Goal: Task Accomplishment & Management: Use online tool/utility

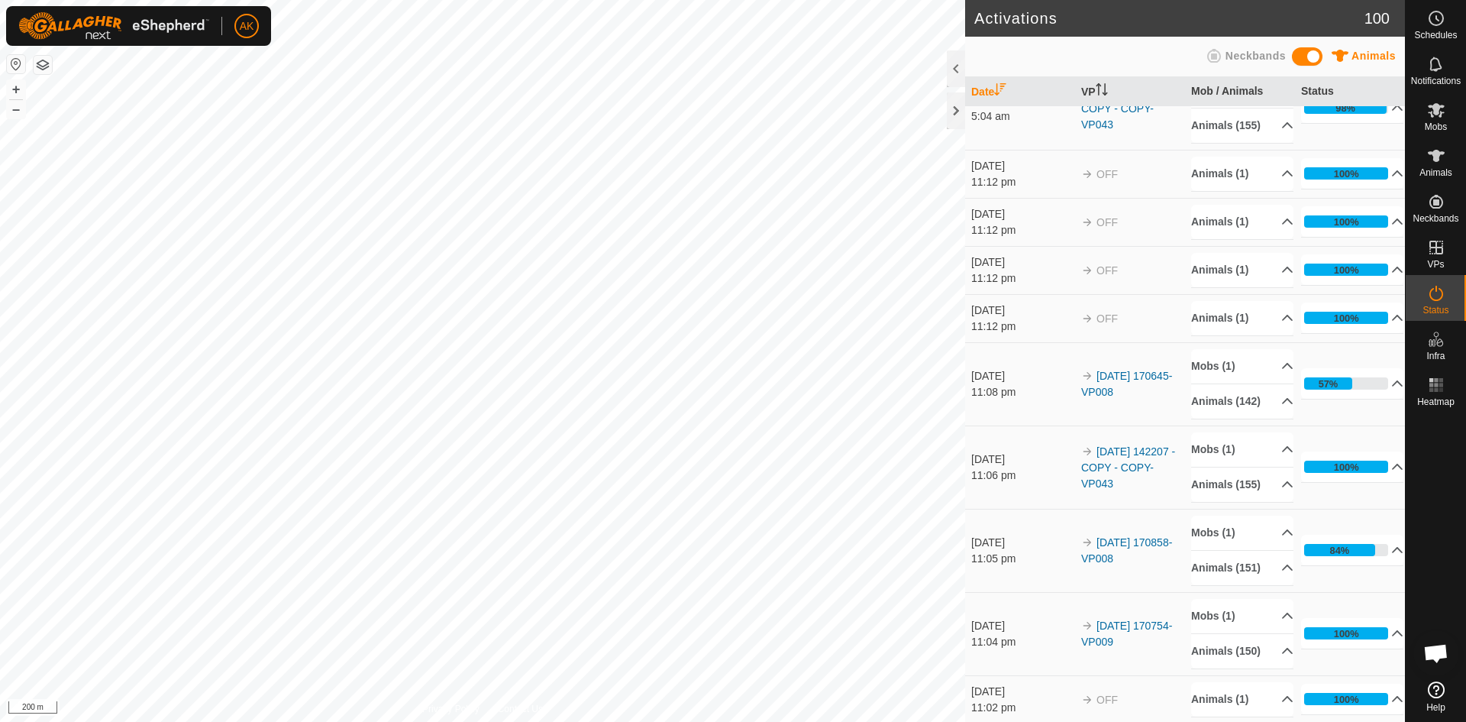
scroll to position [153, 0]
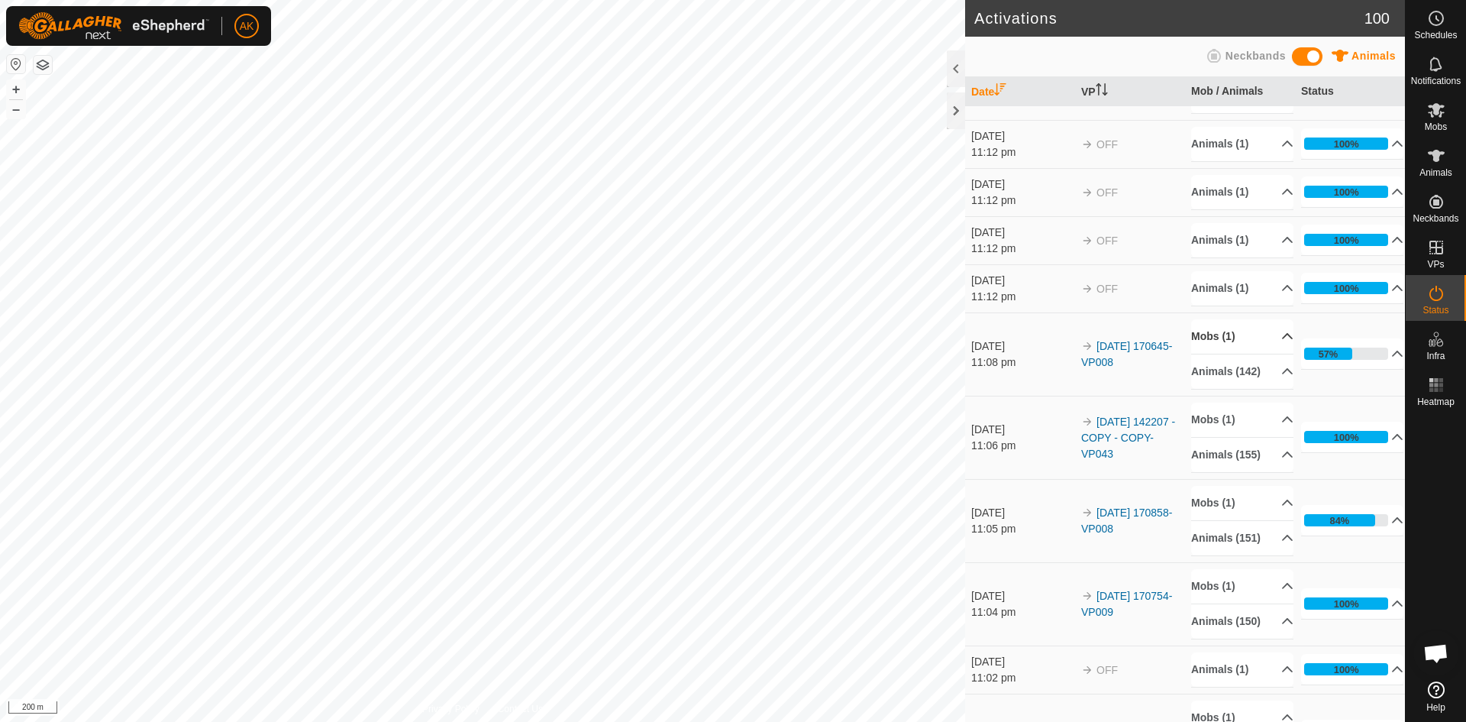
click at [1220, 354] on p-accordion-header "Mobs (1)" at bounding box center [1242, 336] width 102 height 34
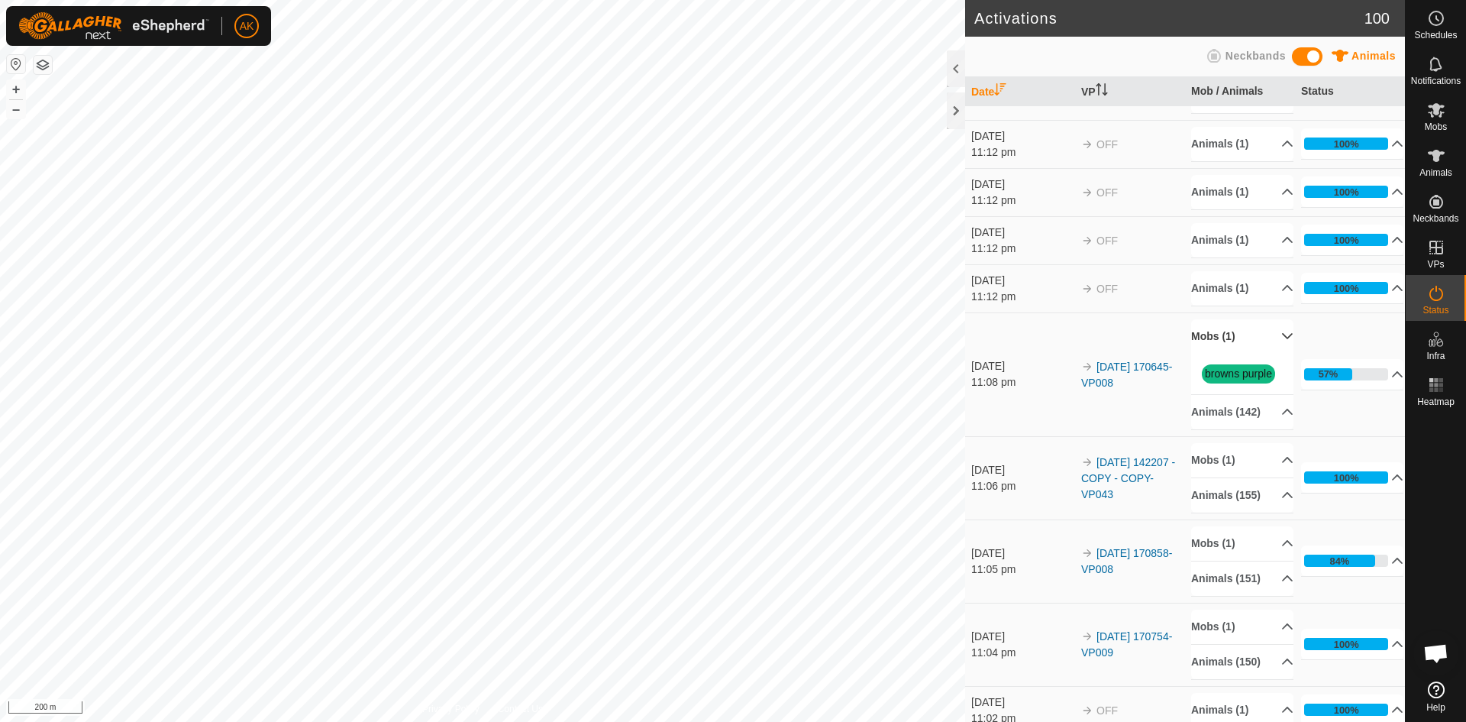
scroll to position [229, 0]
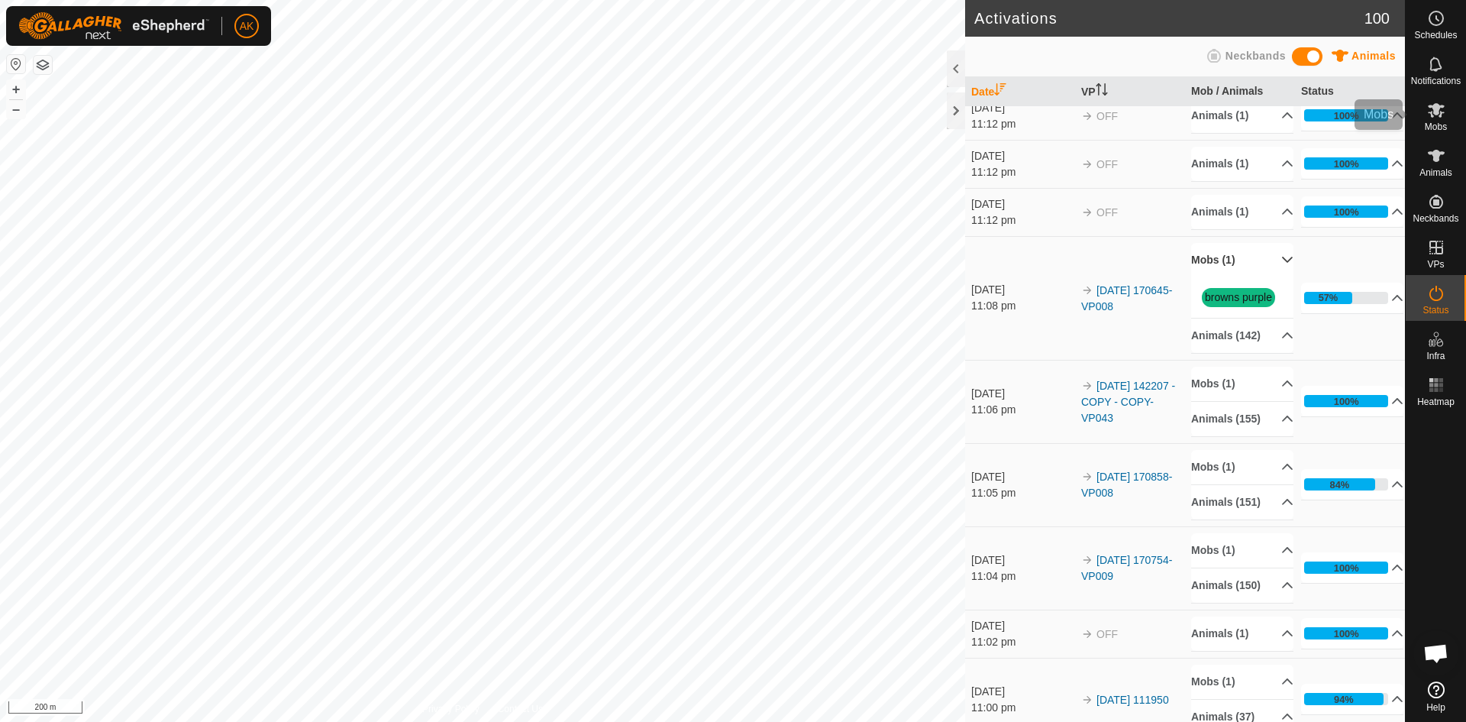
click at [1439, 127] on span "Mobs" at bounding box center [1436, 126] width 22 height 9
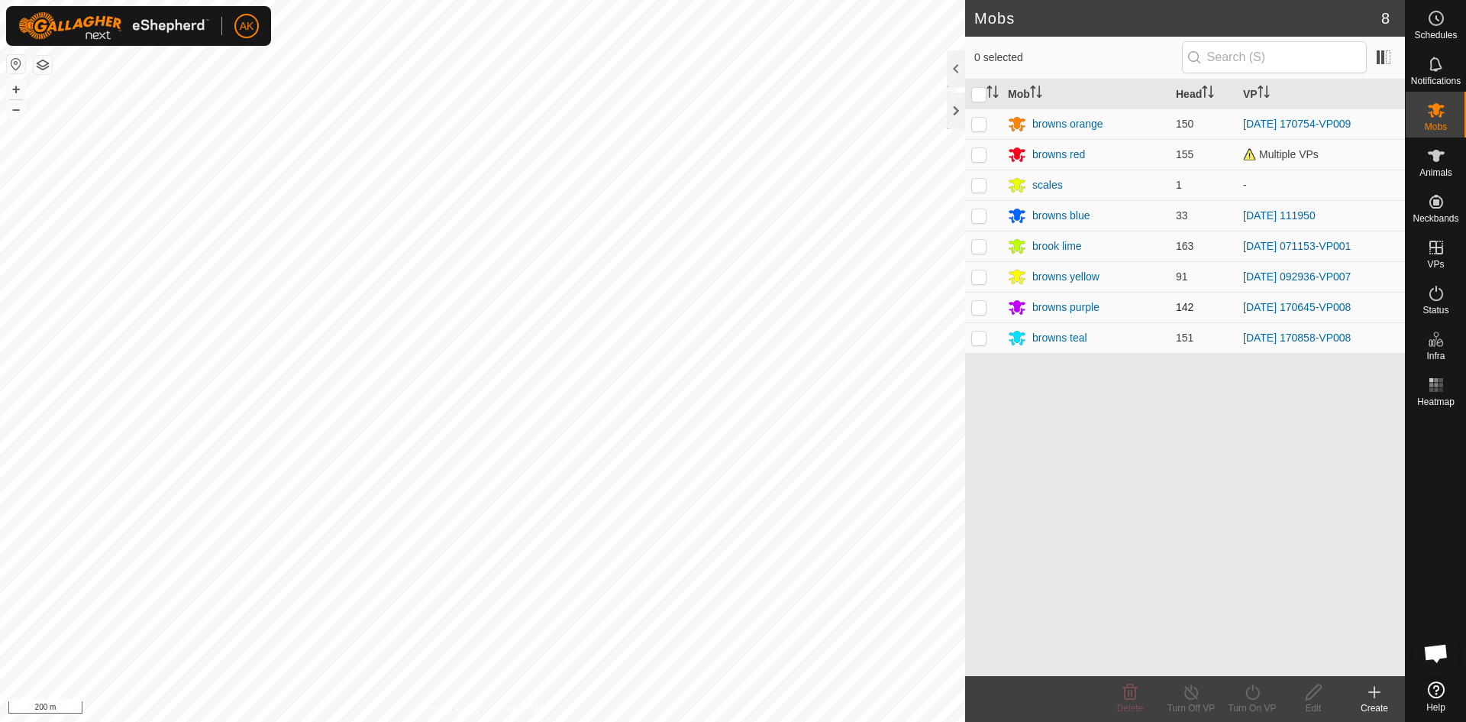
click at [978, 309] on p-checkbox at bounding box center [978, 307] width 15 height 12
checkbox input "true"
click at [1254, 696] on icon at bounding box center [1252, 692] width 19 height 18
click at [1249, 659] on link "Now" at bounding box center [1298, 658] width 151 height 31
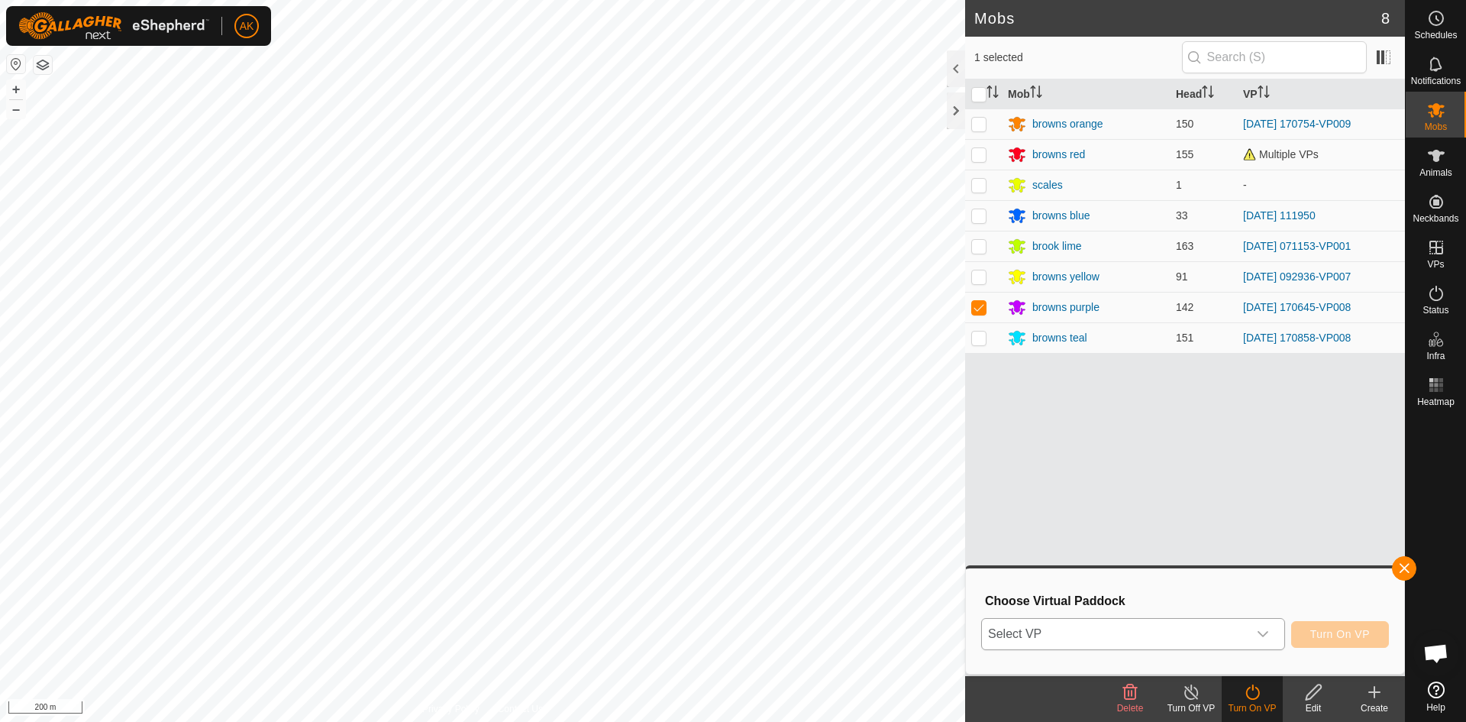
click at [1262, 632] on icon "dropdown trigger" at bounding box center [1263, 634] width 12 height 12
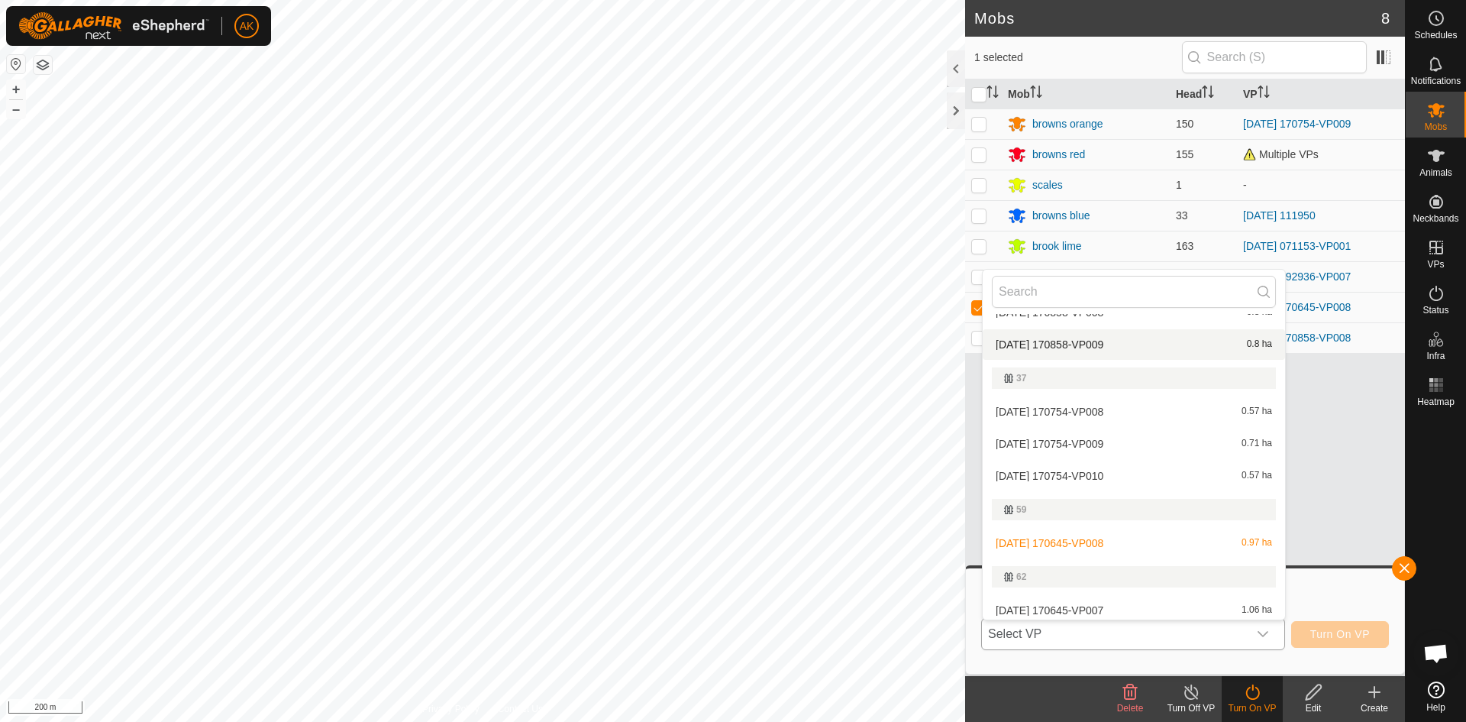
scroll to position [252, 0]
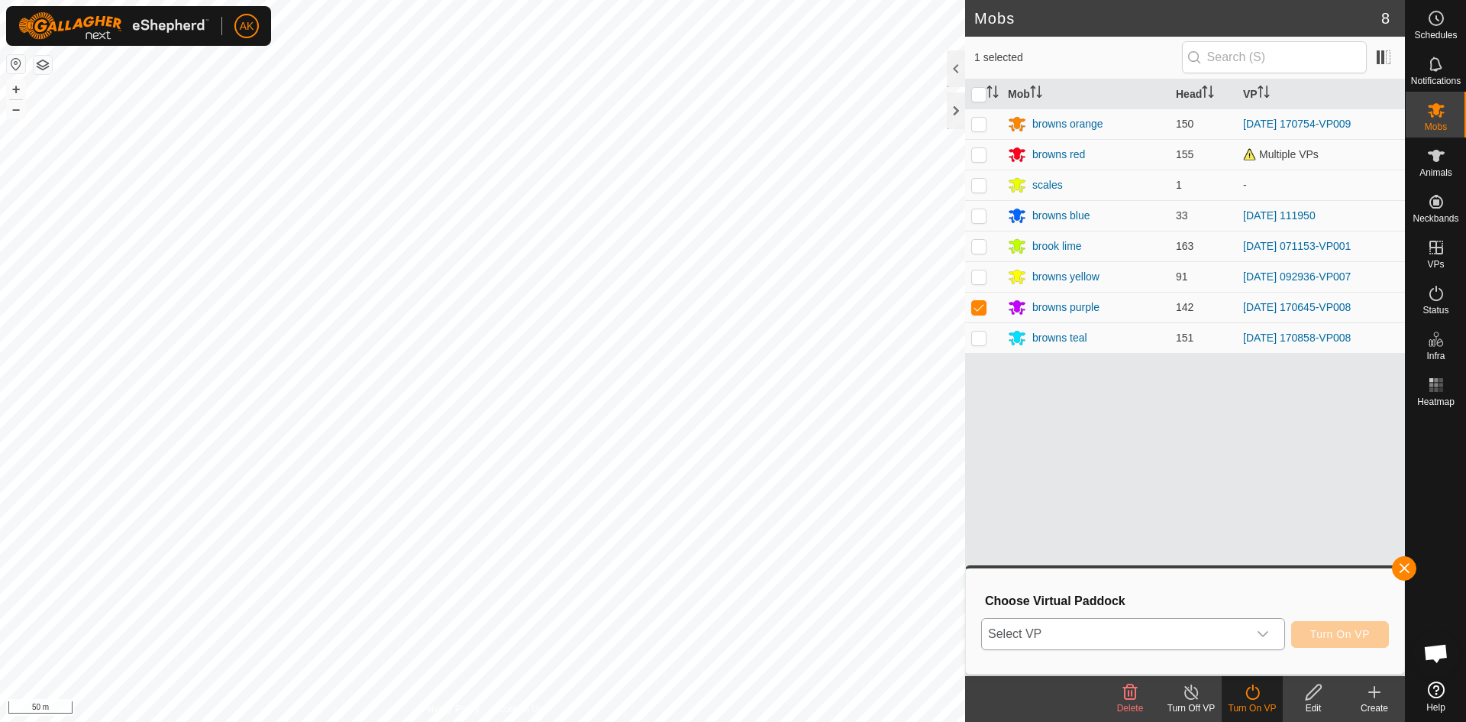
click at [1242, 626] on span "Select VP" at bounding box center [1115, 634] width 266 height 31
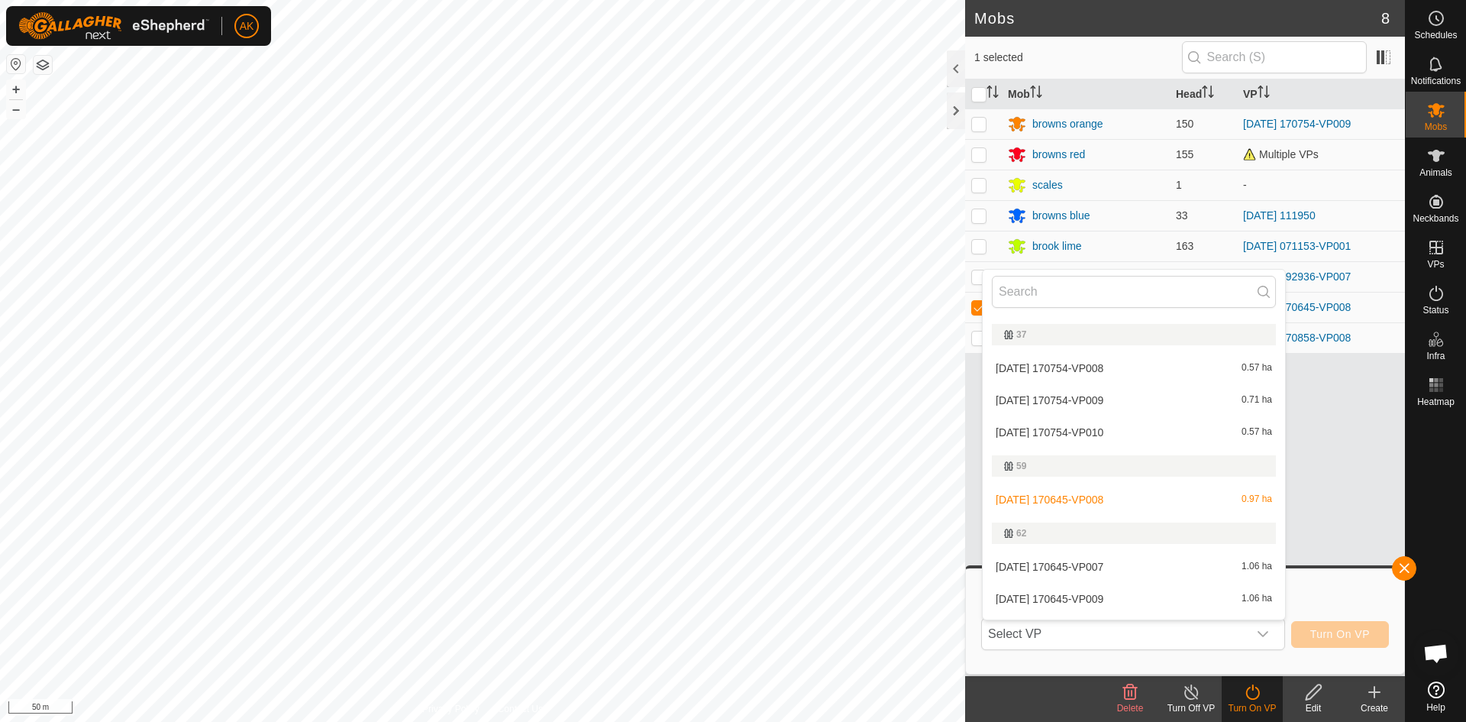
scroll to position [229, 0]
click at [1090, 495] on li "2025-08-24 170645-VP008 0.97 ha" at bounding box center [1134, 497] width 302 height 31
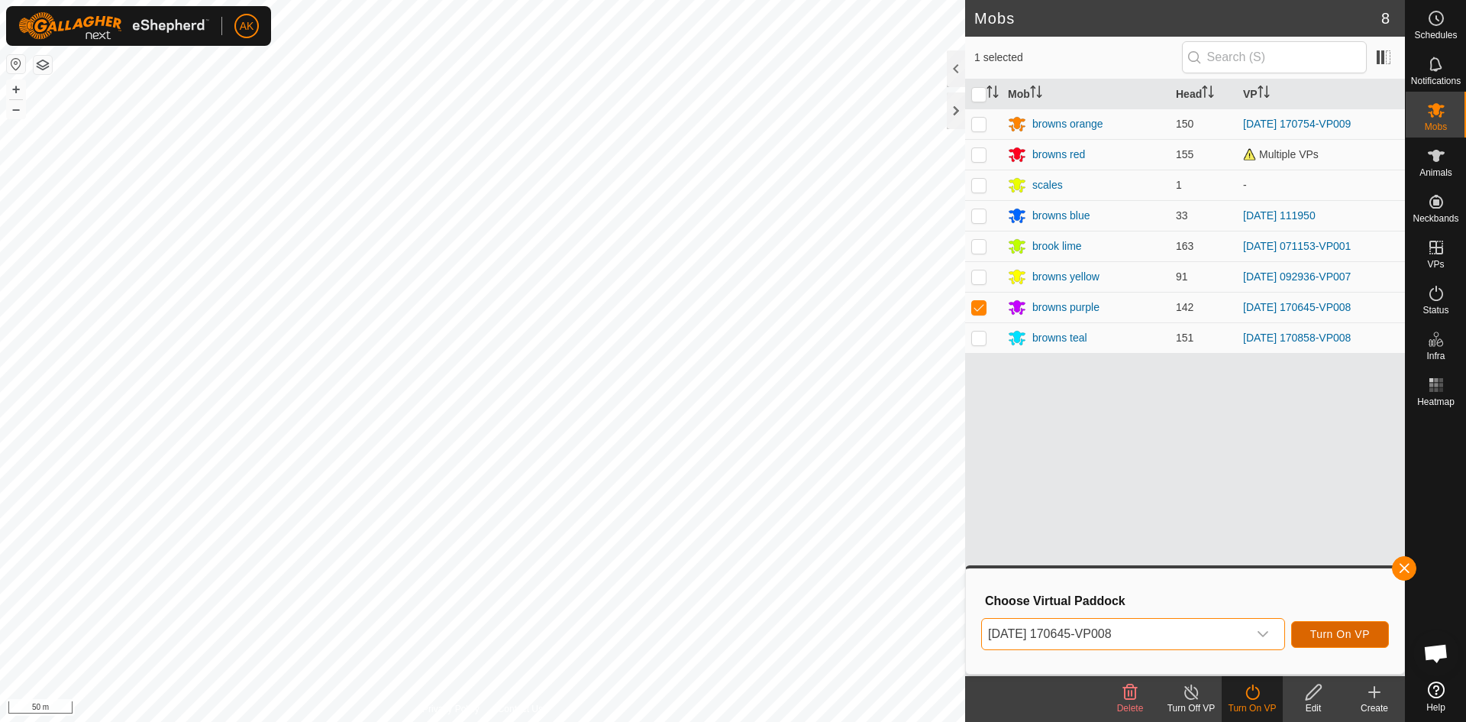
click at [1349, 635] on span "Turn On VP" at bounding box center [1340, 634] width 60 height 12
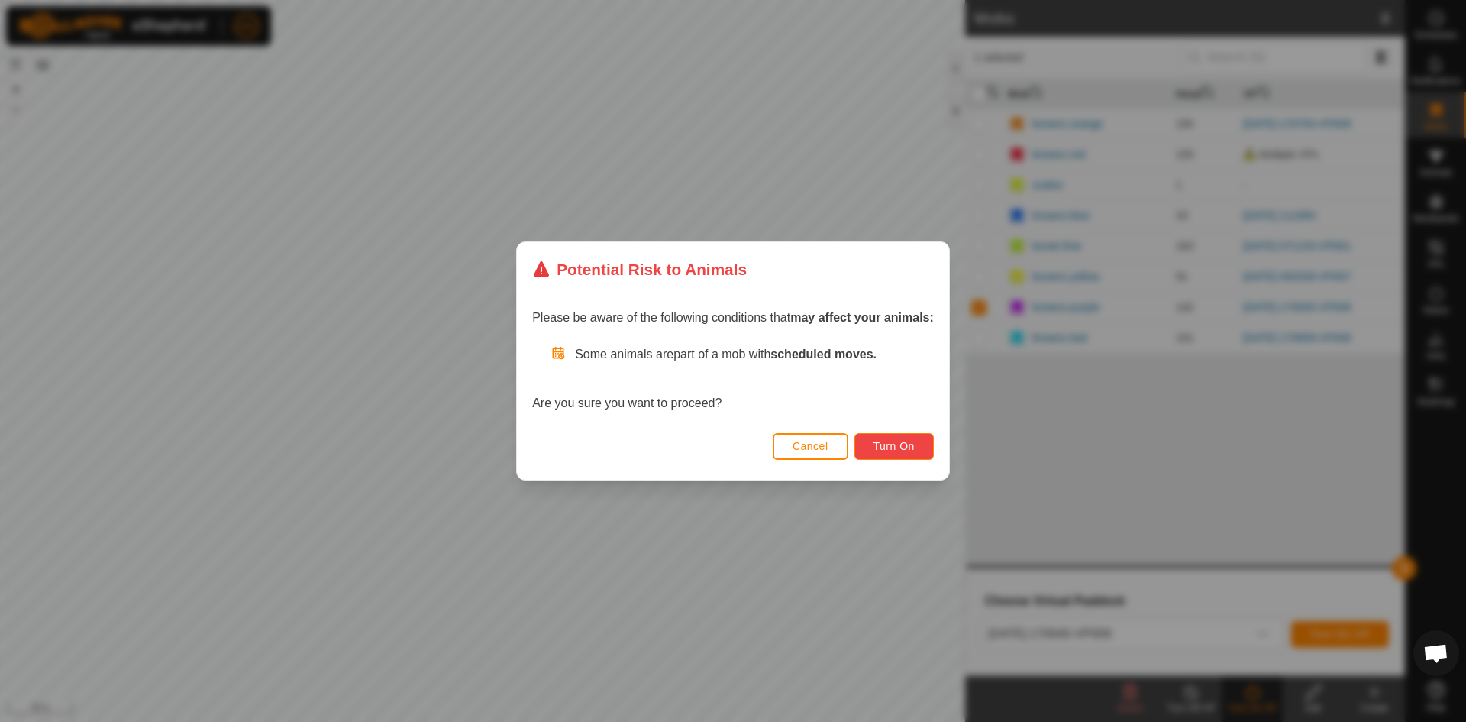
click at [893, 444] on span "Turn On" at bounding box center [894, 446] width 41 height 12
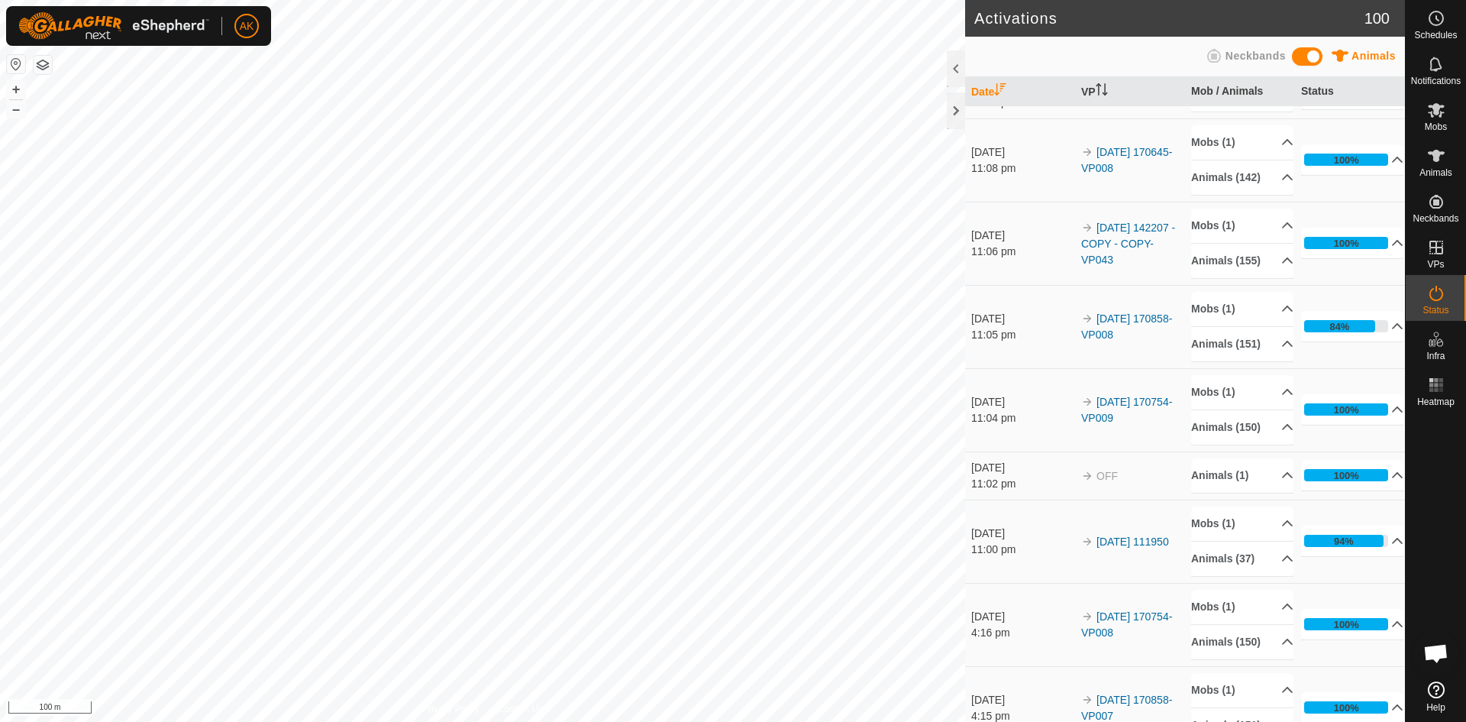
scroll to position [458, 0]
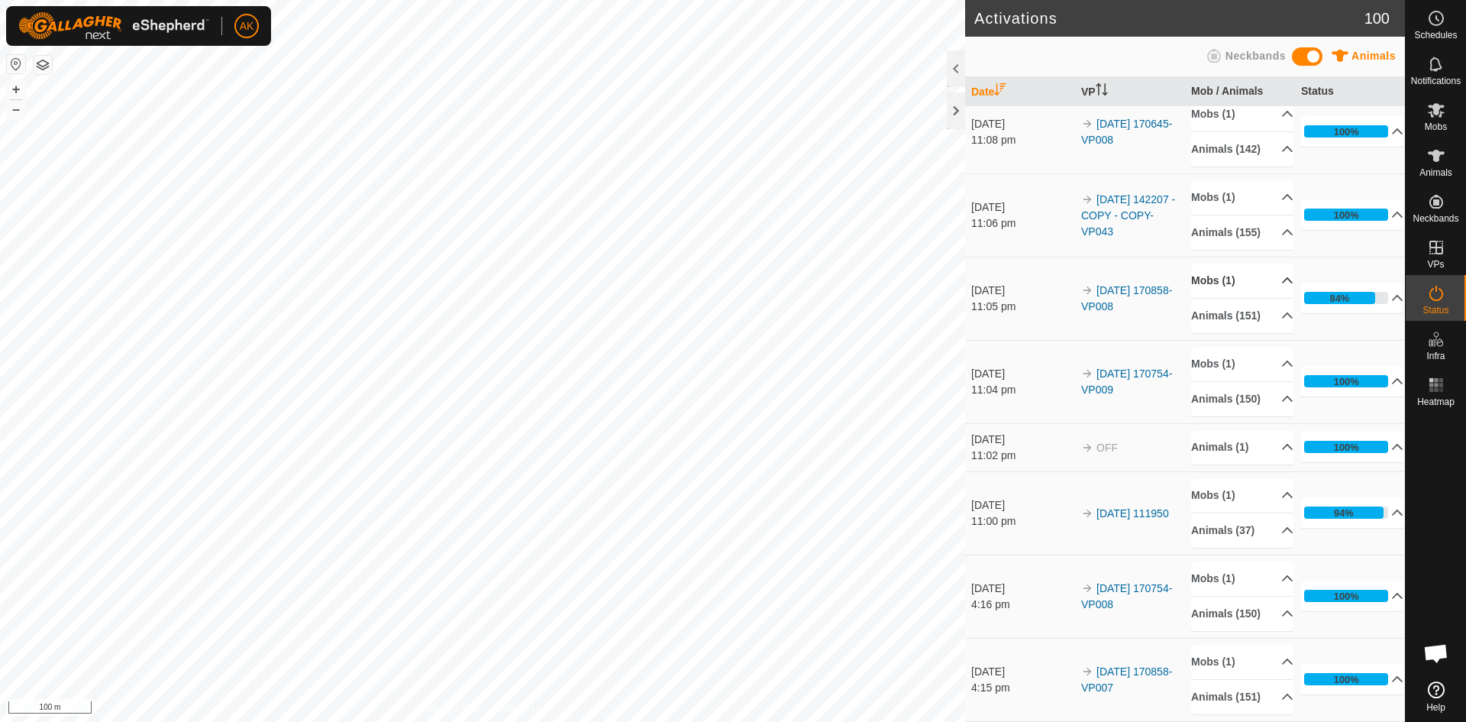
click at [1209, 298] on p-accordion-header "Mobs (1)" at bounding box center [1242, 280] width 102 height 34
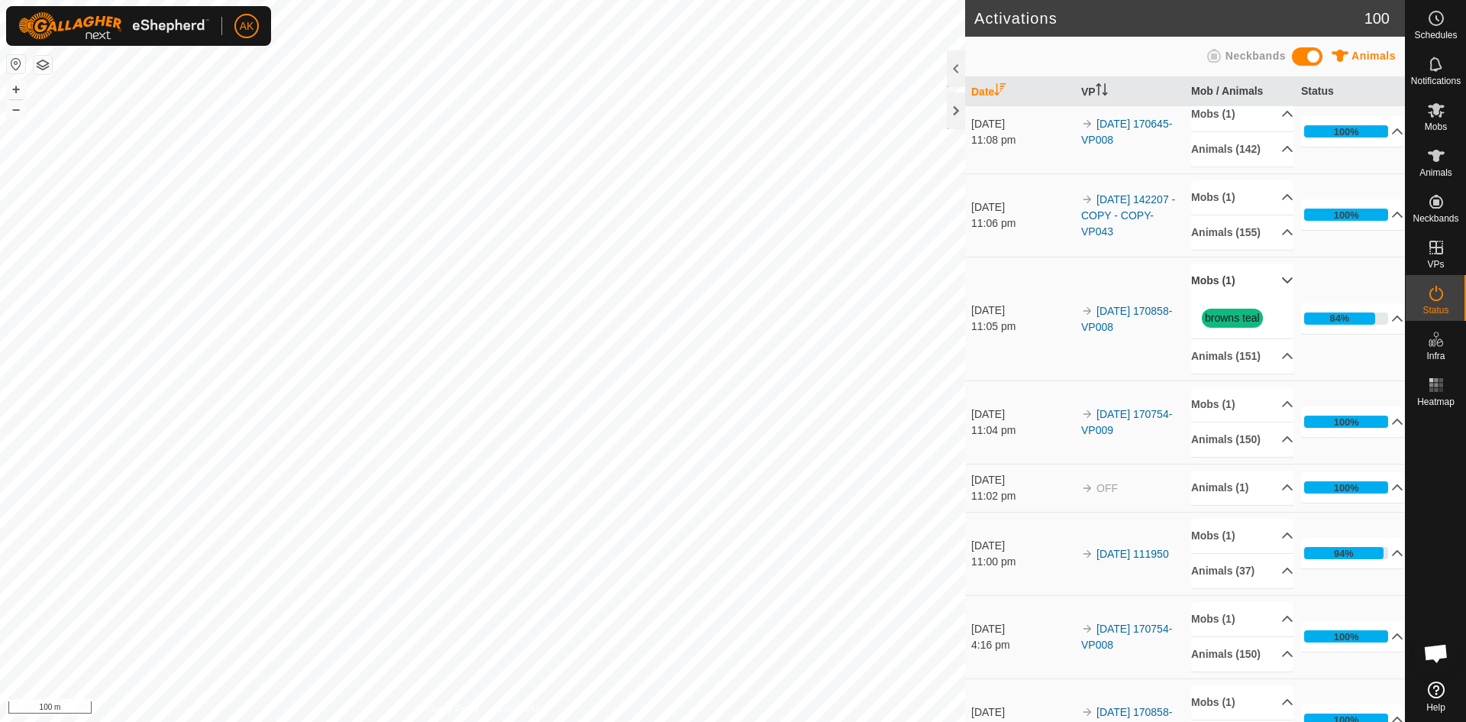
click at [1209, 298] on p-accordion-header "Mobs (1)" at bounding box center [1242, 280] width 102 height 34
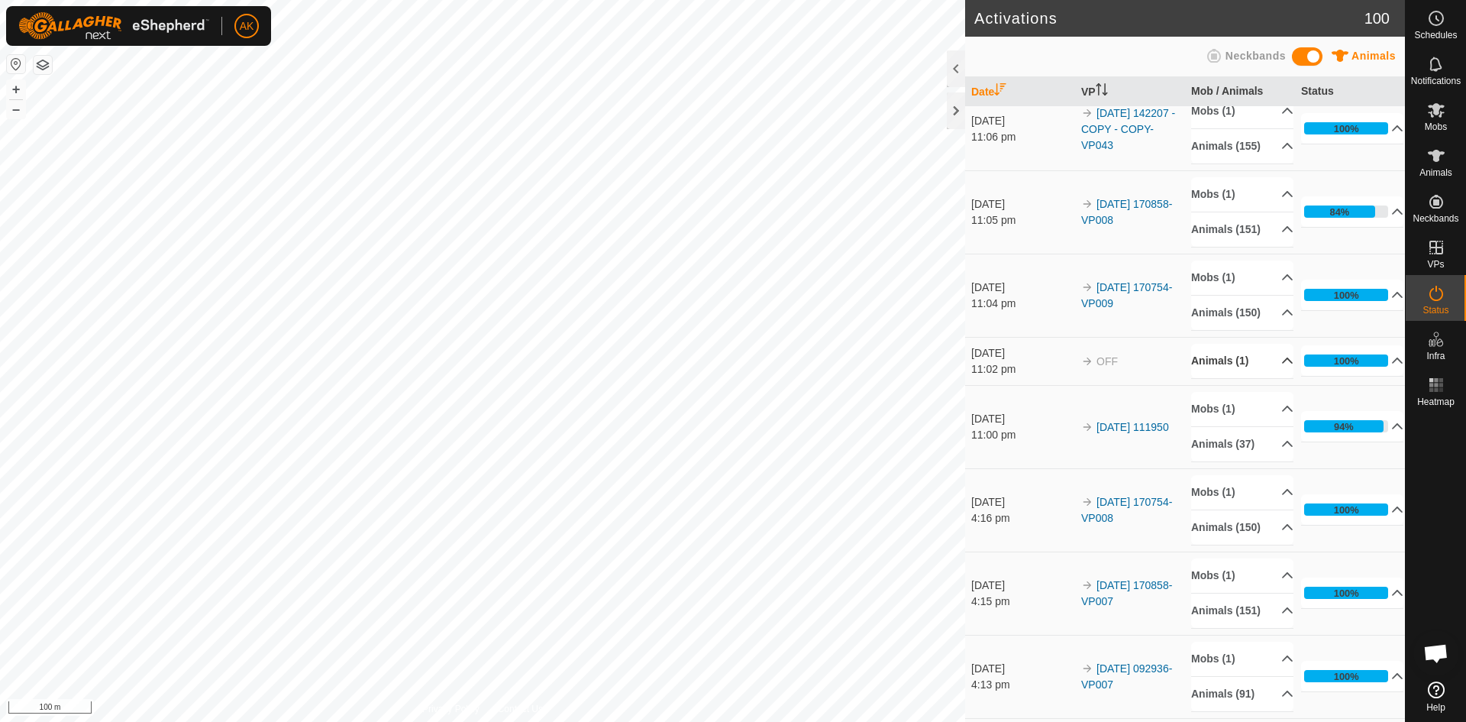
scroll to position [535, 0]
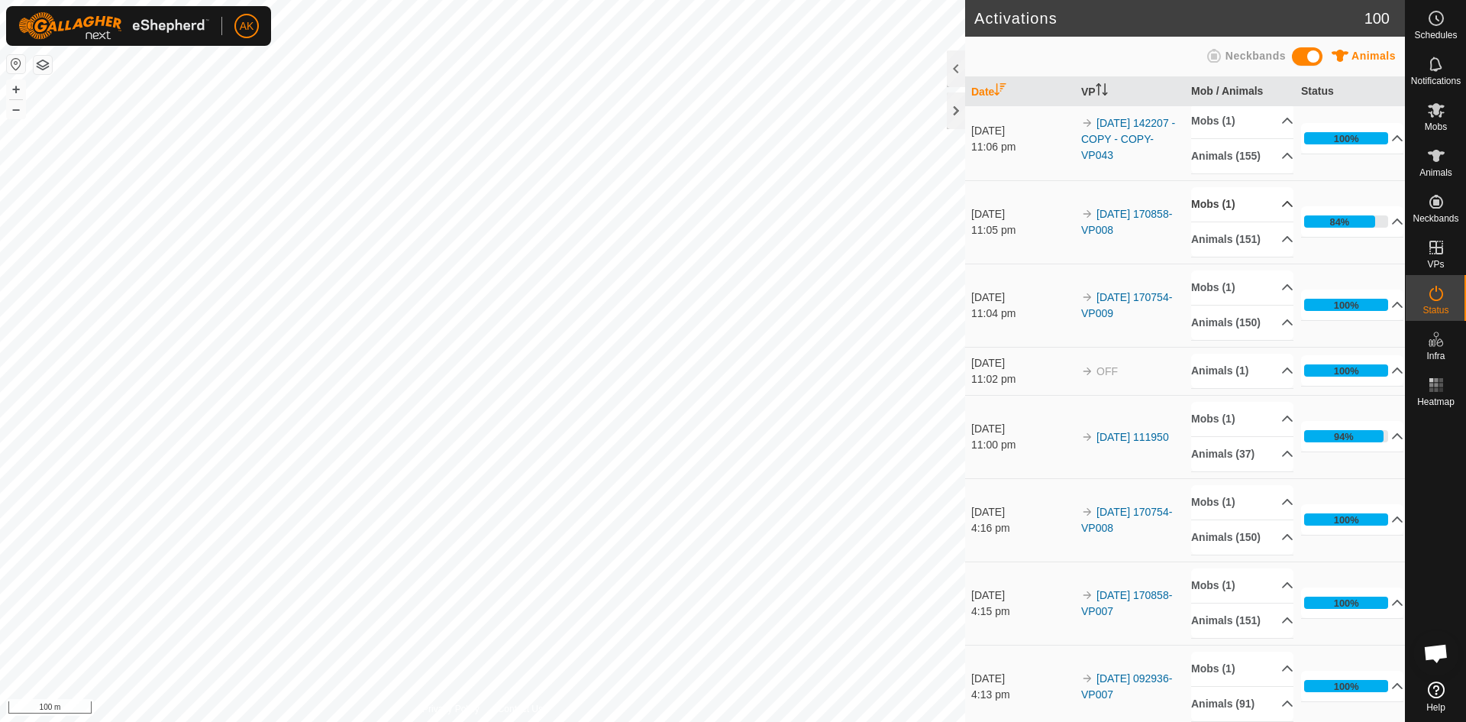
click at [1220, 221] on p-accordion-header "Mobs (1)" at bounding box center [1242, 204] width 102 height 34
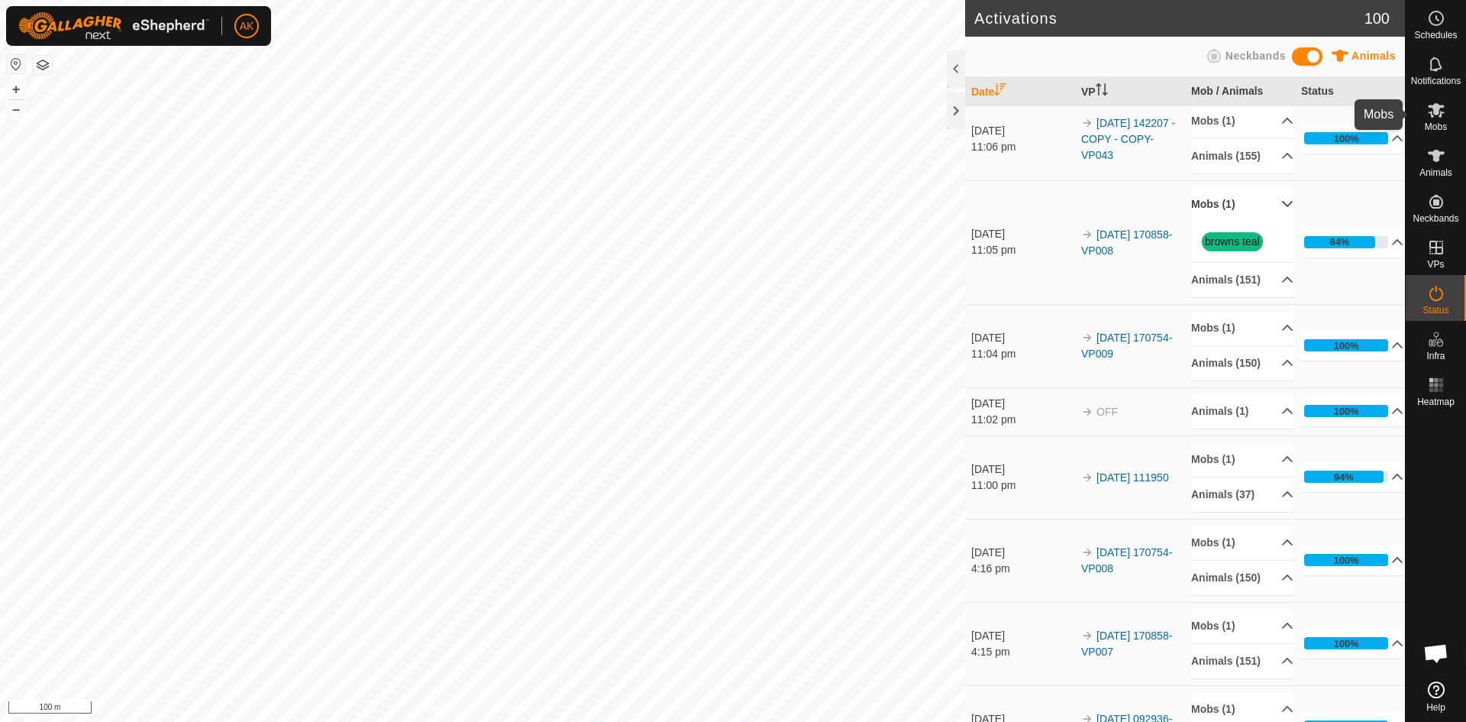
click at [1439, 107] on icon at bounding box center [1436, 110] width 17 height 15
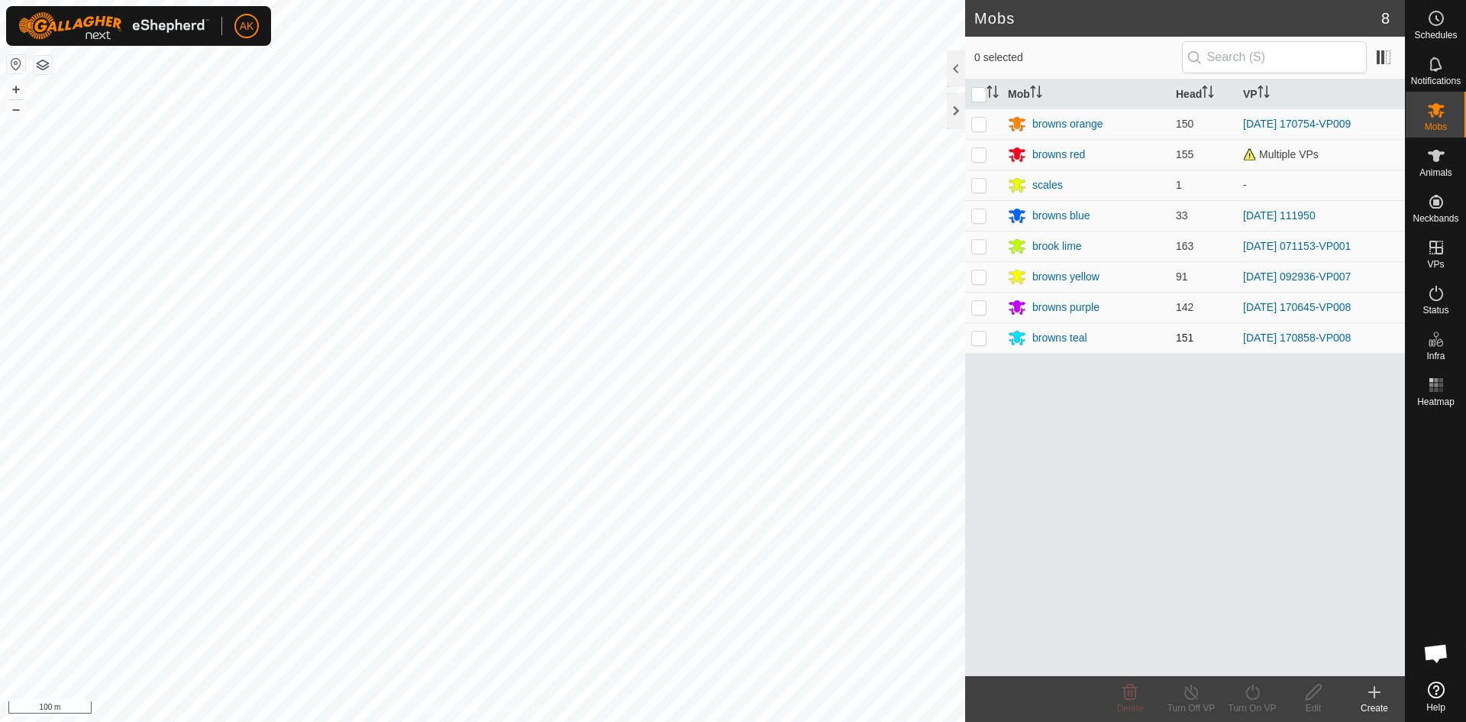
click at [978, 342] on p-checkbox at bounding box center [978, 337] width 15 height 12
checkbox input "true"
click at [1247, 690] on icon at bounding box center [1252, 691] width 14 height 15
click at [1249, 659] on link "Now" at bounding box center [1298, 658] width 151 height 31
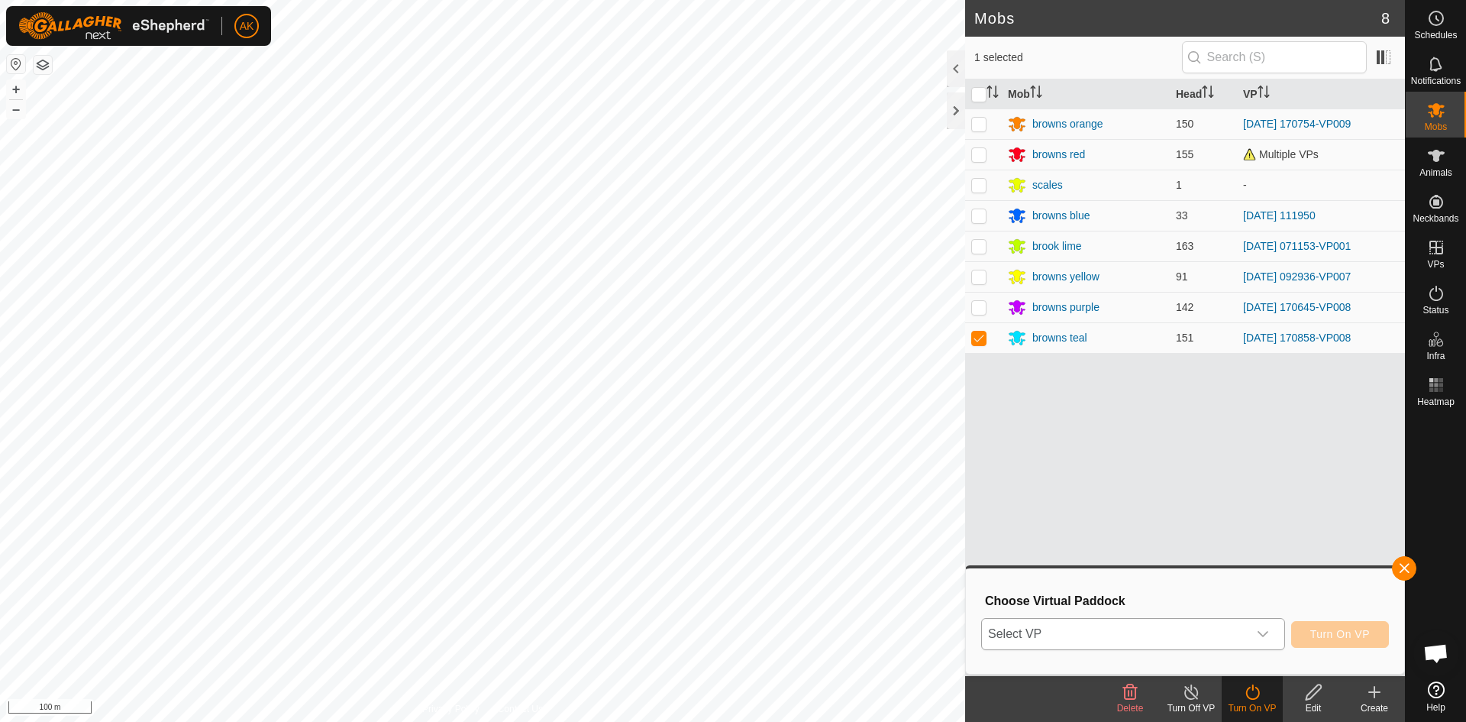
click at [1205, 639] on span "Select VP" at bounding box center [1115, 634] width 266 height 31
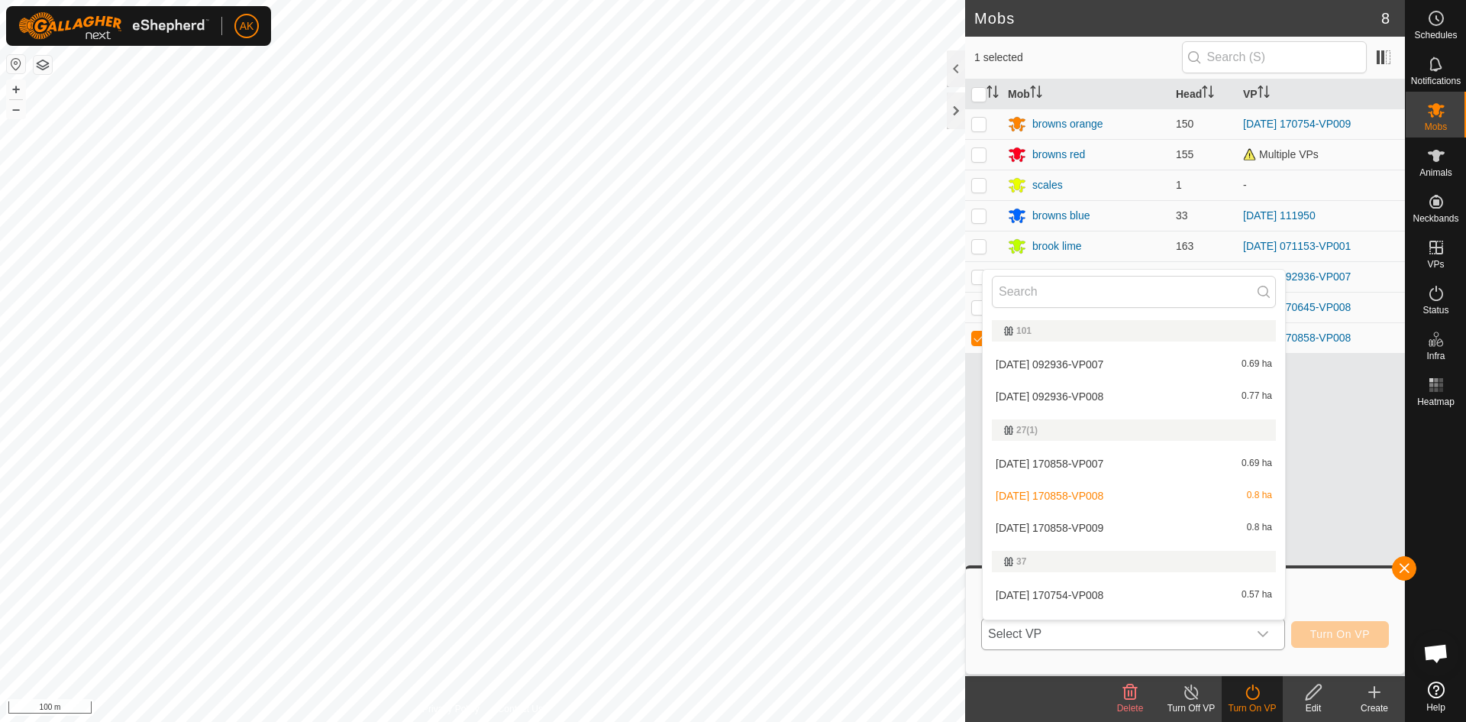
scroll to position [23, 0]
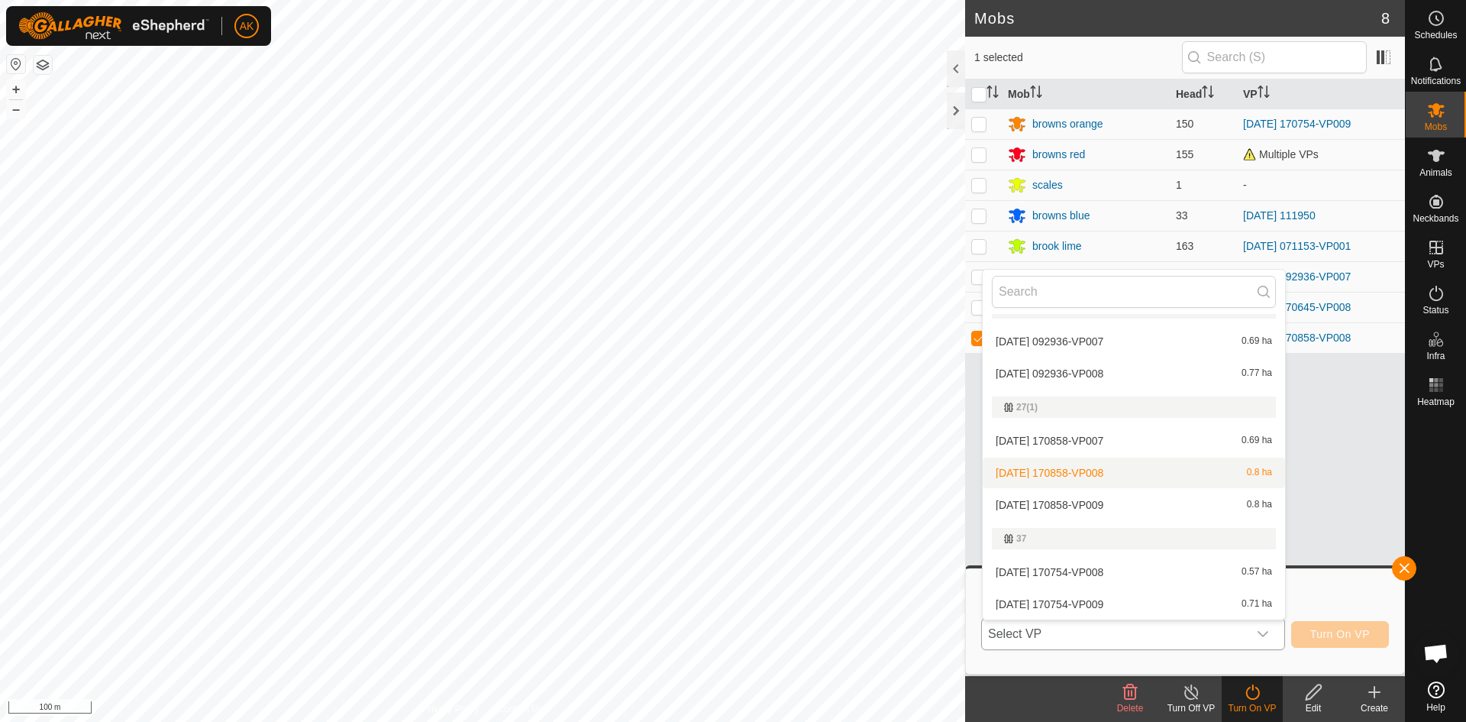
click at [1064, 470] on li "2025-08-24 170858-VP008 0.8 ha" at bounding box center [1134, 472] width 302 height 31
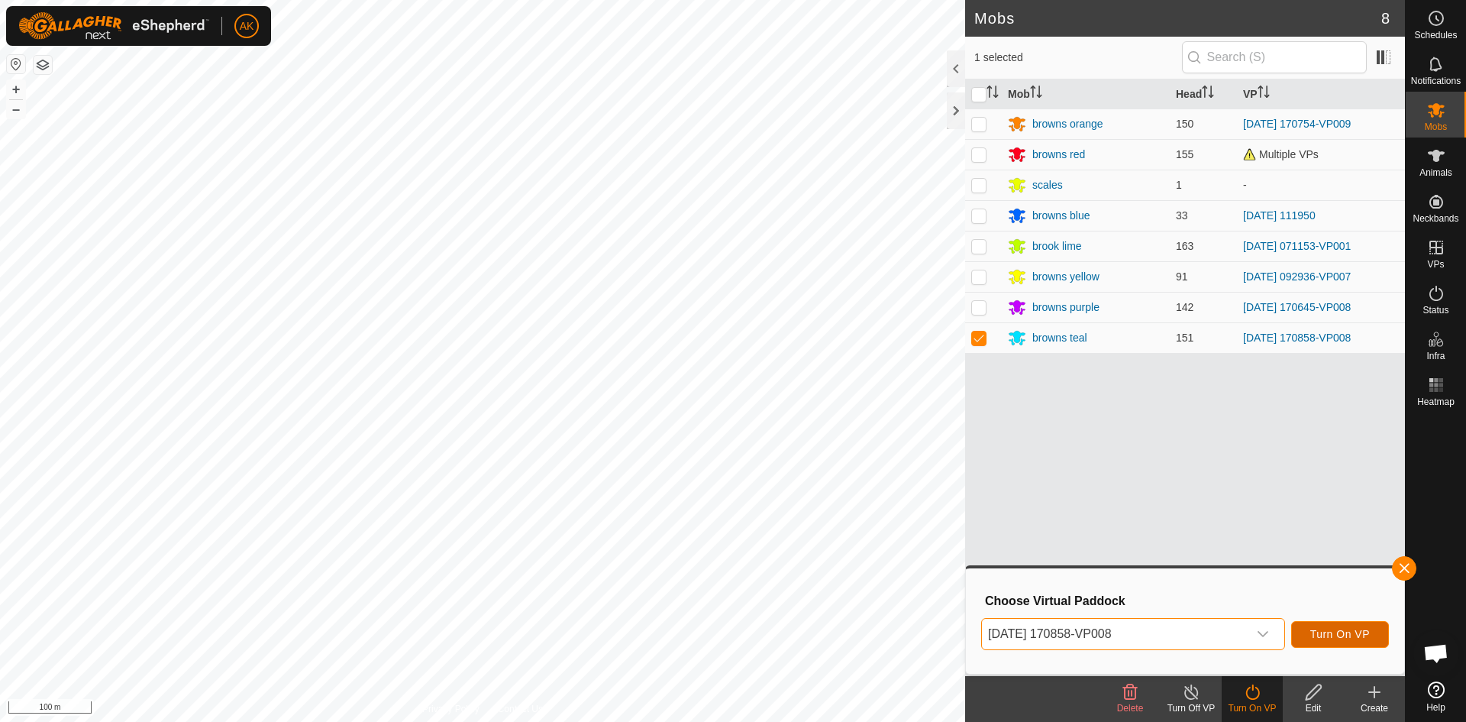
click at [1322, 633] on span "Turn On VP" at bounding box center [1340, 634] width 60 height 12
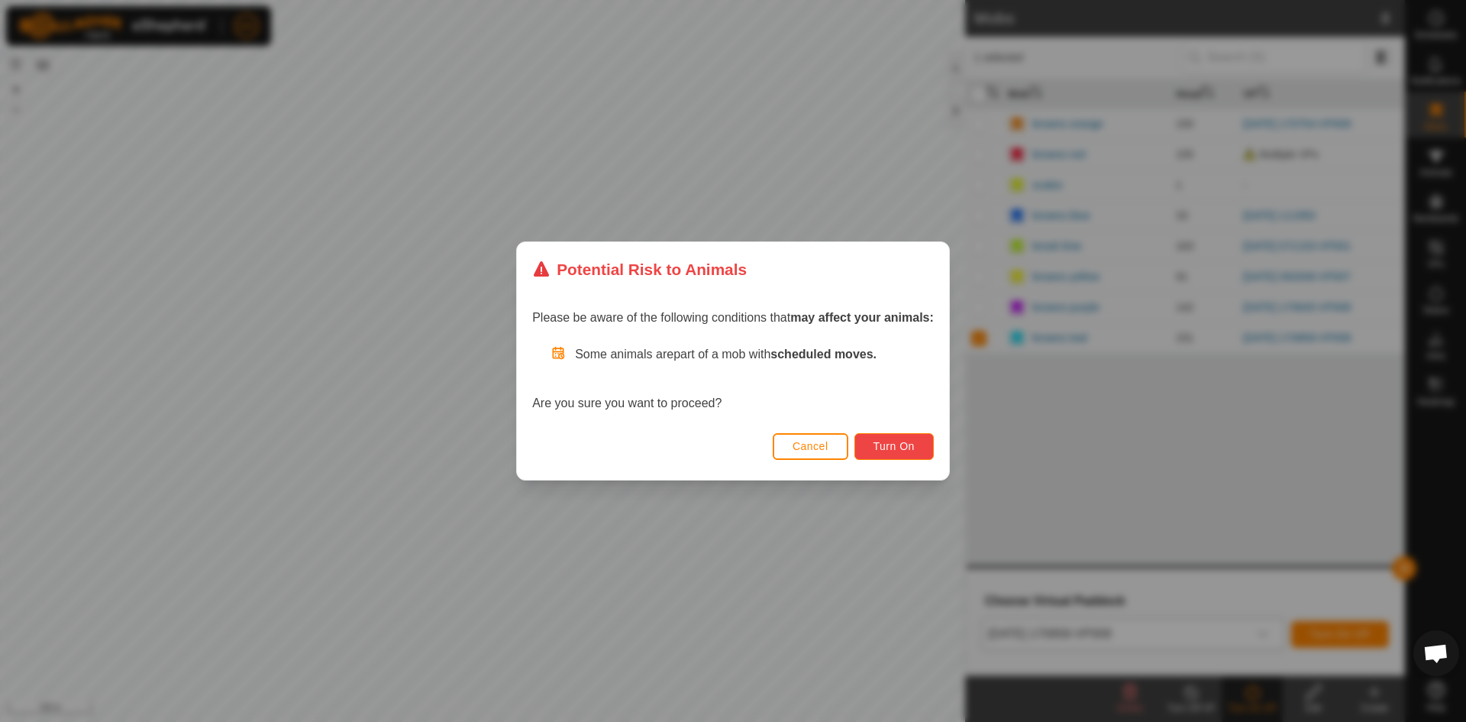
click at [902, 446] on span "Turn On" at bounding box center [894, 446] width 41 height 12
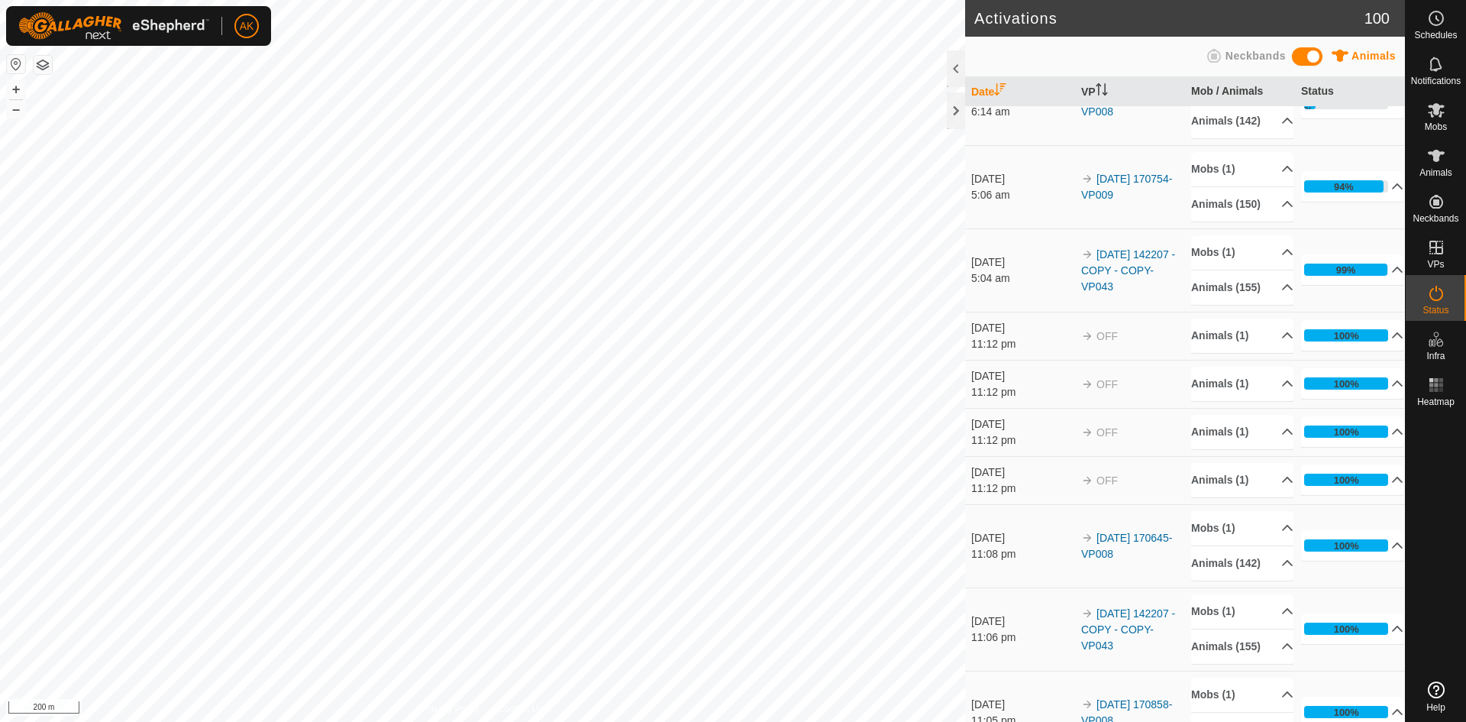
scroll to position [153, 0]
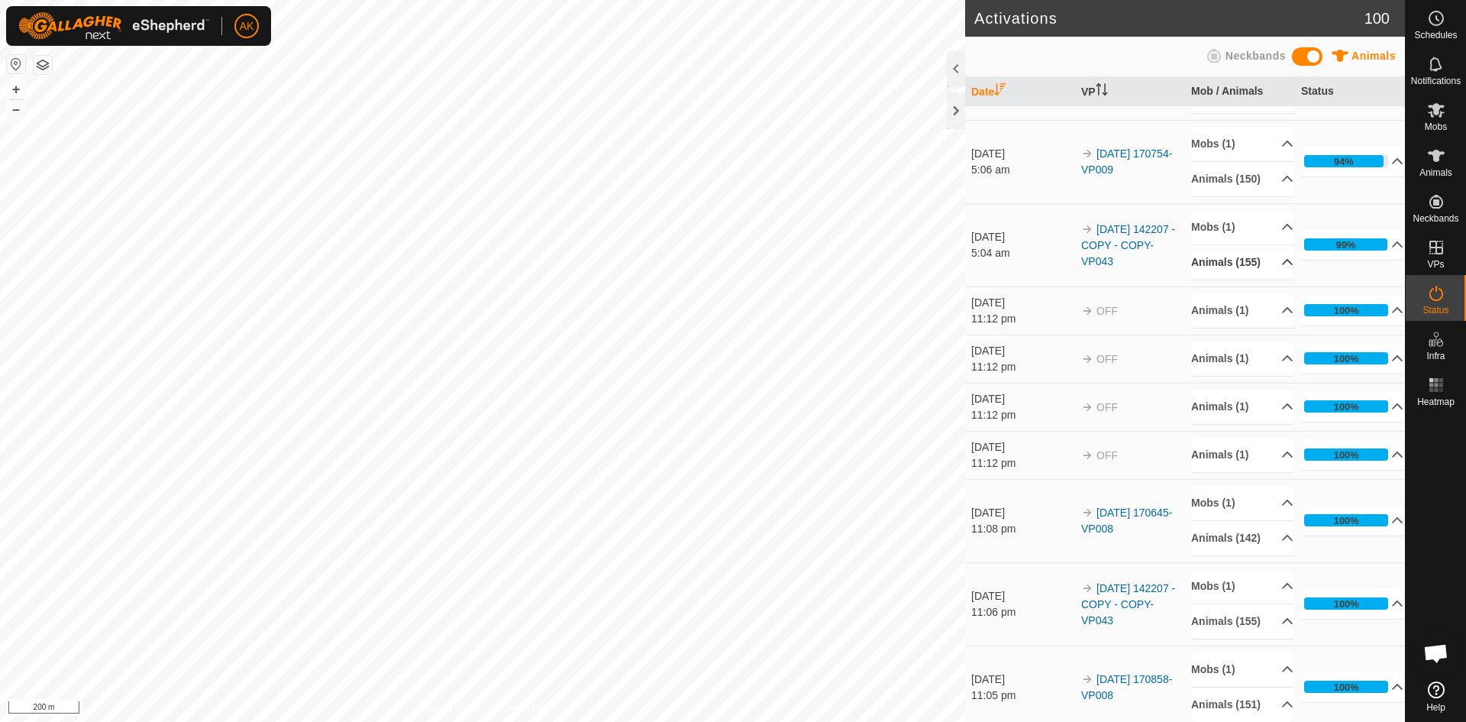
click at [1210, 279] on p-accordion-header "Animals (155)" at bounding box center [1242, 262] width 102 height 34
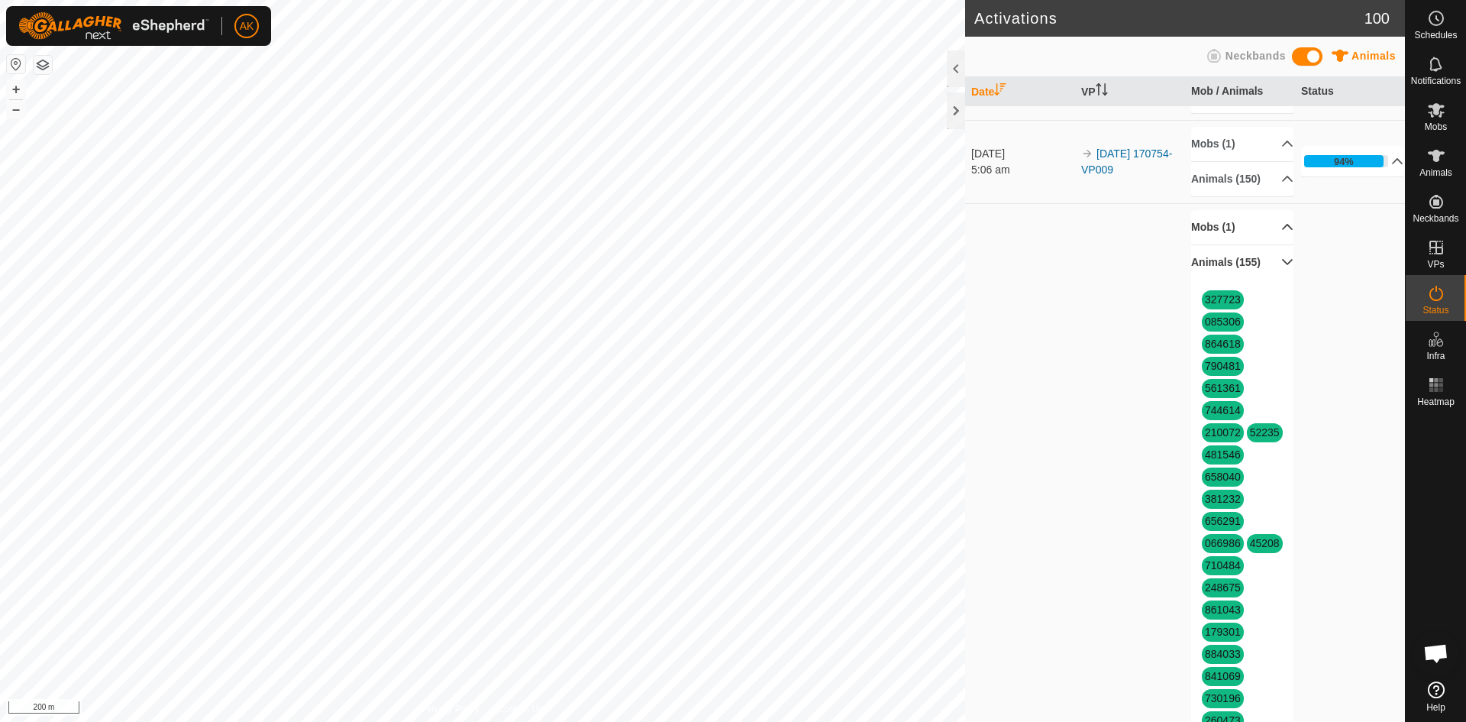
click at [1213, 244] on p-accordion-header "Mobs (1)" at bounding box center [1242, 227] width 102 height 34
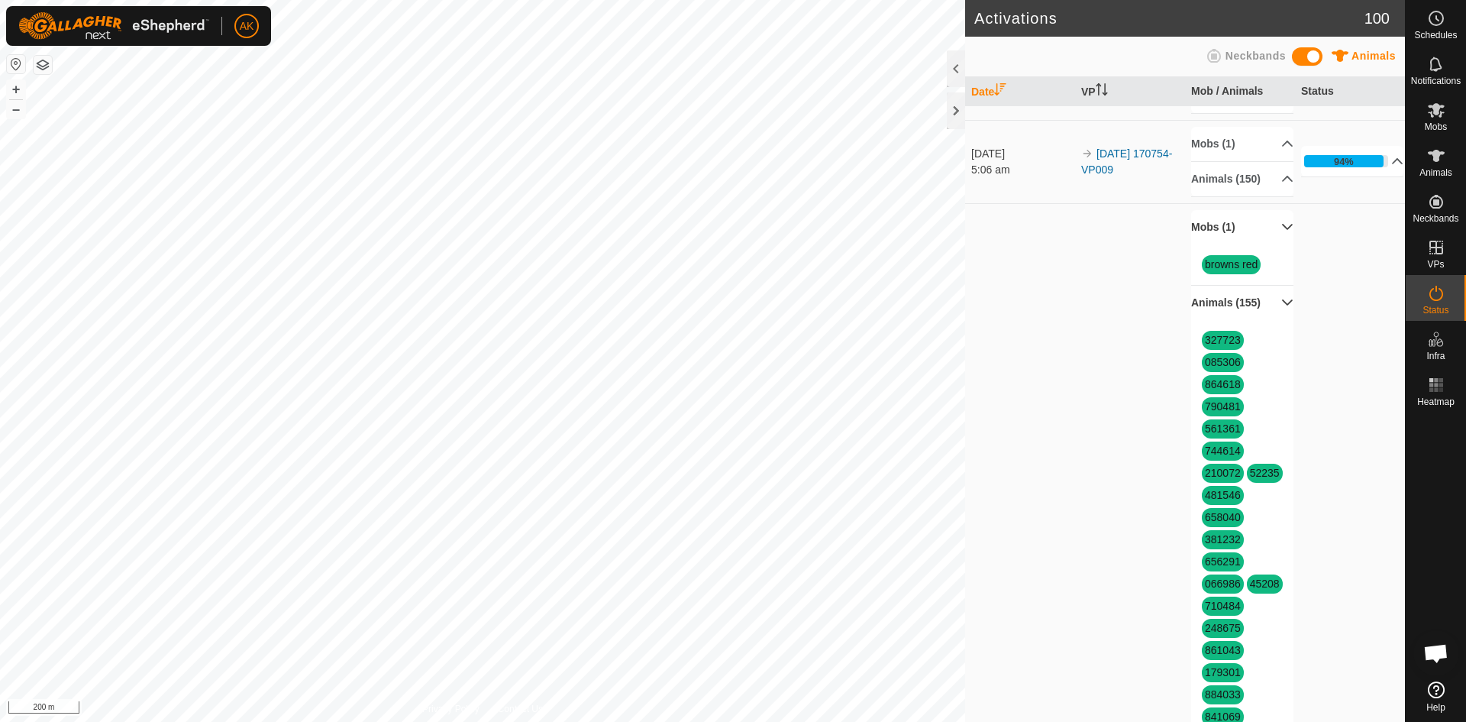
click at [1213, 244] on p-accordion-header "Mobs (1)" at bounding box center [1242, 227] width 102 height 34
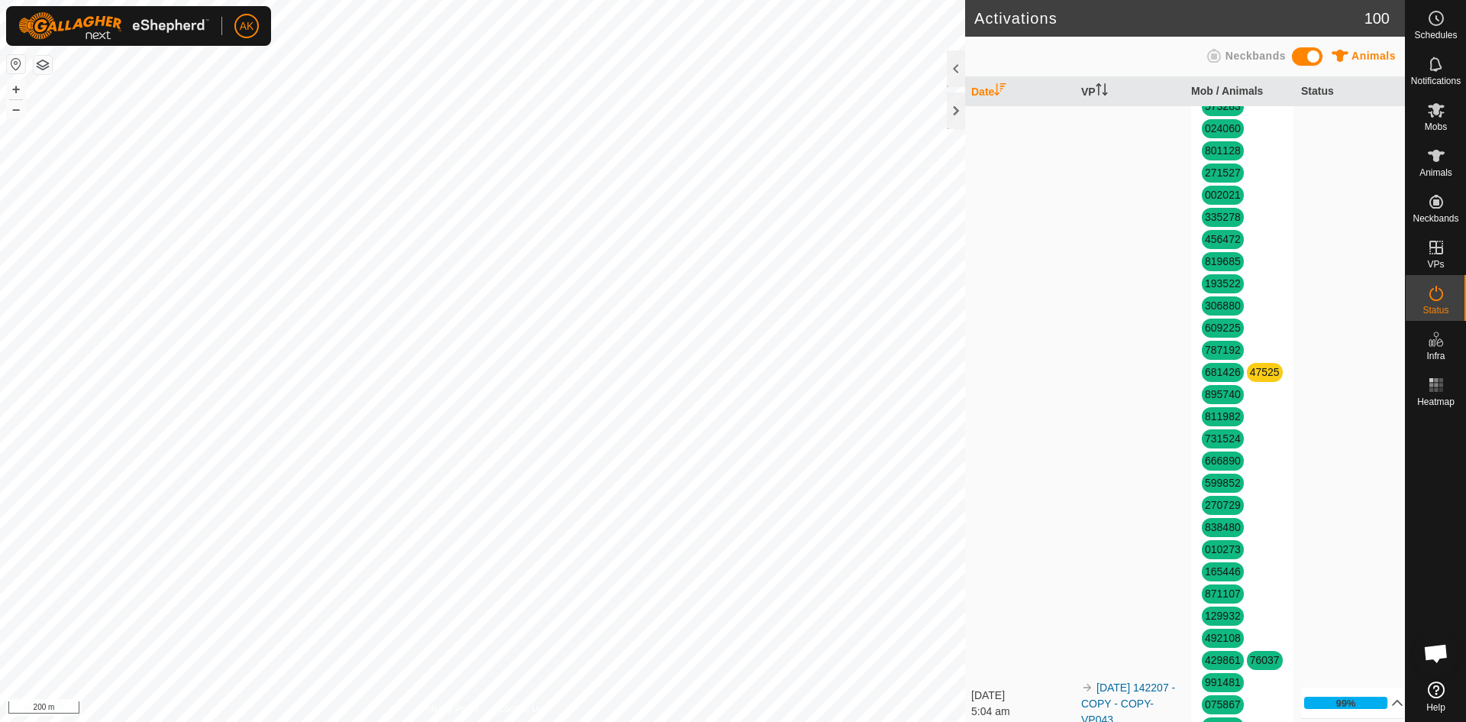
scroll to position [1604, 0]
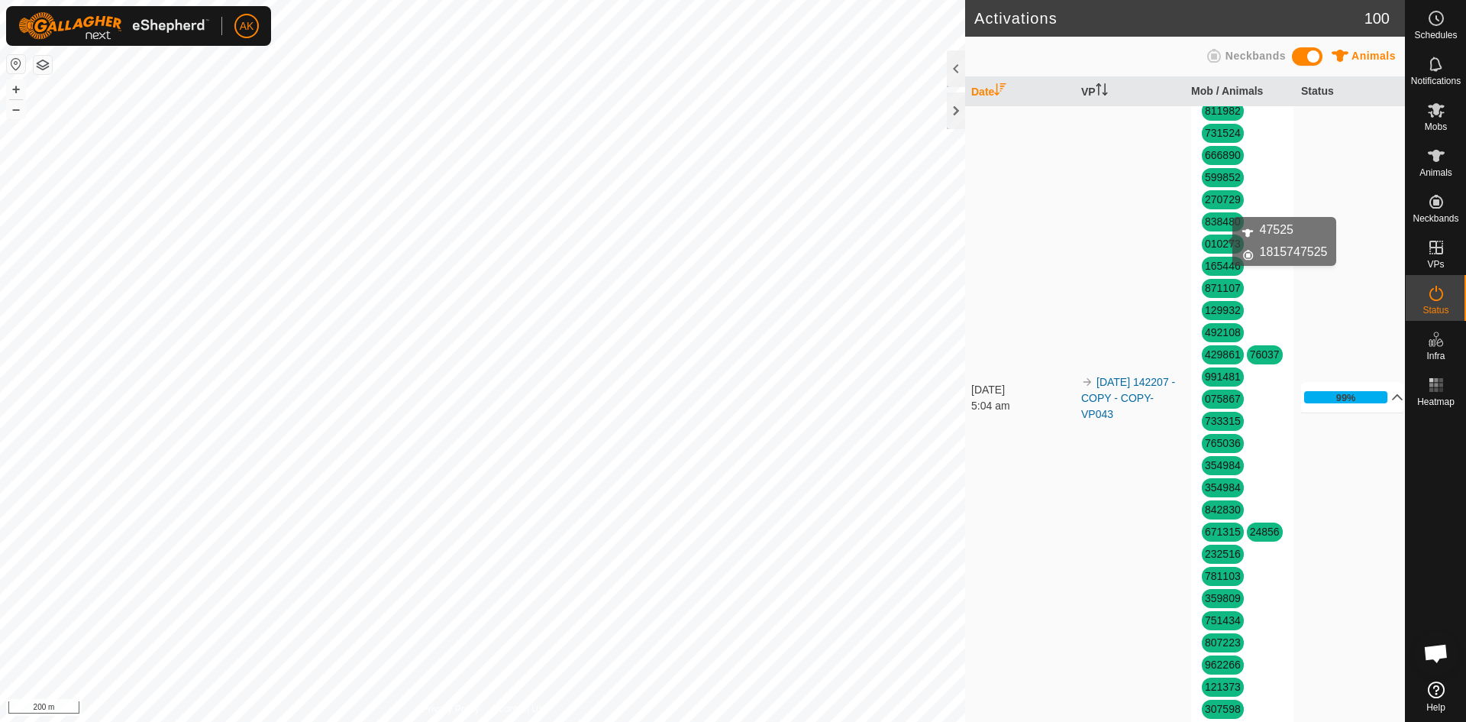
click at [1250, 73] on link "47525" at bounding box center [1265, 66] width 30 height 12
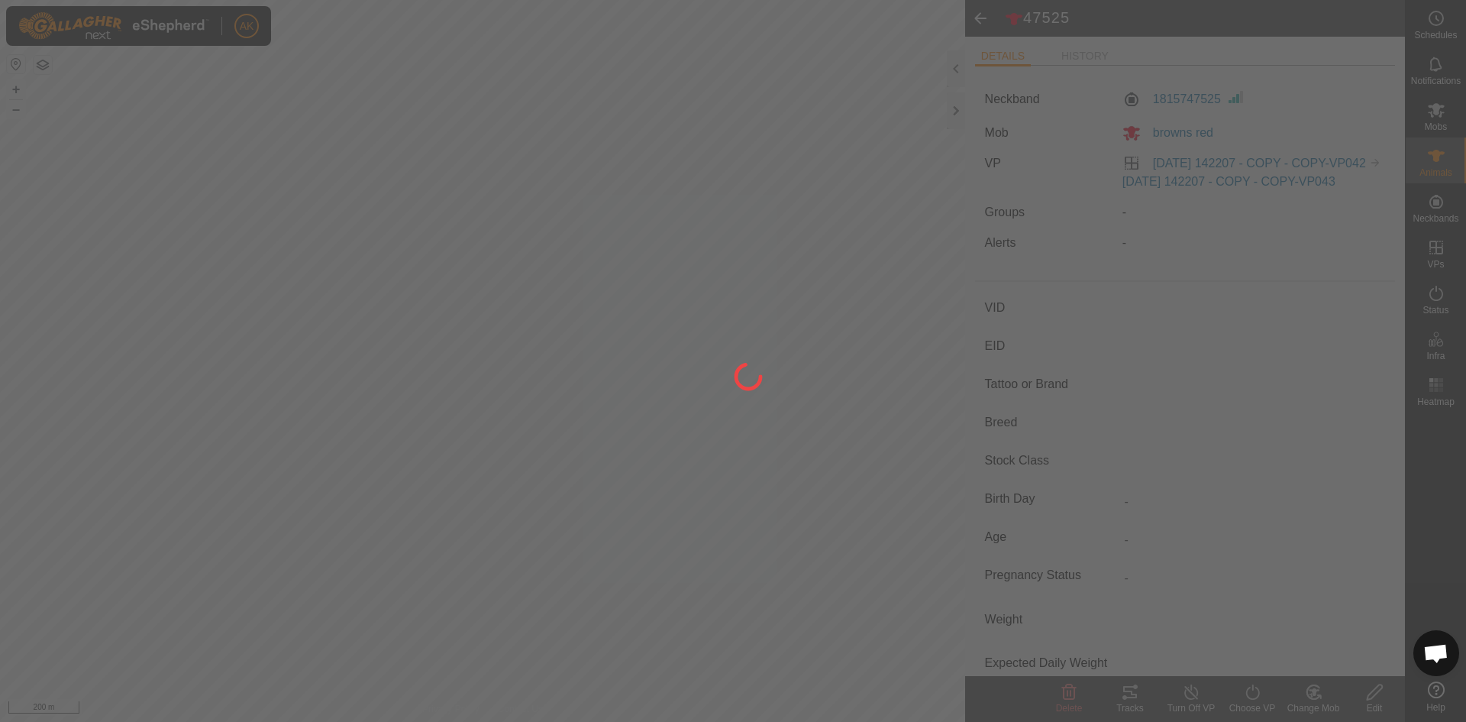
type input "47525"
type input "-"
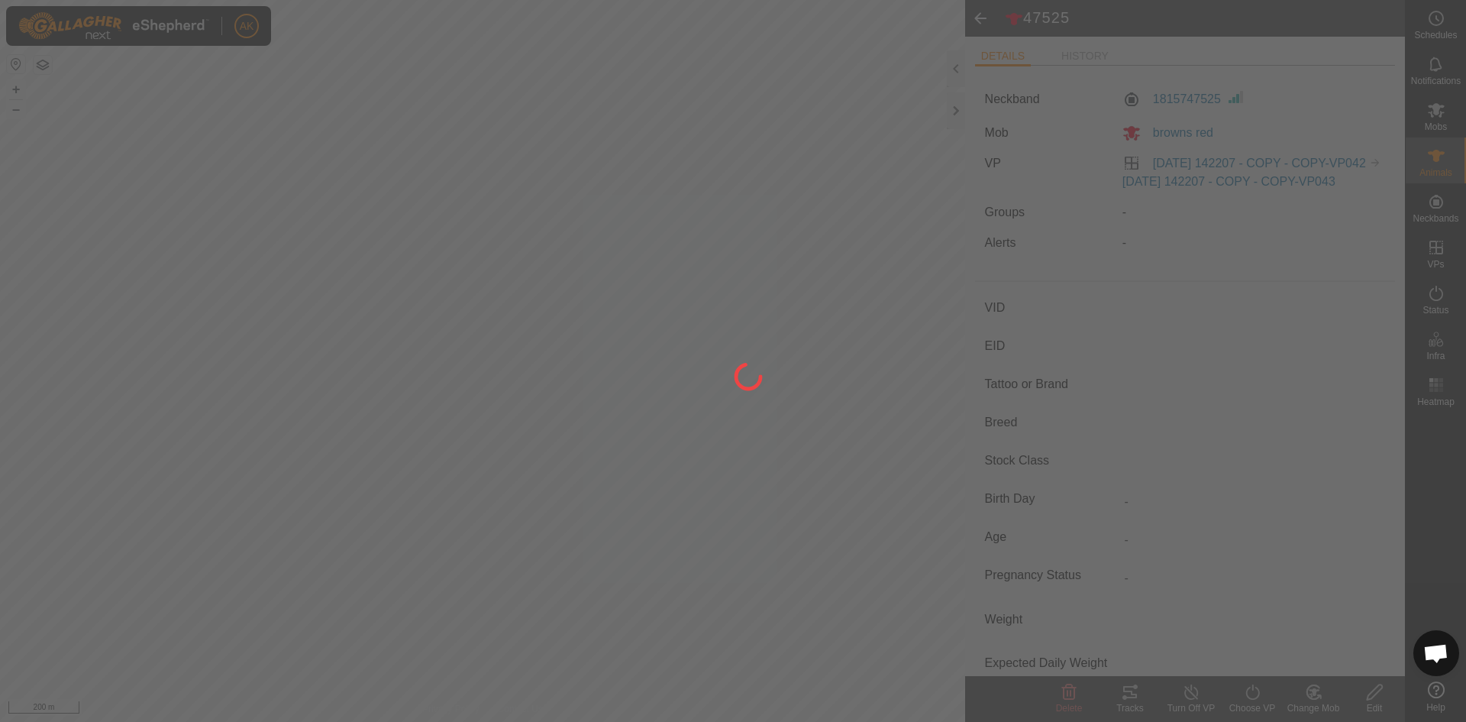
type input "0 kg"
type input "-"
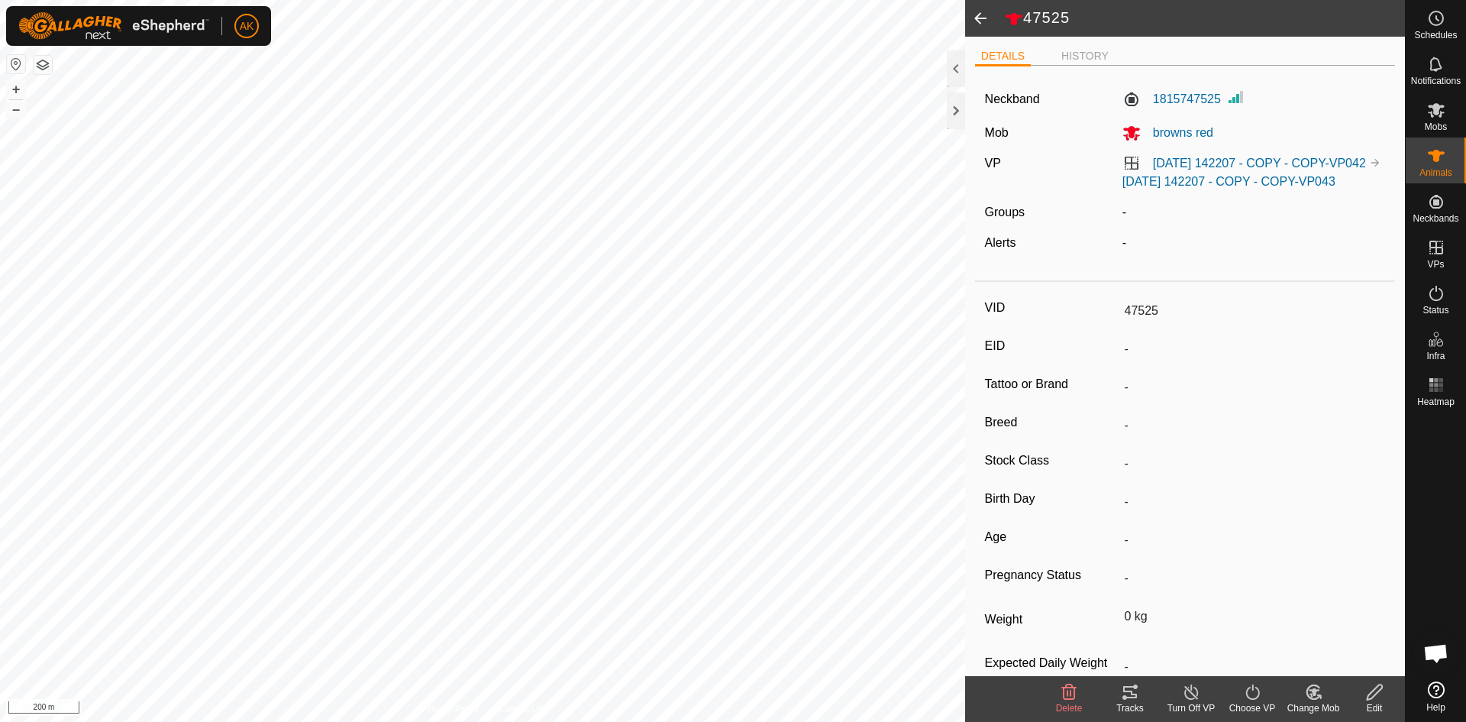
click at [1069, 695] on icon at bounding box center [1069, 692] width 18 height 18
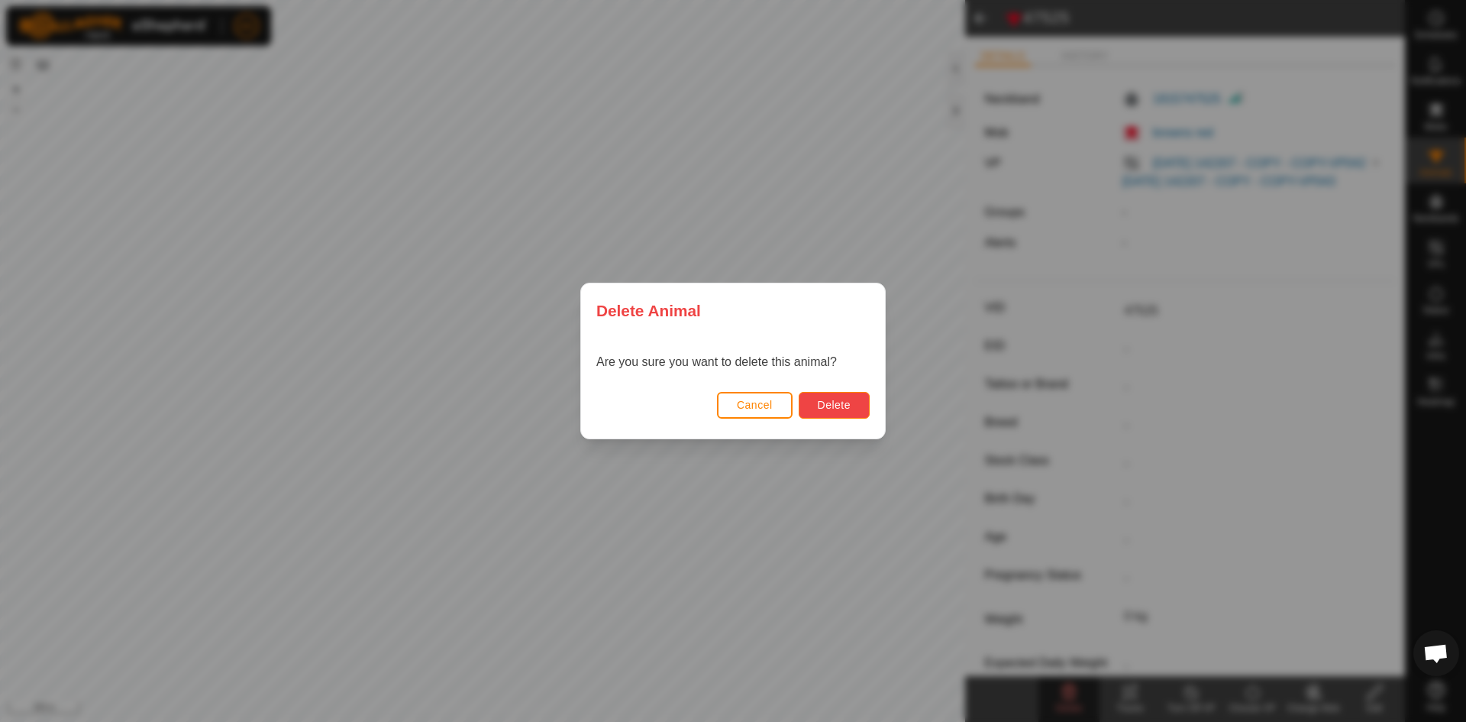
click at [830, 409] on span "Delete" at bounding box center [834, 405] width 33 height 12
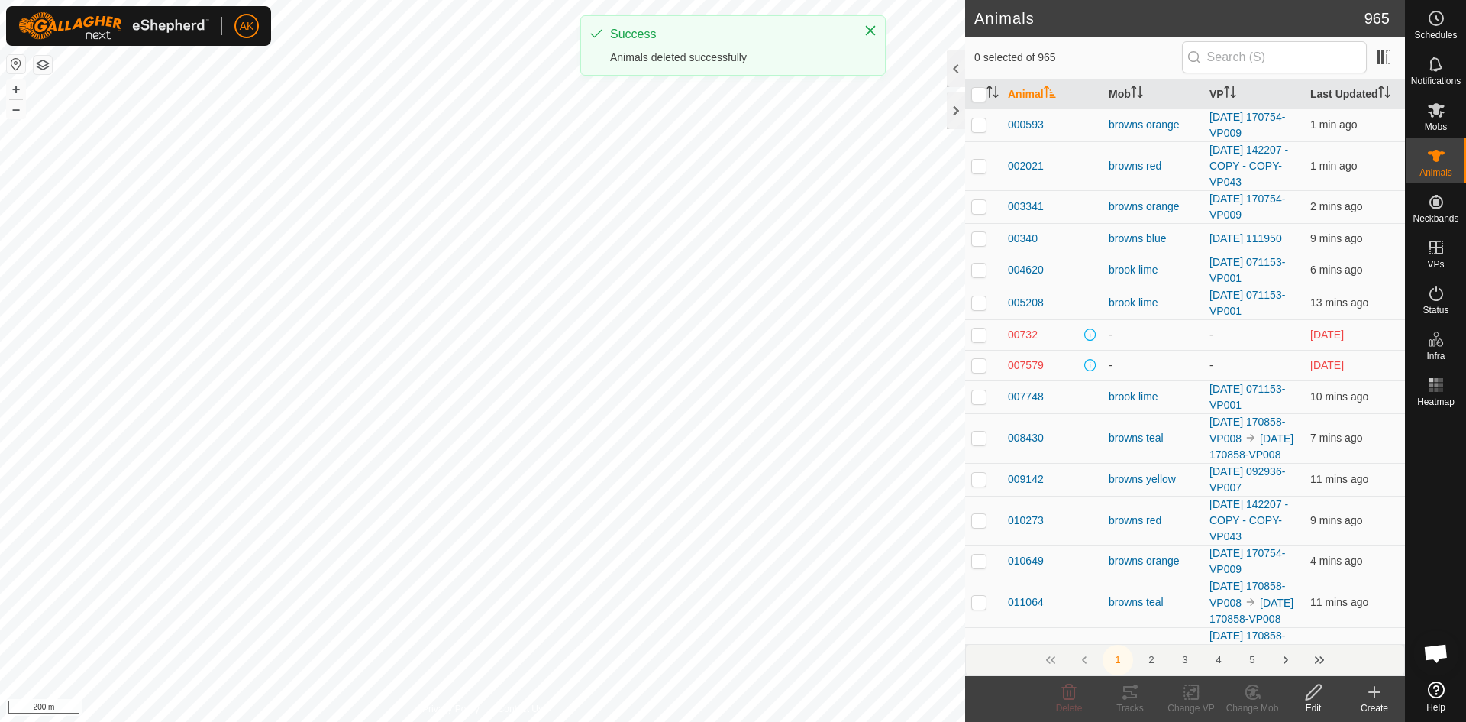
click at [1375, 696] on icon at bounding box center [1375, 691] width 0 height 11
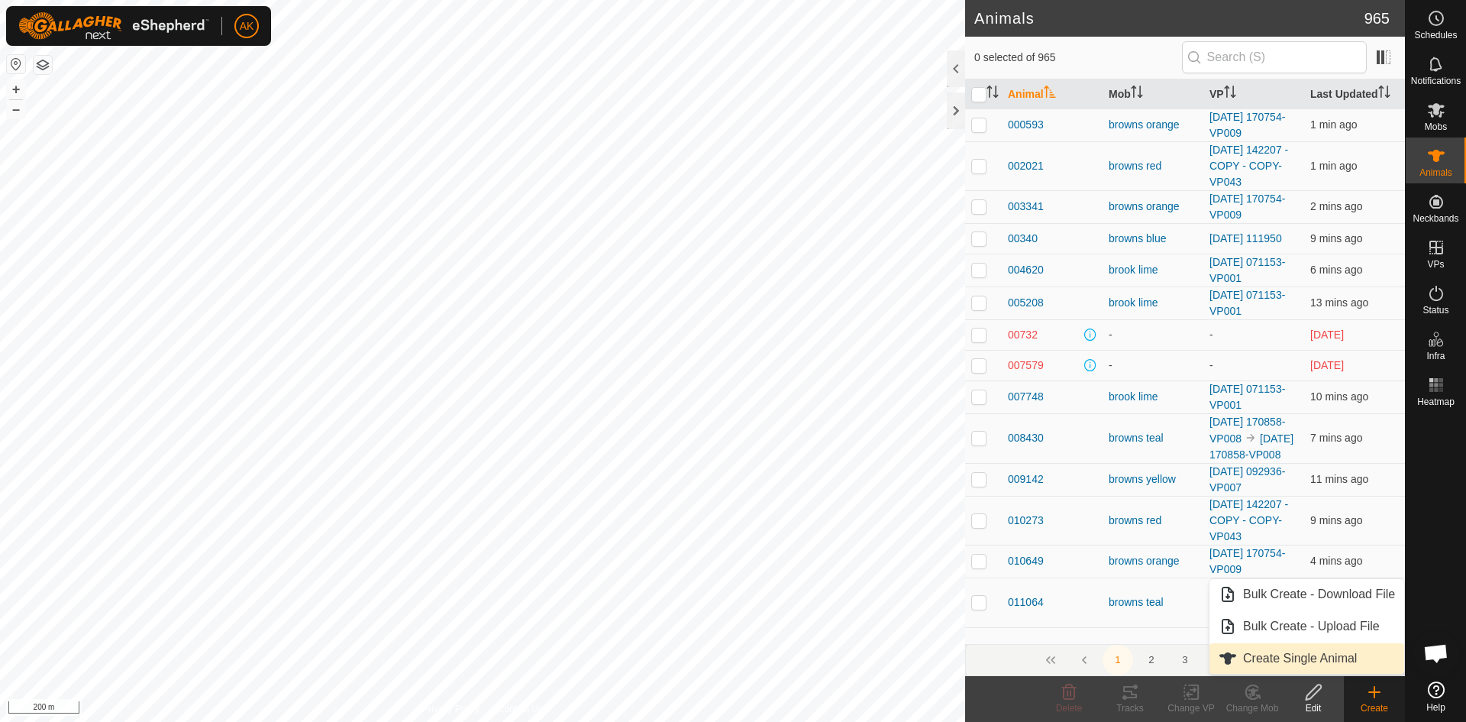
click at [1307, 658] on link "Create Single Animal" at bounding box center [1307, 658] width 195 height 31
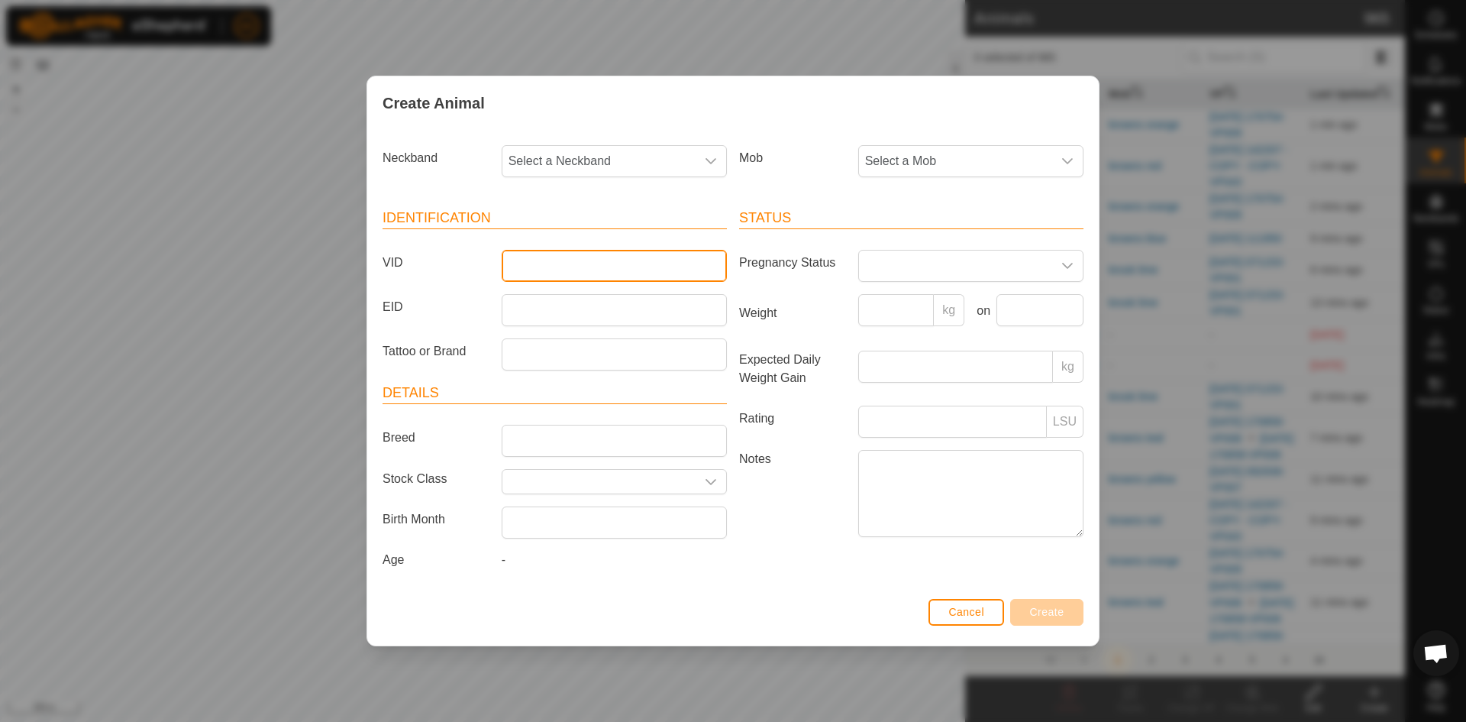
click at [541, 266] on input "VID" at bounding box center [614, 266] width 225 height 32
click at [541, 266] on input "4" at bounding box center [614, 266] width 225 height 32
click at [541, 266] on input "47" at bounding box center [614, 266] width 225 height 32
type input "5"
type input "47525"
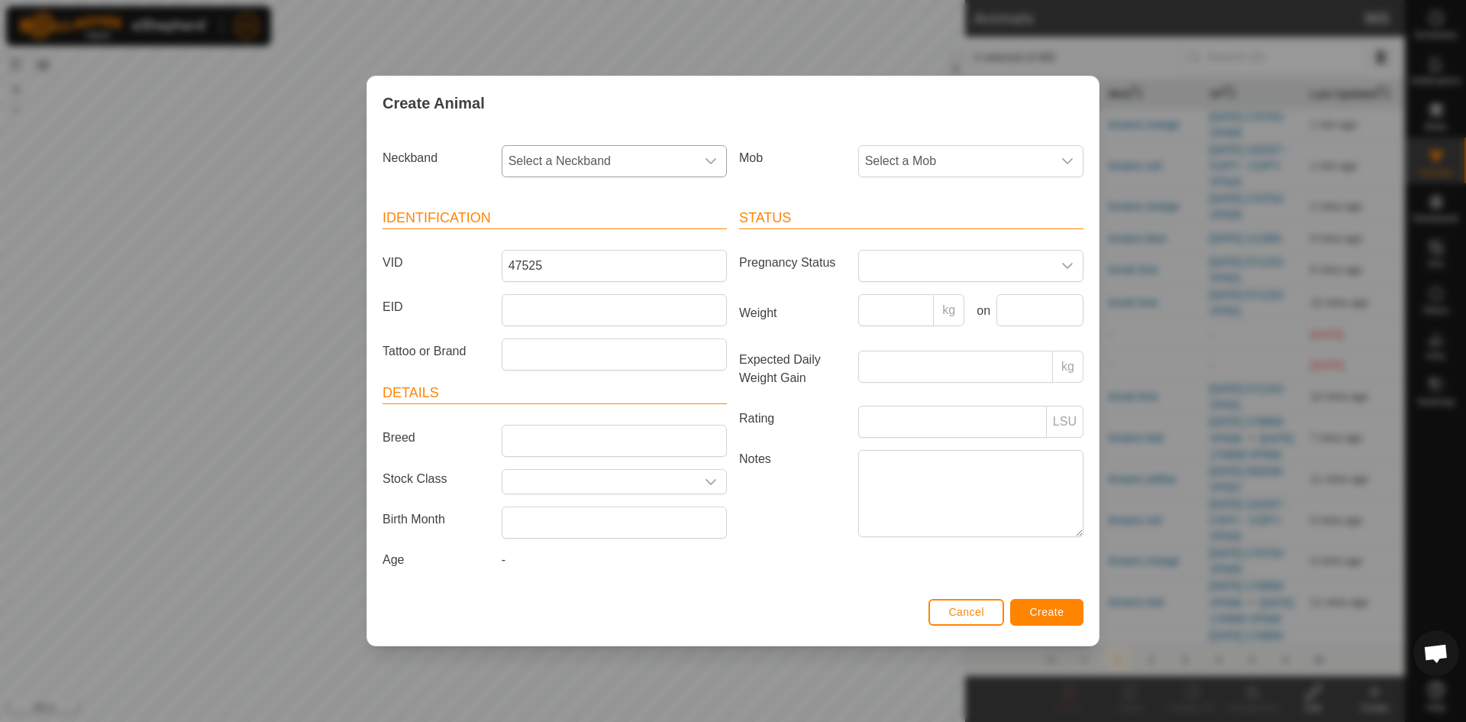
click at [661, 160] on span "Select a Neckband" at bounding box center [598, 161] width 193 height 31
click at [557, 283] on li "1815747525" at bounding box center [615, 282] width 224 height 31
click at [911, 154] on span "Select a Mob" at bounding box center [955, 161] width 193 height 31
click at [910, 302] on li "browns red" at bounding box center [972, 304] width 224 height 31
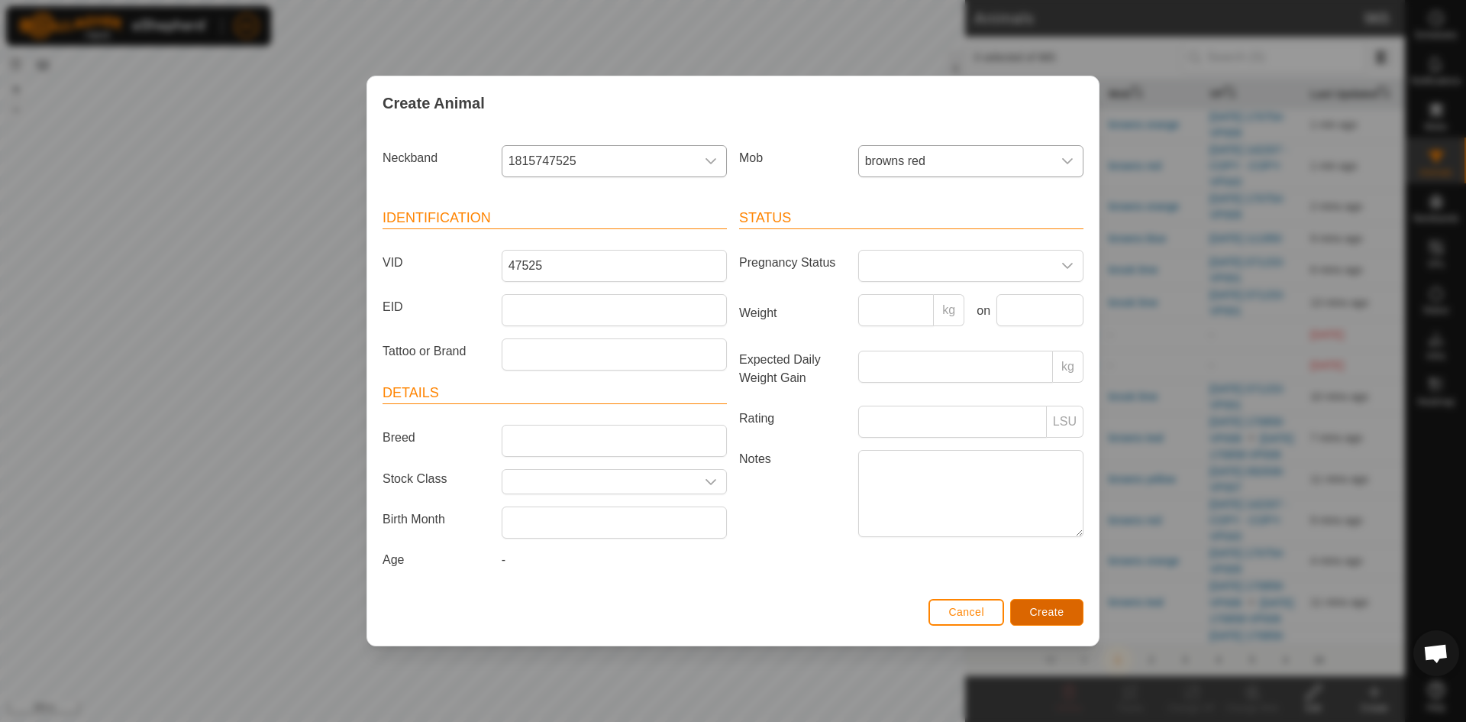
click at [1035, 611] on span "Create" at bounding box center [1047, 612] width 34 height 12
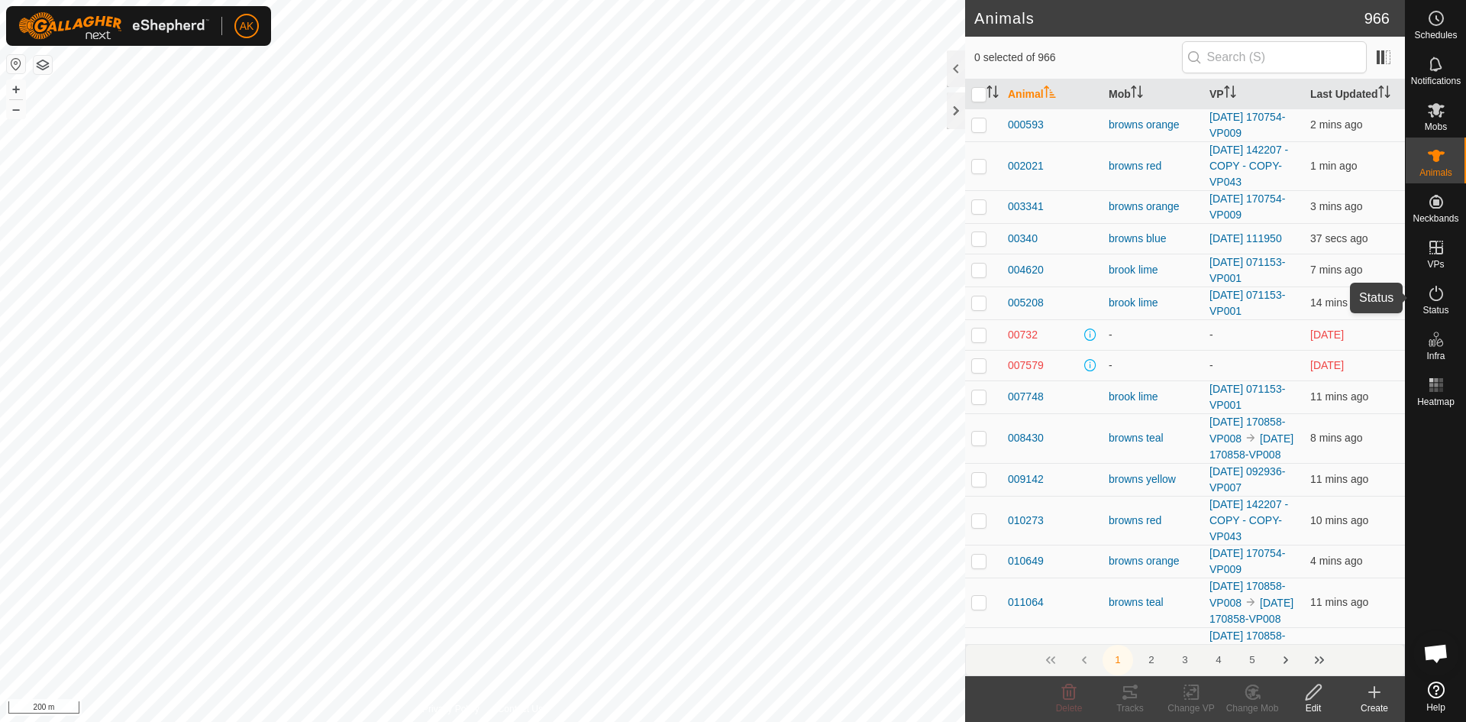
click at [1436, 289] on icon at bounding box center [1436, 293] width 14 height 15
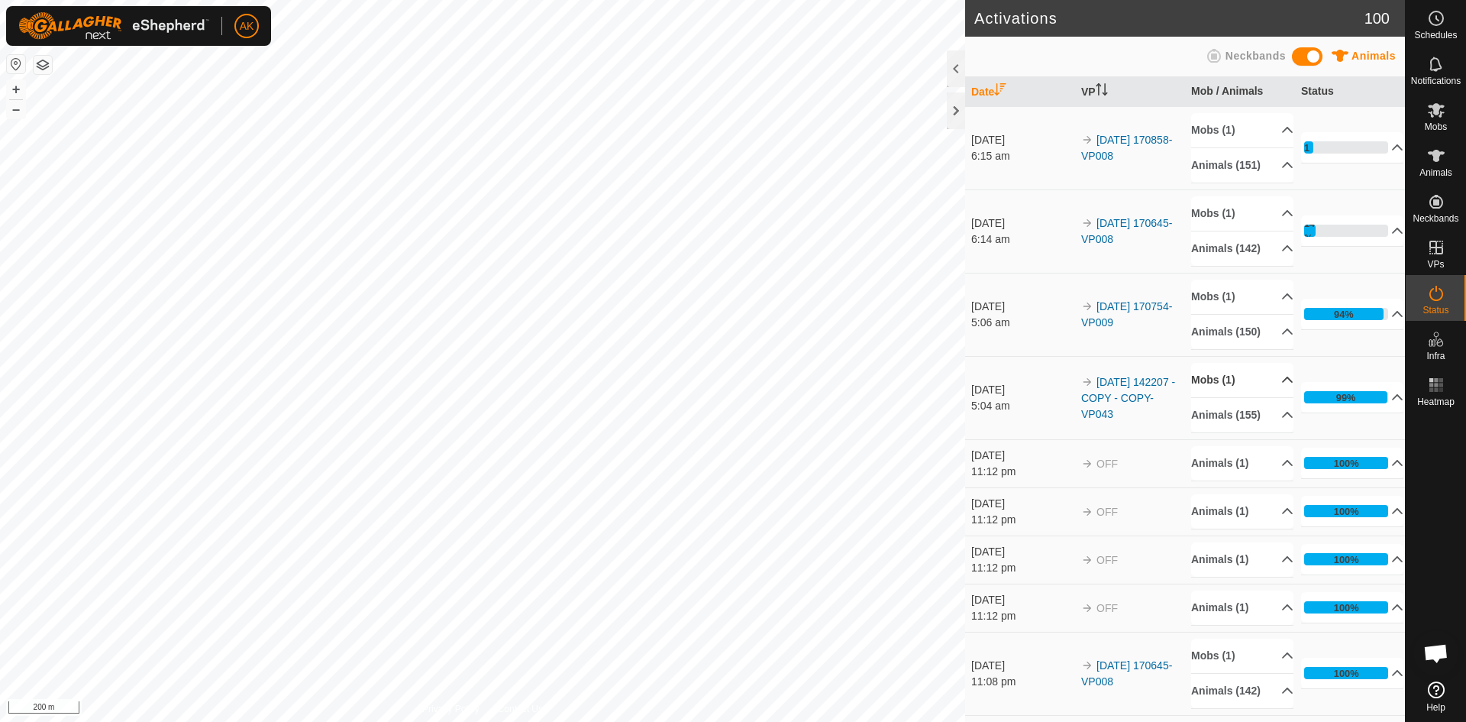
click at [1213, 397] on p-accordion-header "Mobs (1)" at bounding box center [1242, 380] width 102 height 34
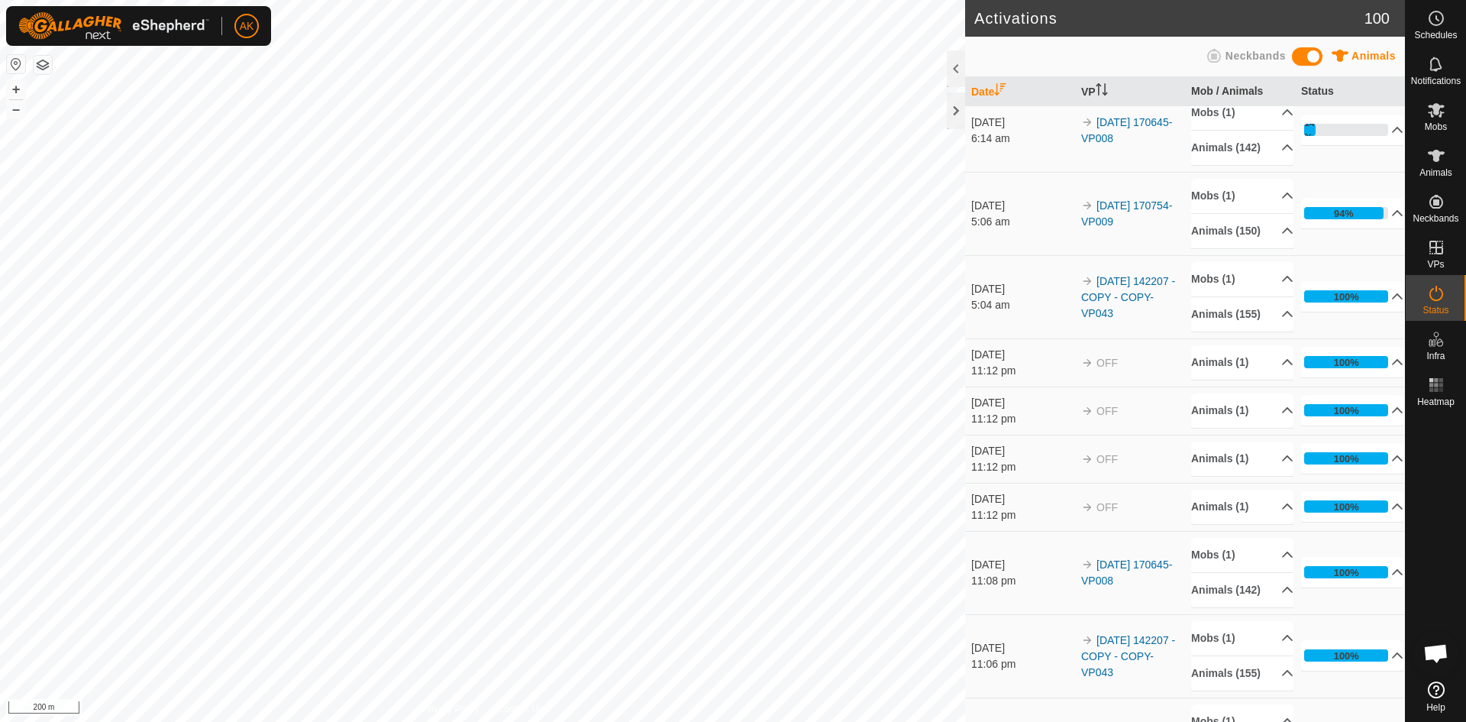
scroll to position [153, 0]
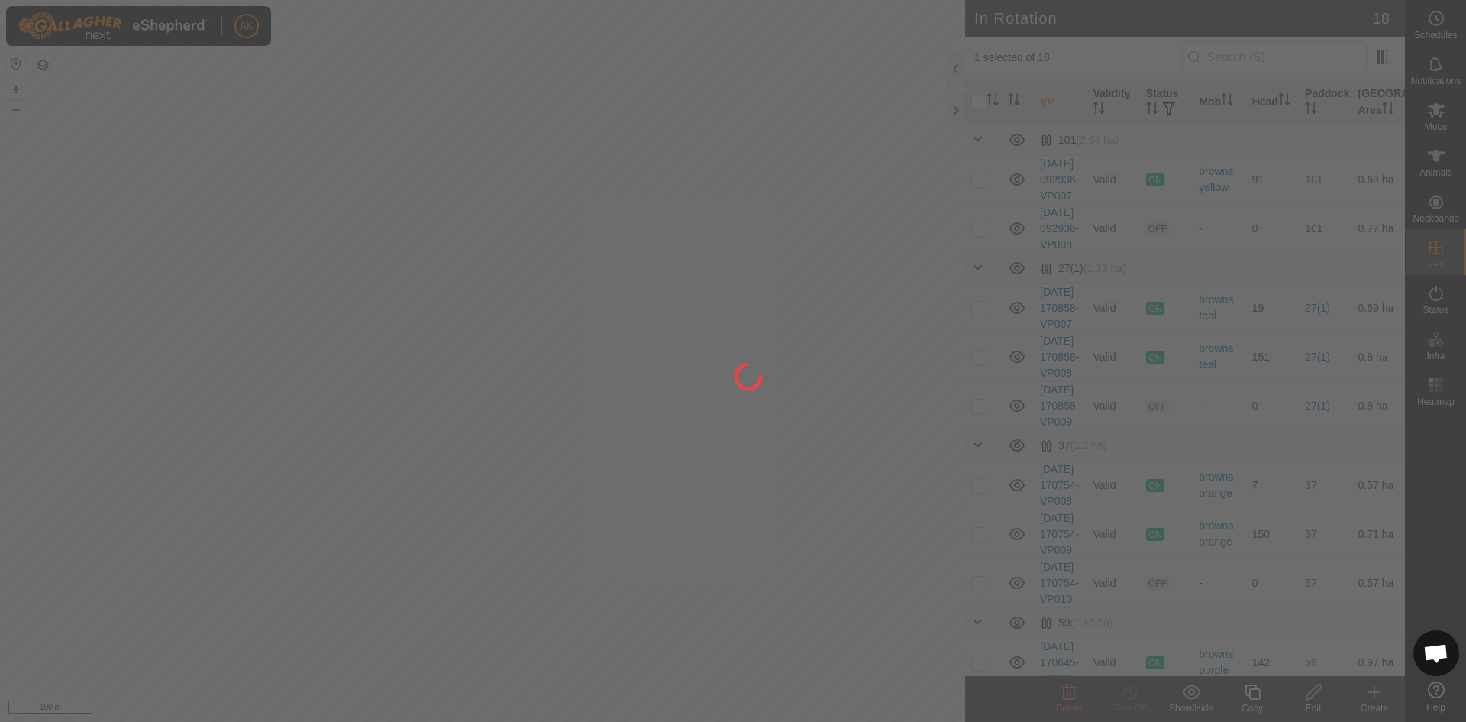
click at [476, 149] on div at bounding box center [733, 361] width 1466 height 722
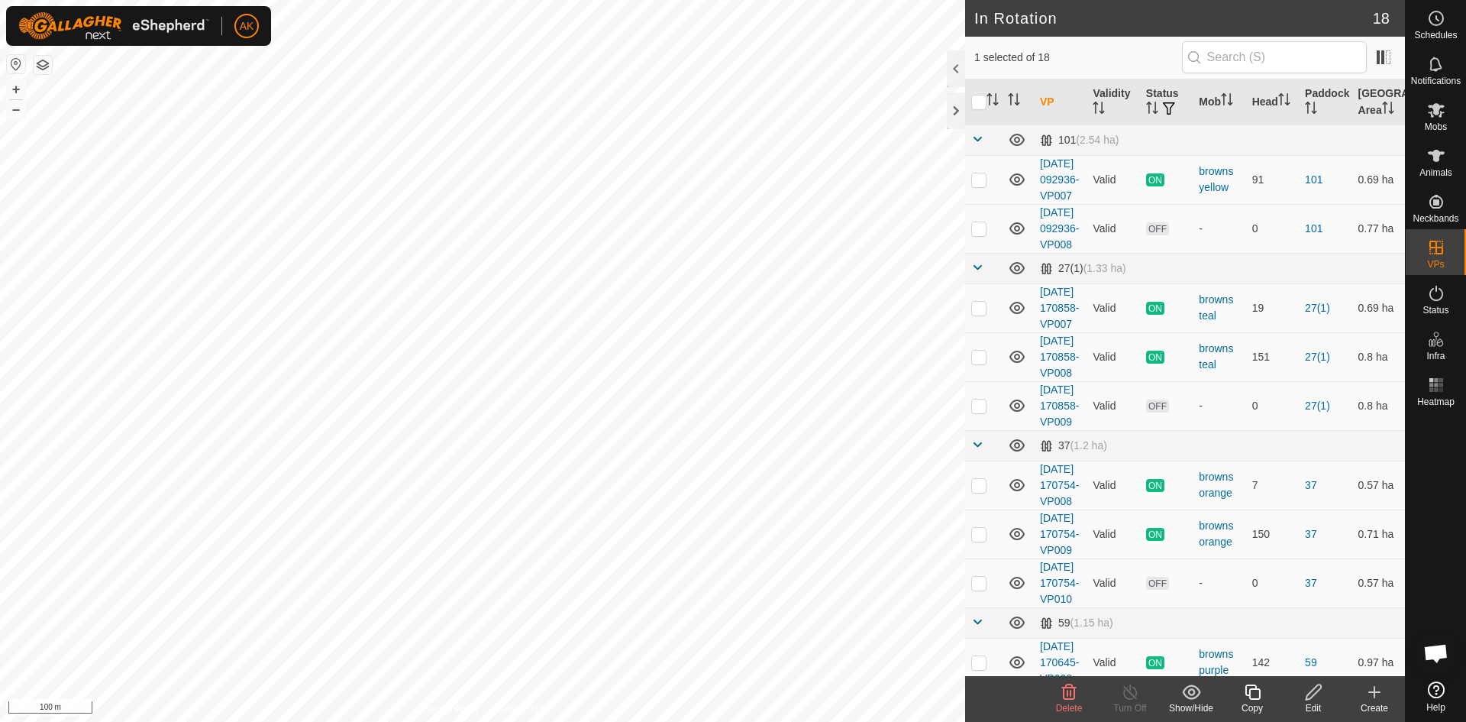
click at [1079, 694] on delete-svg-icon at bounding box center [1069, 692] width 61 height 18
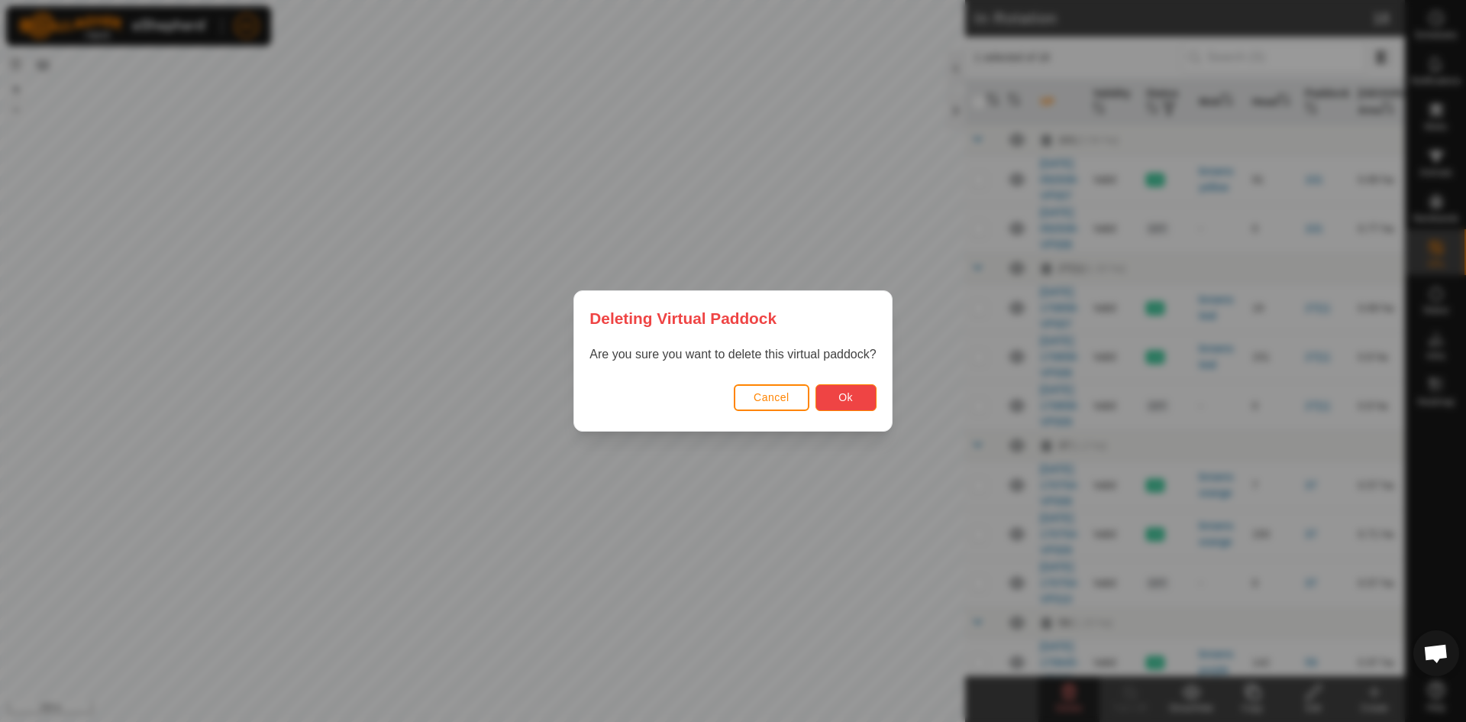
click at [834, 394] on button "Ok" at bounding box center [846, 397] width 61 height 27
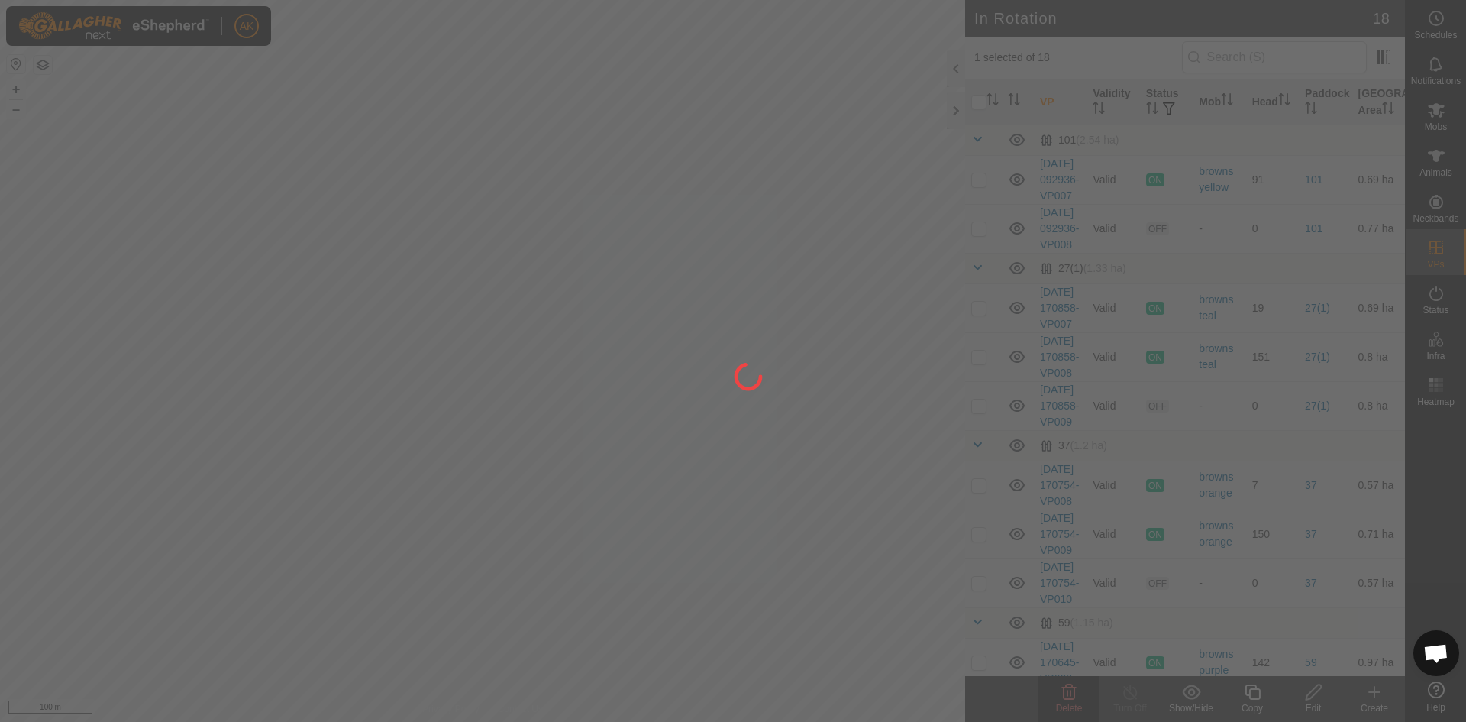
checkbox input "false"
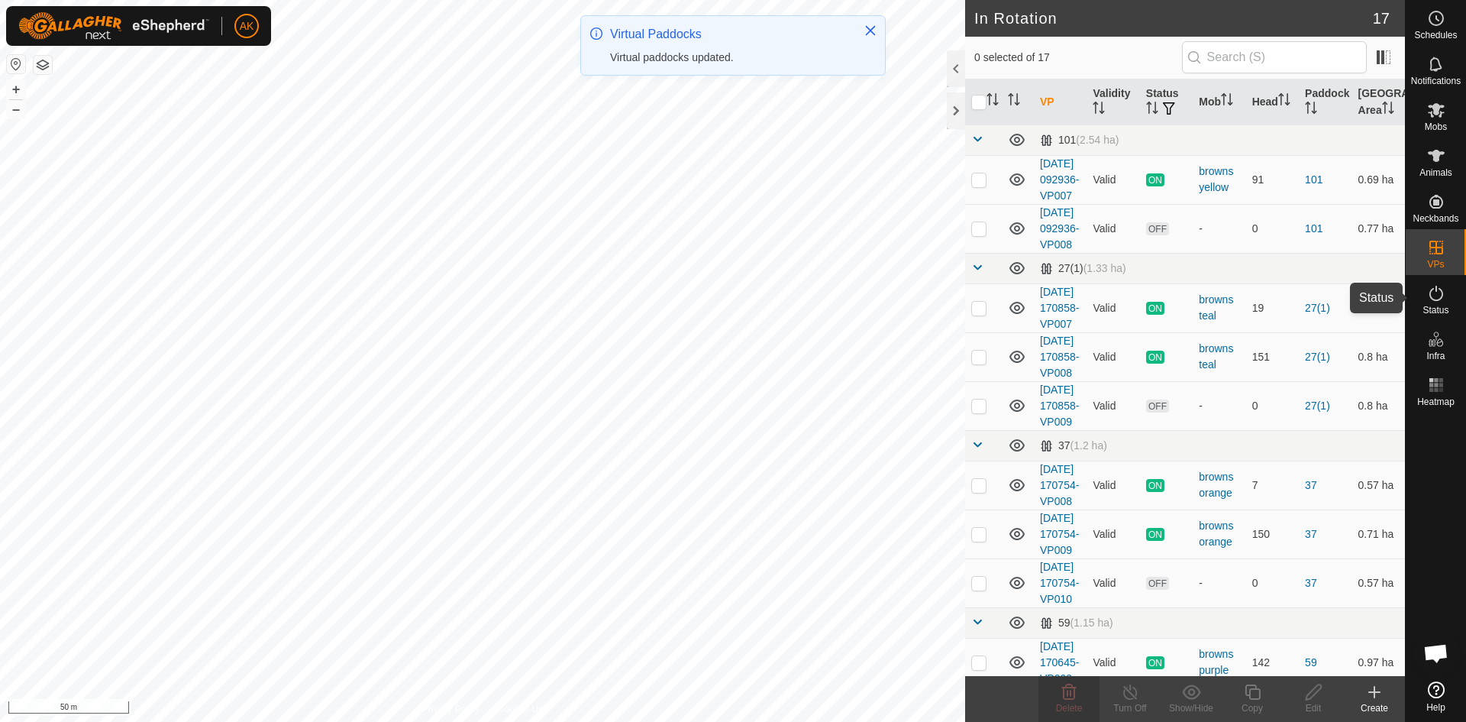
click at [1438, 299] on icon at bounding box center [1436, 293] width 18 height 18
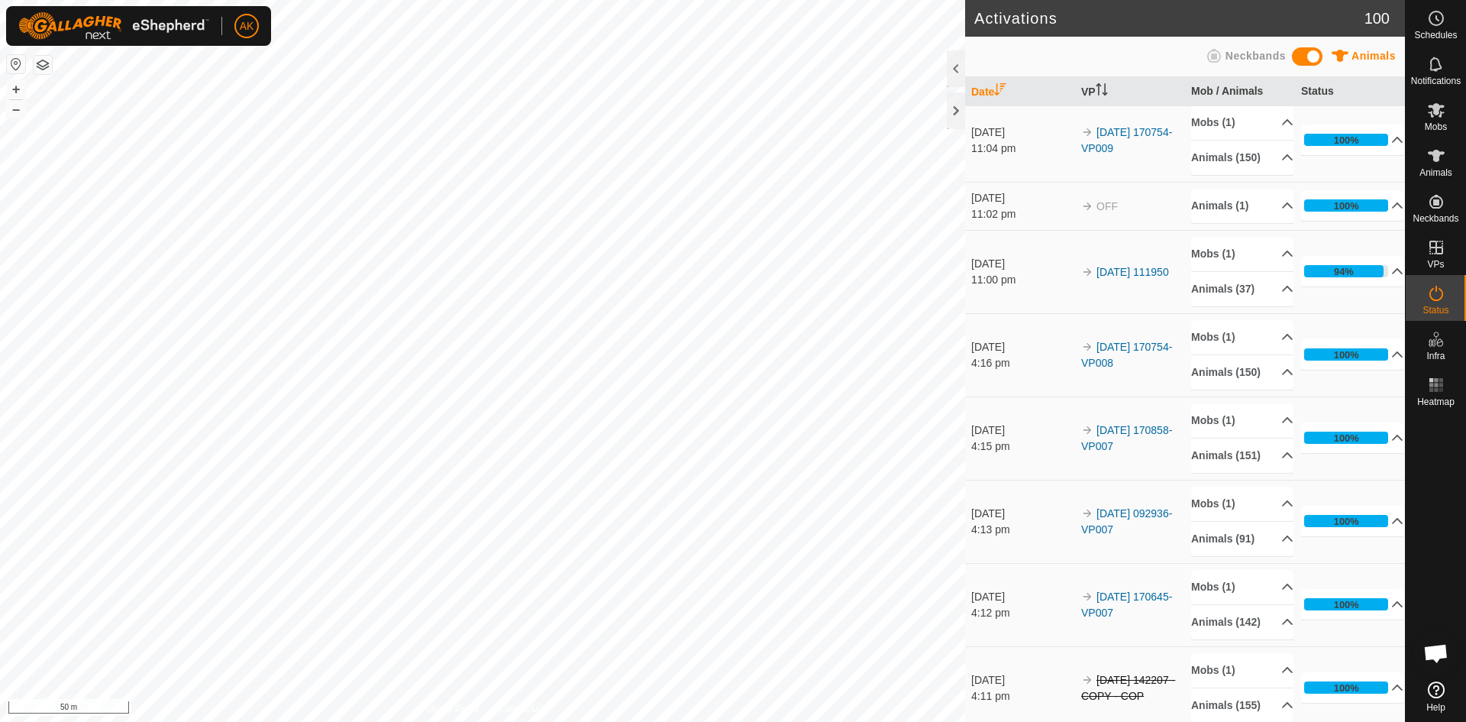
scroll to position [840, 0]
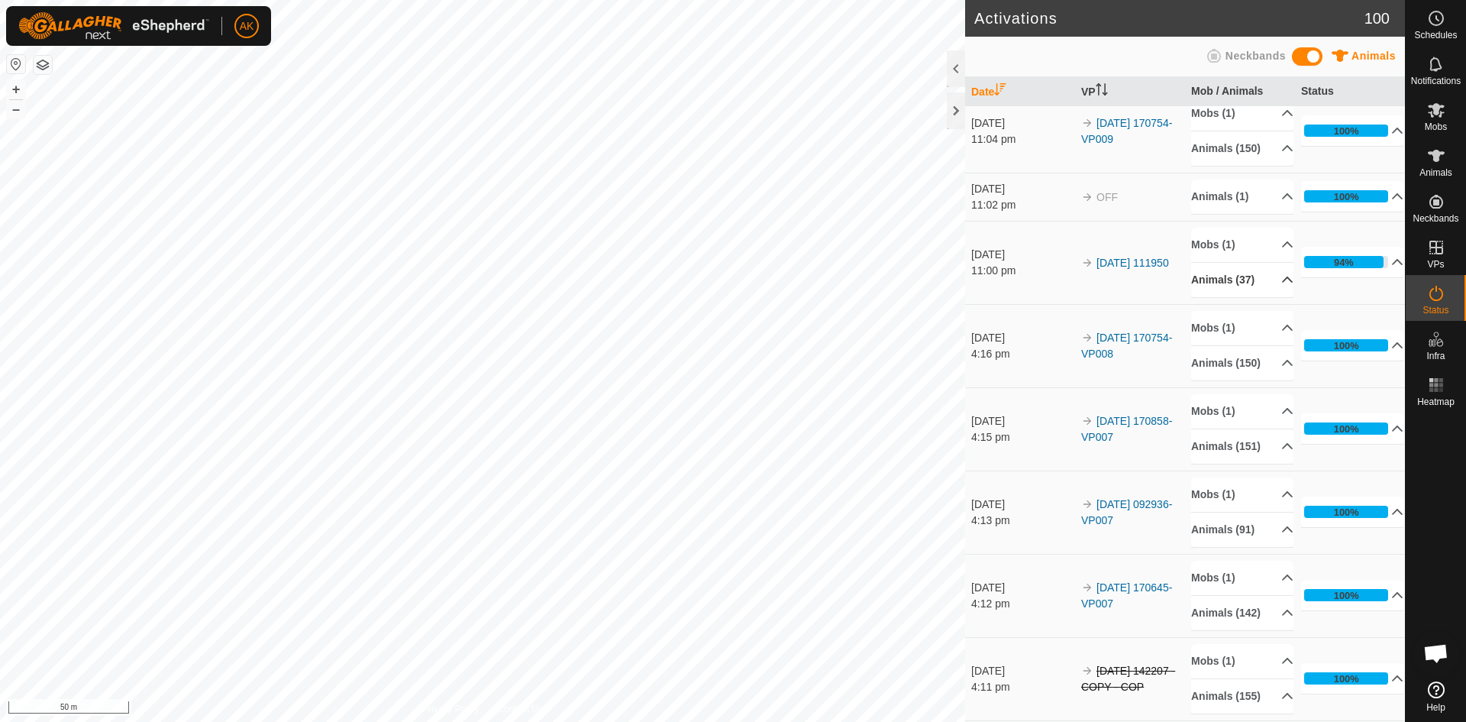
click at [1242, 297] on p-accordion-header "Animals (37)" at bounding box center [1242, 280] width 102 height 34
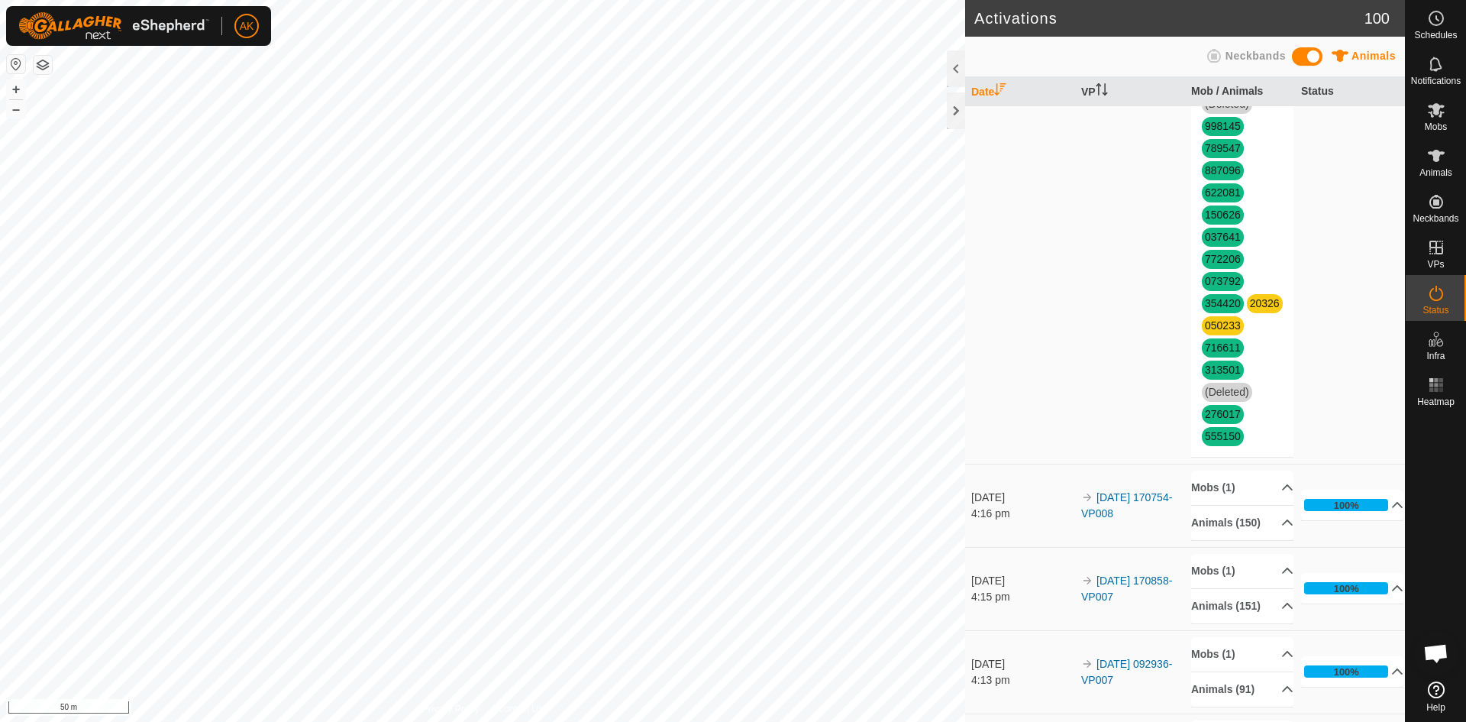
scroll to position [1527, 0]
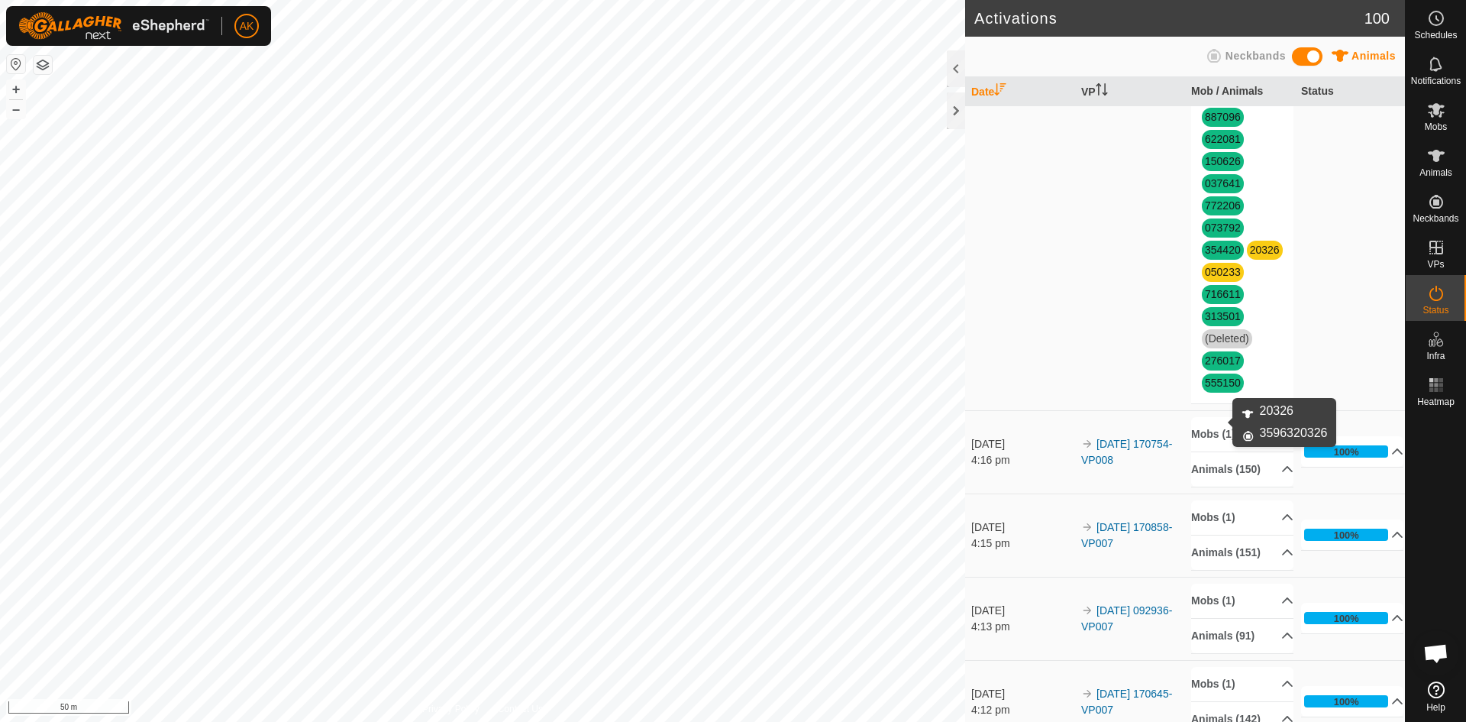
click at [1250, 256] on link "20326" at bounding box center [1265, 250] width 30 height 12
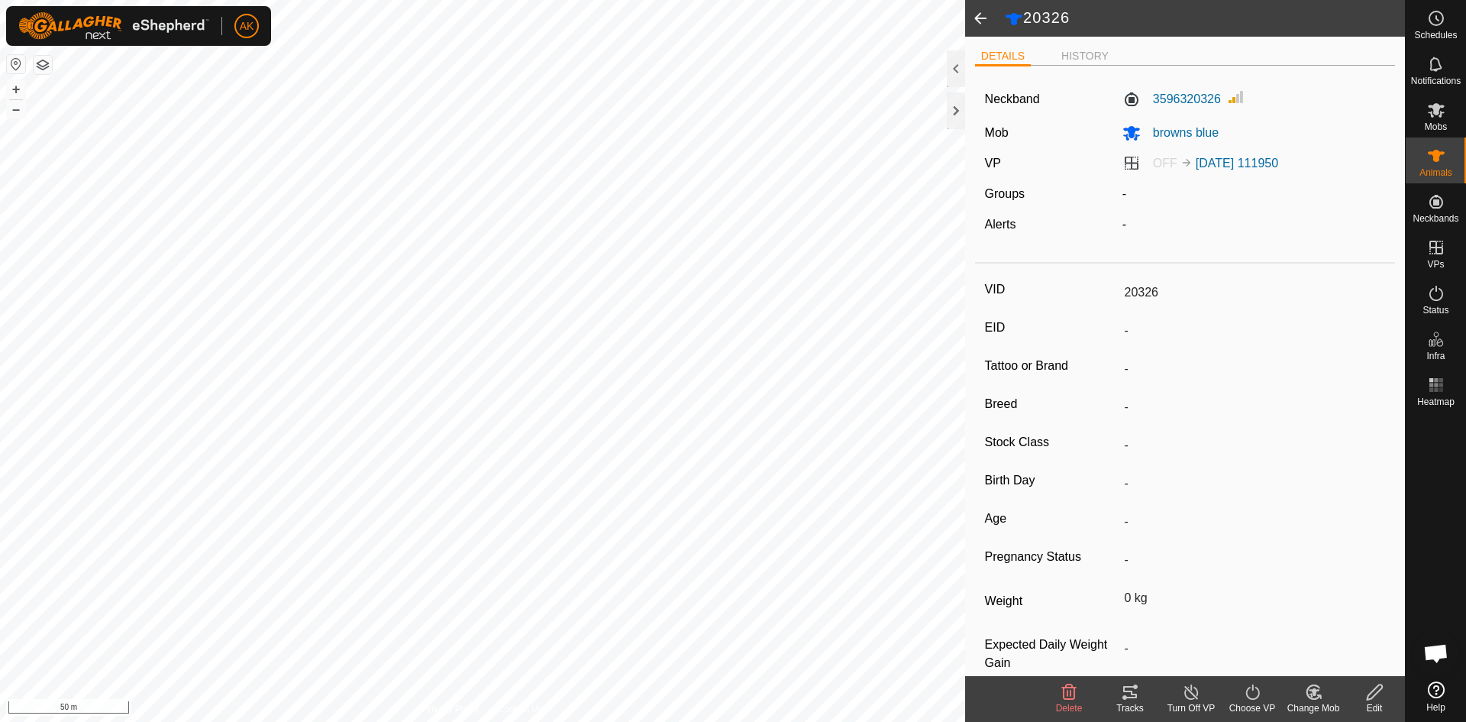
click at [1062, 694] on icon at bounding box center [1069, 692] width 18 height 18
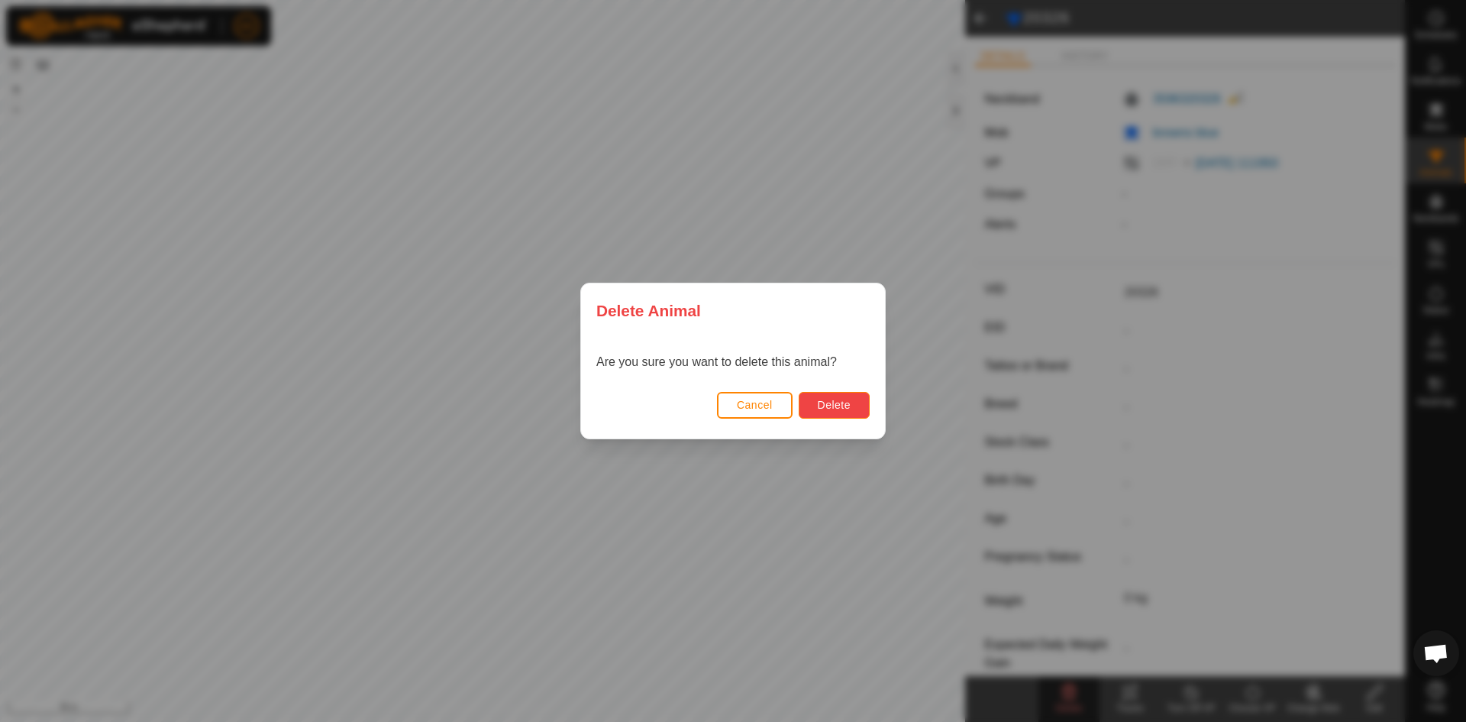
click at [826, 408] on span "Delete" at bounding box center [834, 405] width 33 height 12
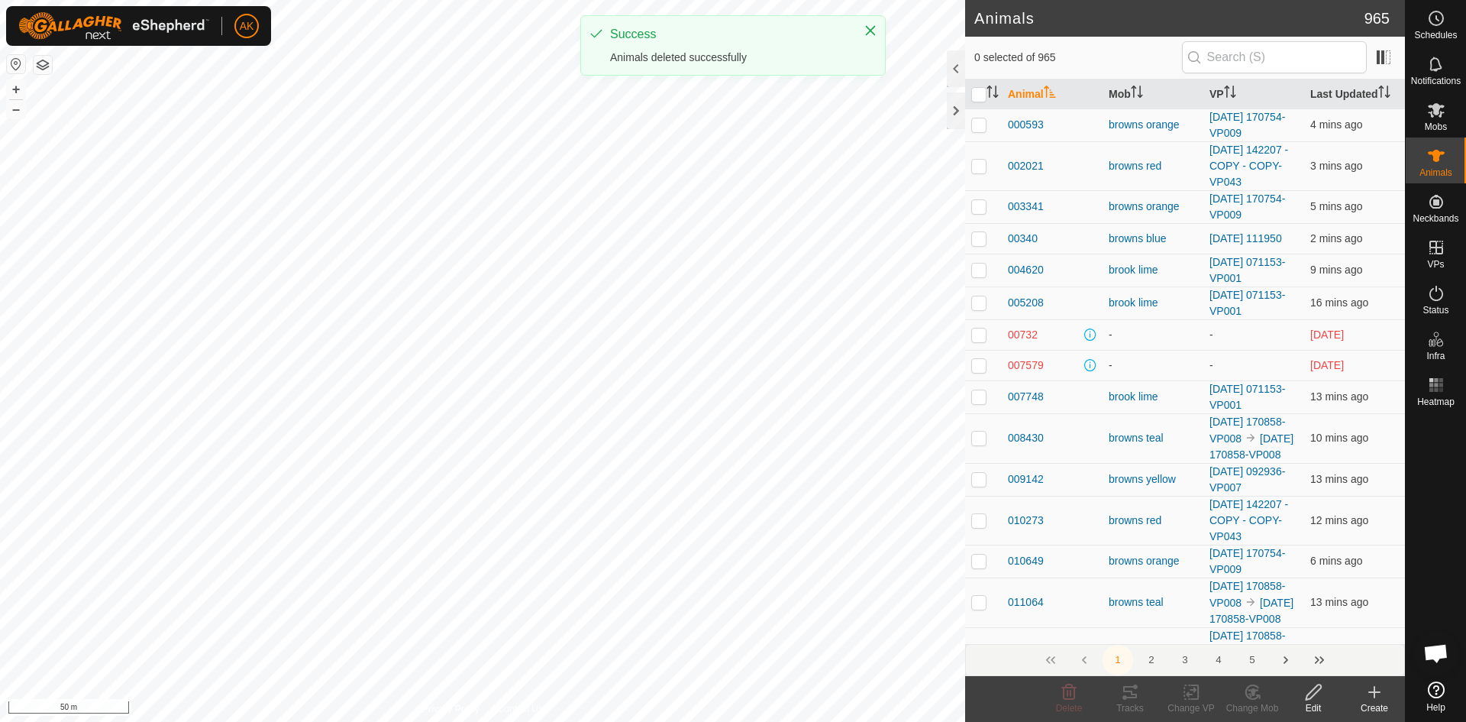
click at [1374, 692] on icon at bounding box center [1374, 692] width 11 height 0
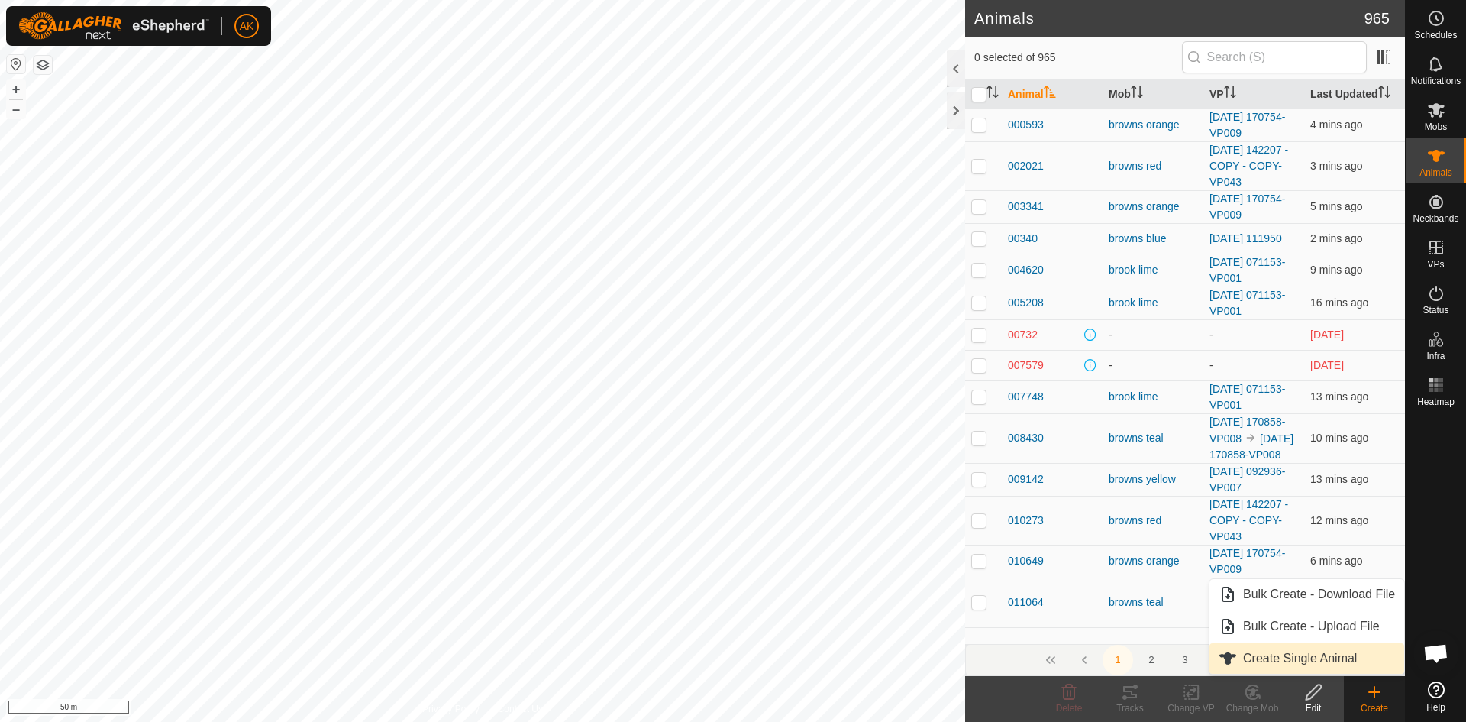
click at [1287, 652] on span "Create Single Animal" at bounding box center [1300, 658] width 114 height 18
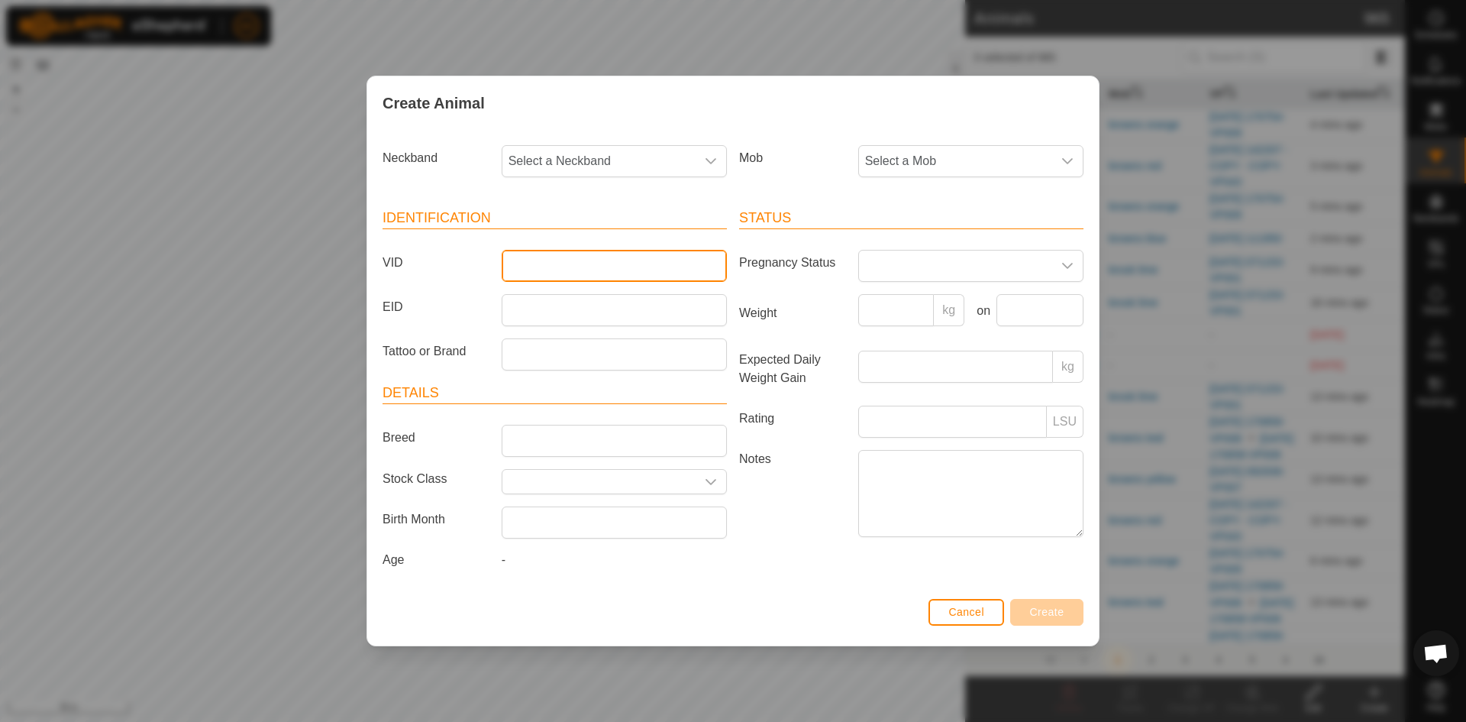
click at [522, 265] on input "VID" at bounding box center [614, 266] width 225 height 32
type input "20326"
click at [532, 159] on span "Select a Neckband" at bounding box center [598, 161] width 193 height 31
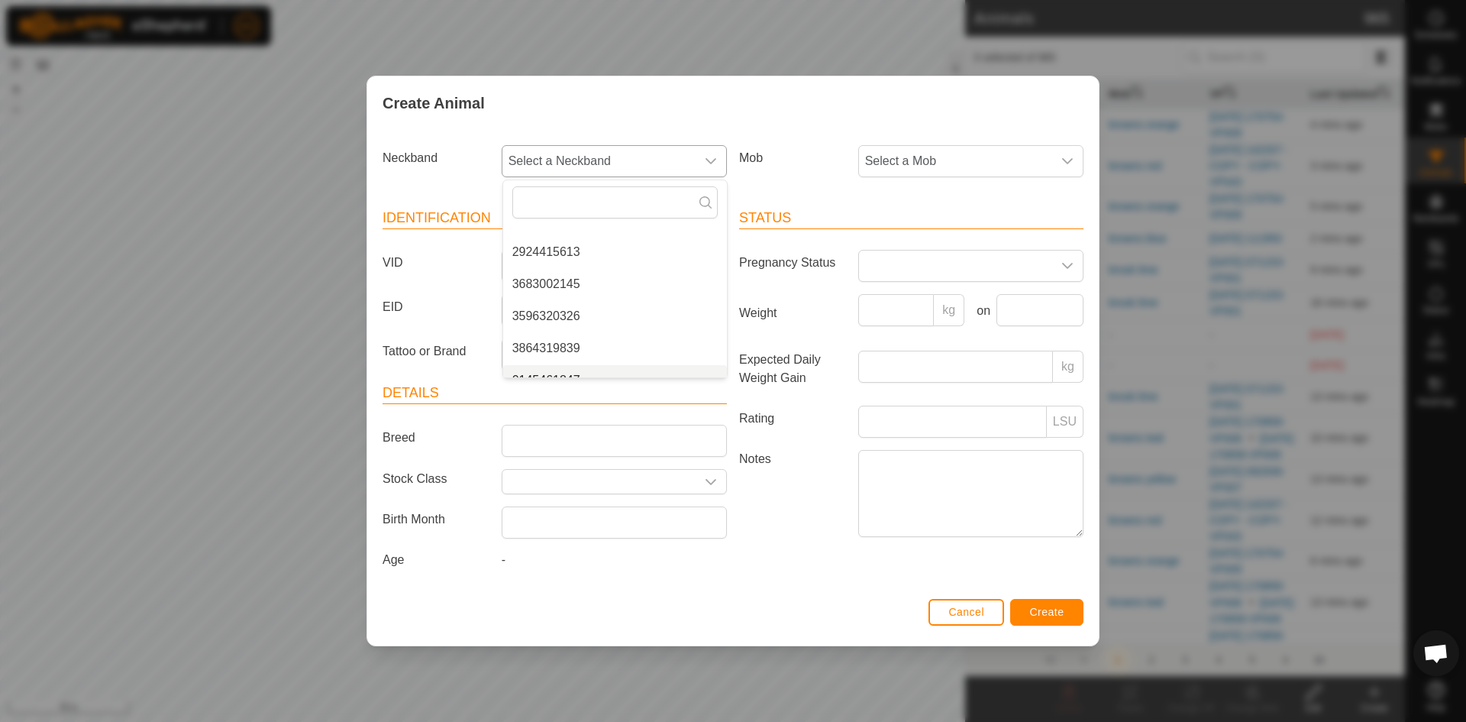
scroll to position [583, 0]
click at [576, 300] on li "3596320326" at bounding box center [615, 298] width 224 height 31
click at [908, 170] on span "Select a Mob" at bounding box center [955, 161] width 193 height 31
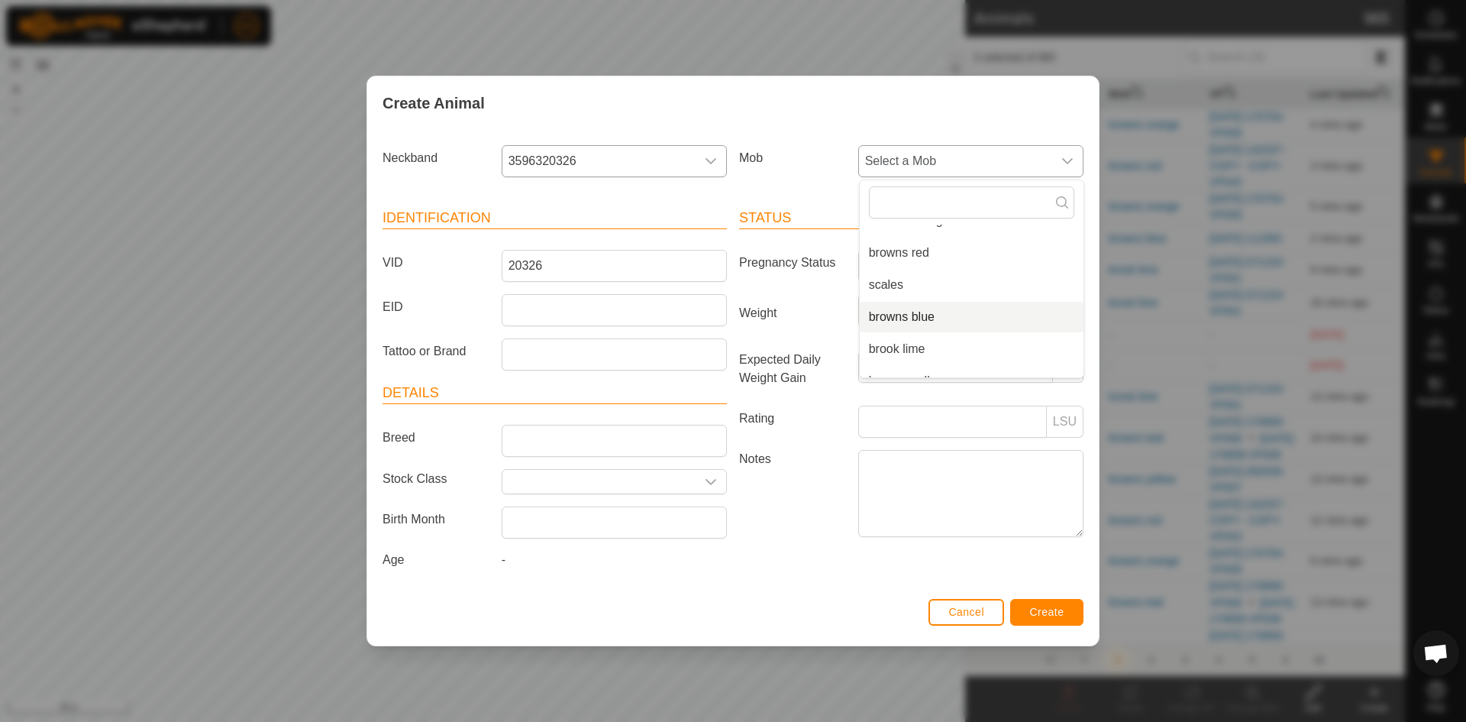
scroll to position [76, 0]
click at [915, 286] on li "browns blue" at bounding box center [972, 291] width 224 height 31
click at [1060, 603] on button "Create" at bounding box center [1046, 612] width 73 height 27
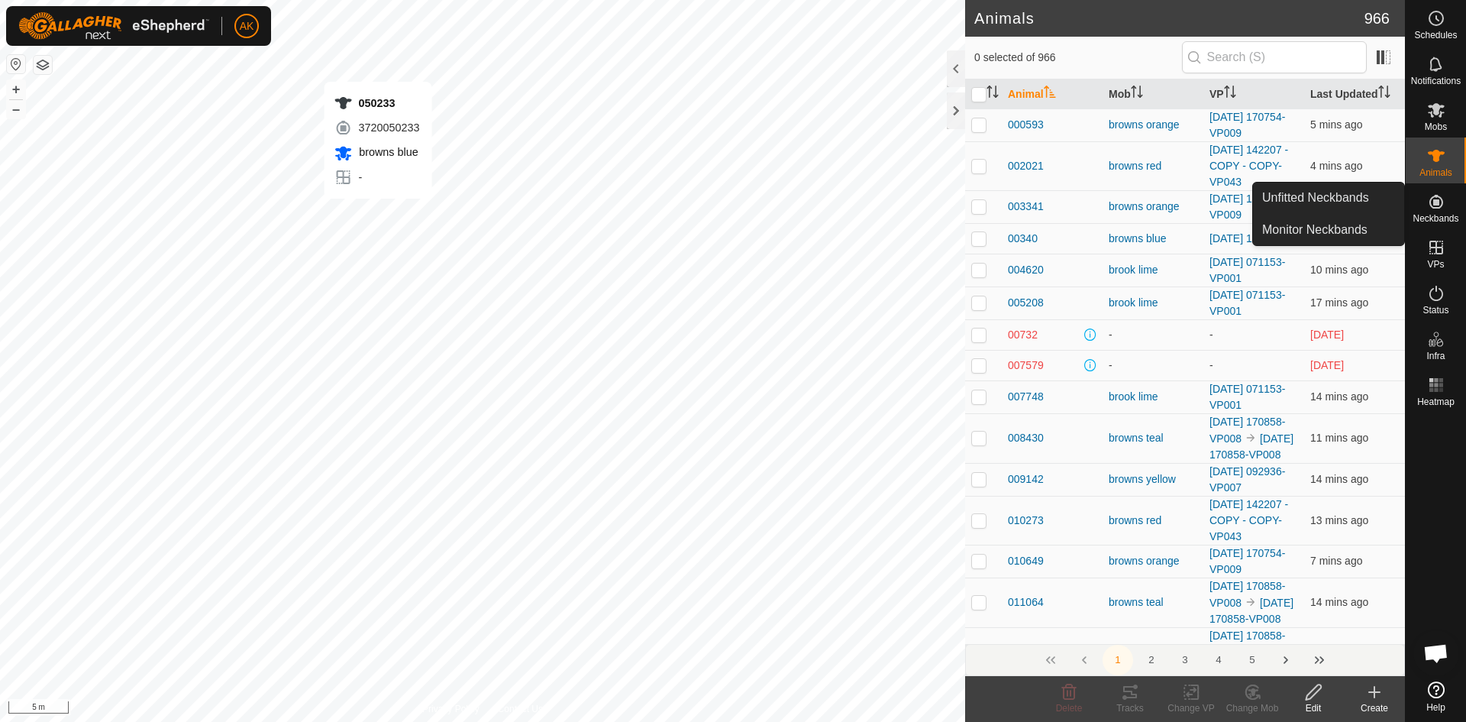
checkbox input "true"
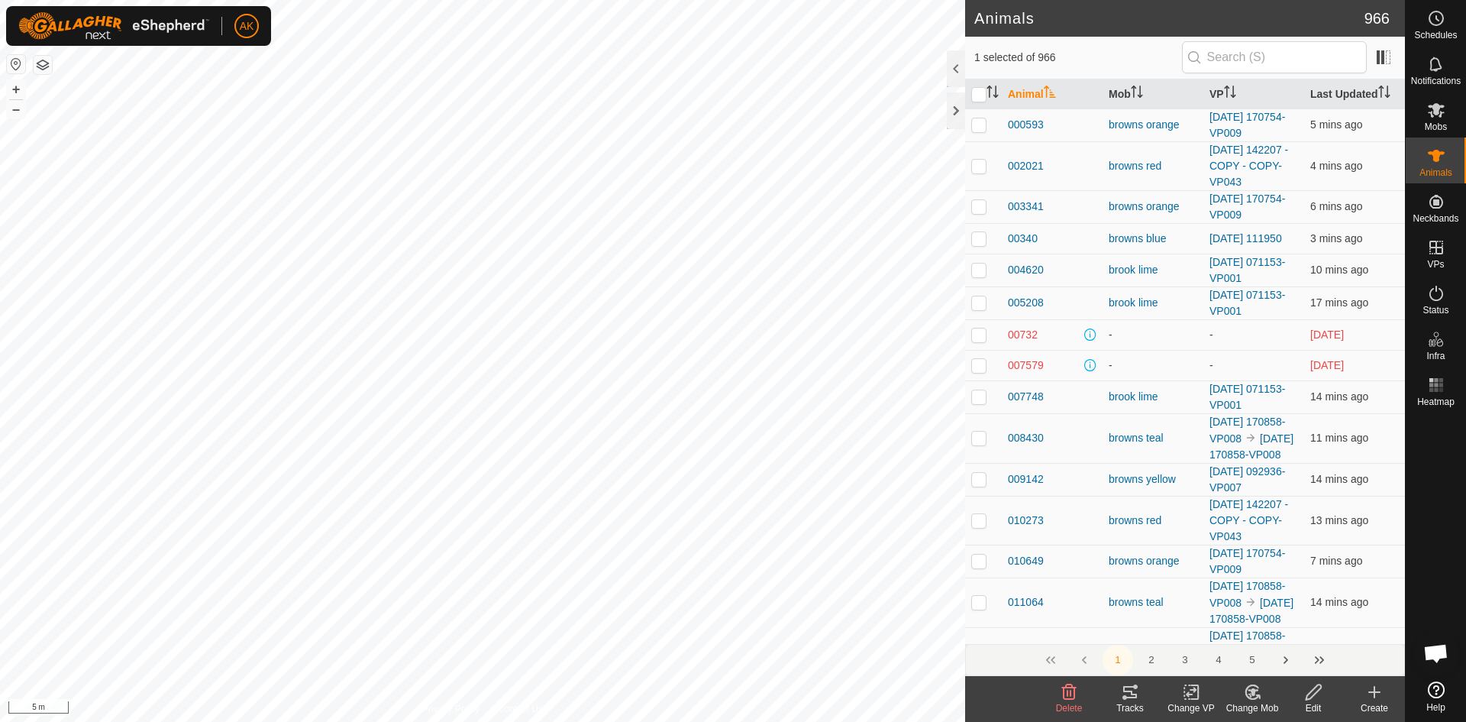
click at [1069, 693] on icon at bounding box center [1069, 692] width 18 height 18
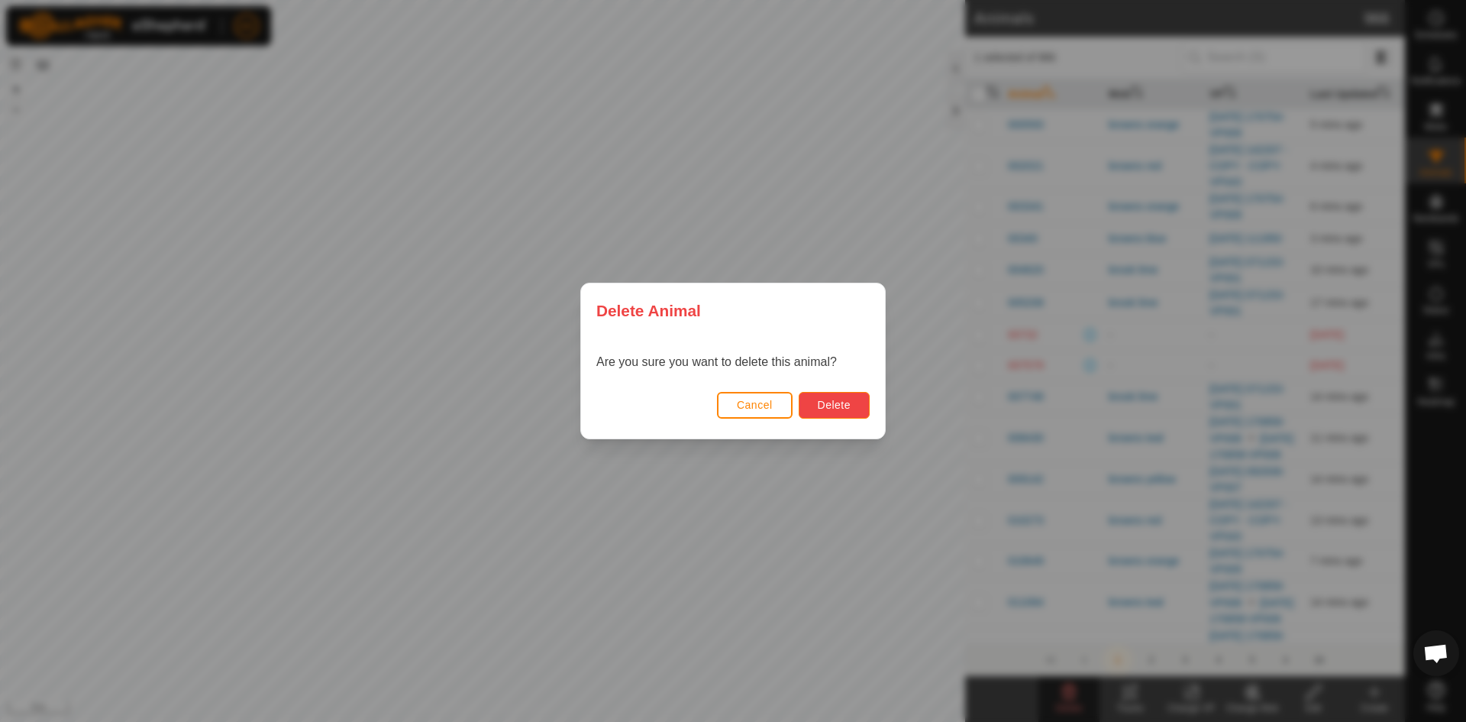
click at [832, 402] on span "Delete" at bounding box center [834, 405] width 33 height 12
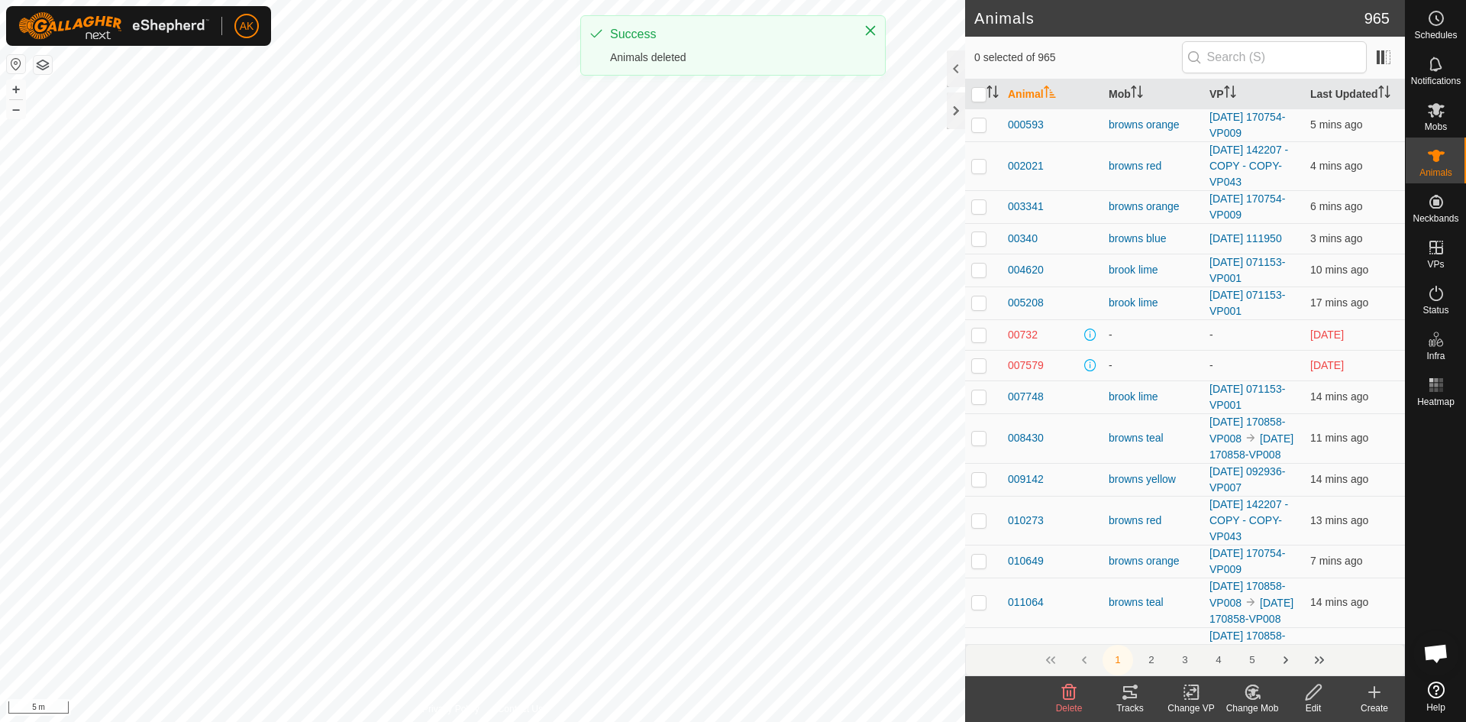
click at [1373, 692] on icon at bounding box center [1374, 692] width 11 height 0
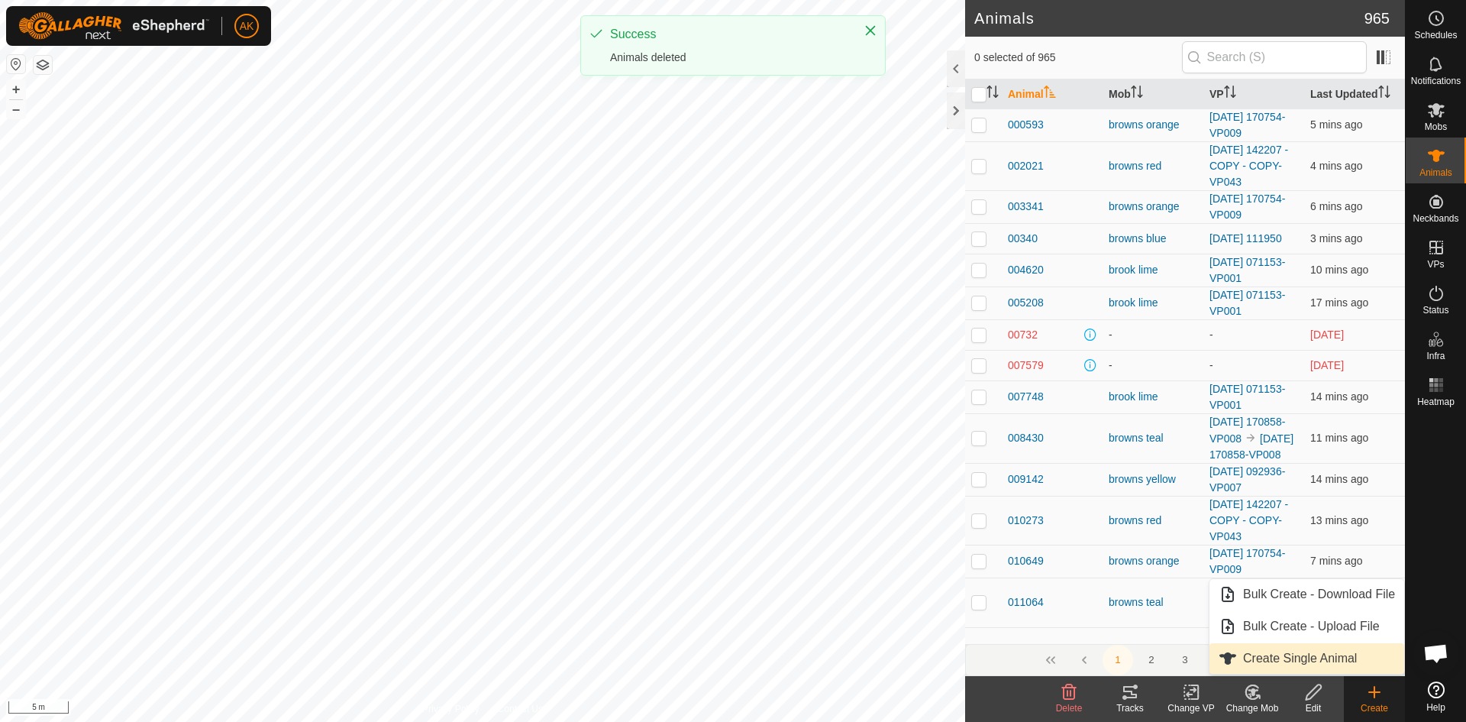
click at [1256, 657] on link "Create Single Animal" at bounding box center [1307, 658] width 195 height 31
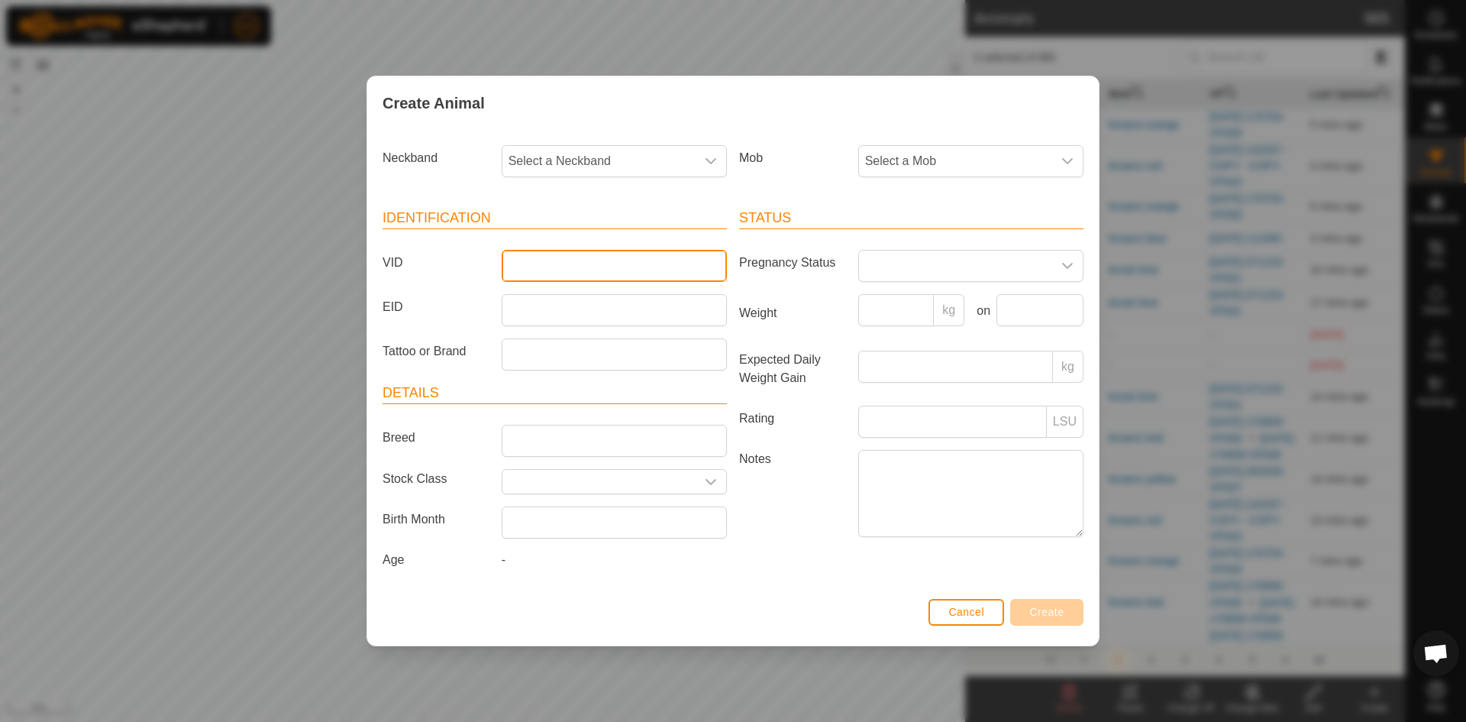
click at [525, 262] on input "VID" at bounding box center [614, 266] width 225 height 32
type input "50233"
click at [909, 153] on span "Select a Mob" at bounding box center [955, 161] width 193 height 31
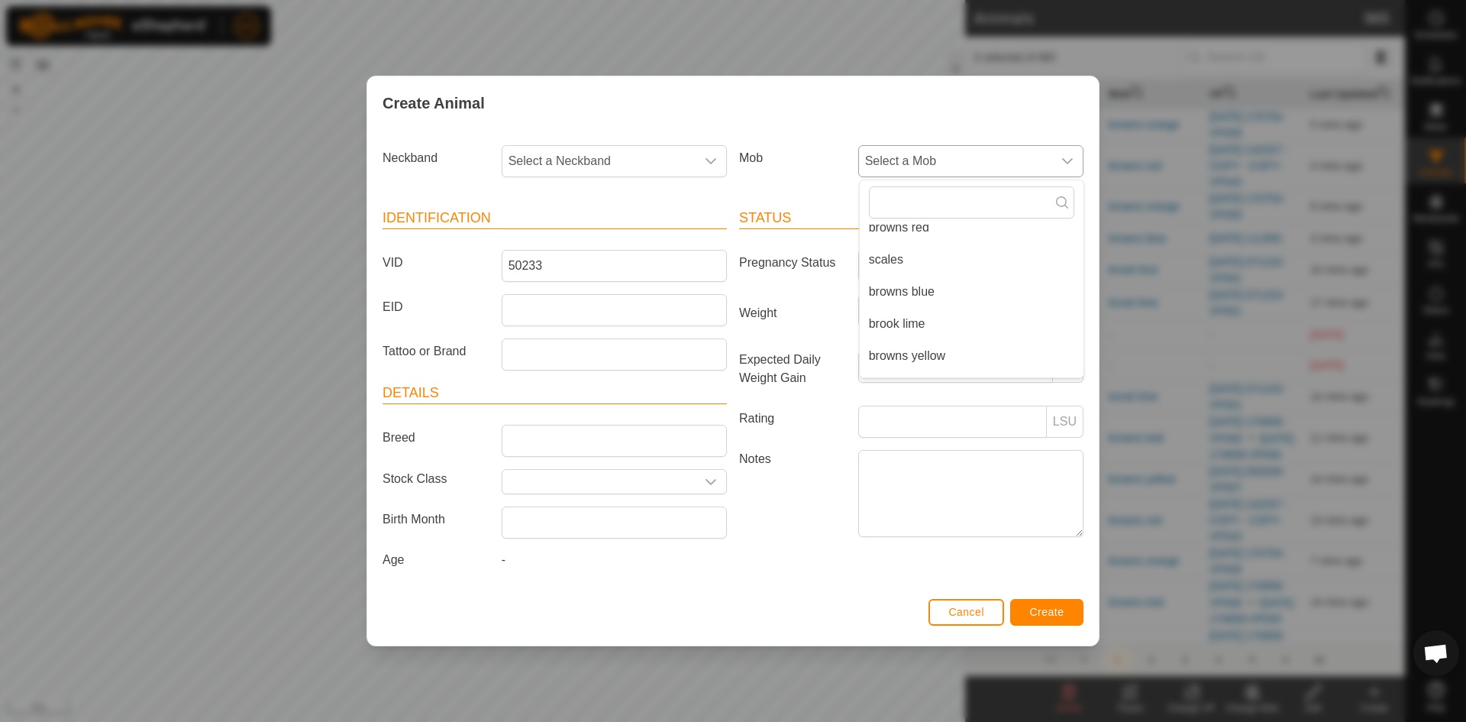
click at [910, 289] on li "browns blue" at bounding box center [972, 291] width 224 height 31
click at [1036, 612] on span "Create" at bounding box center [1047, 612] width 34 height 12
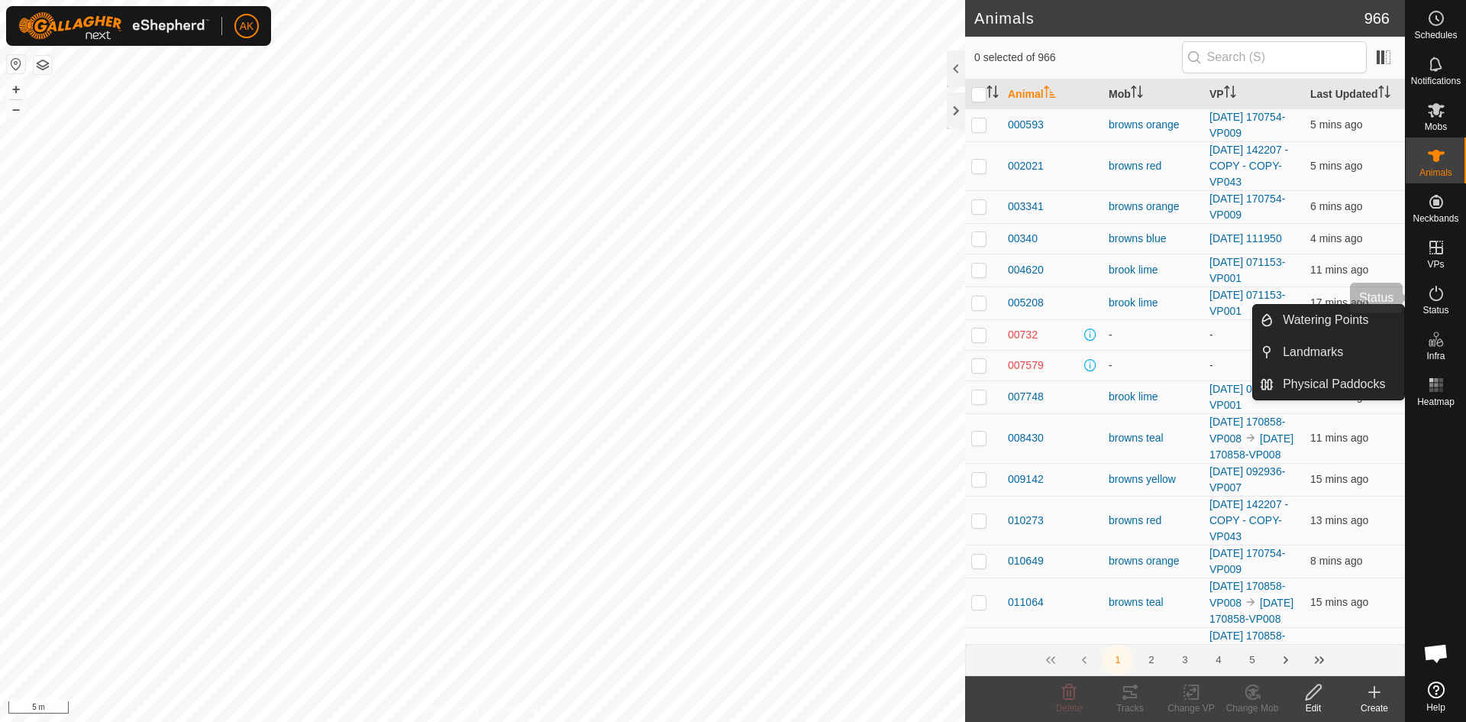
click at [1434, 295] on icon at bounding box center [1436, 293] width 18 height 18
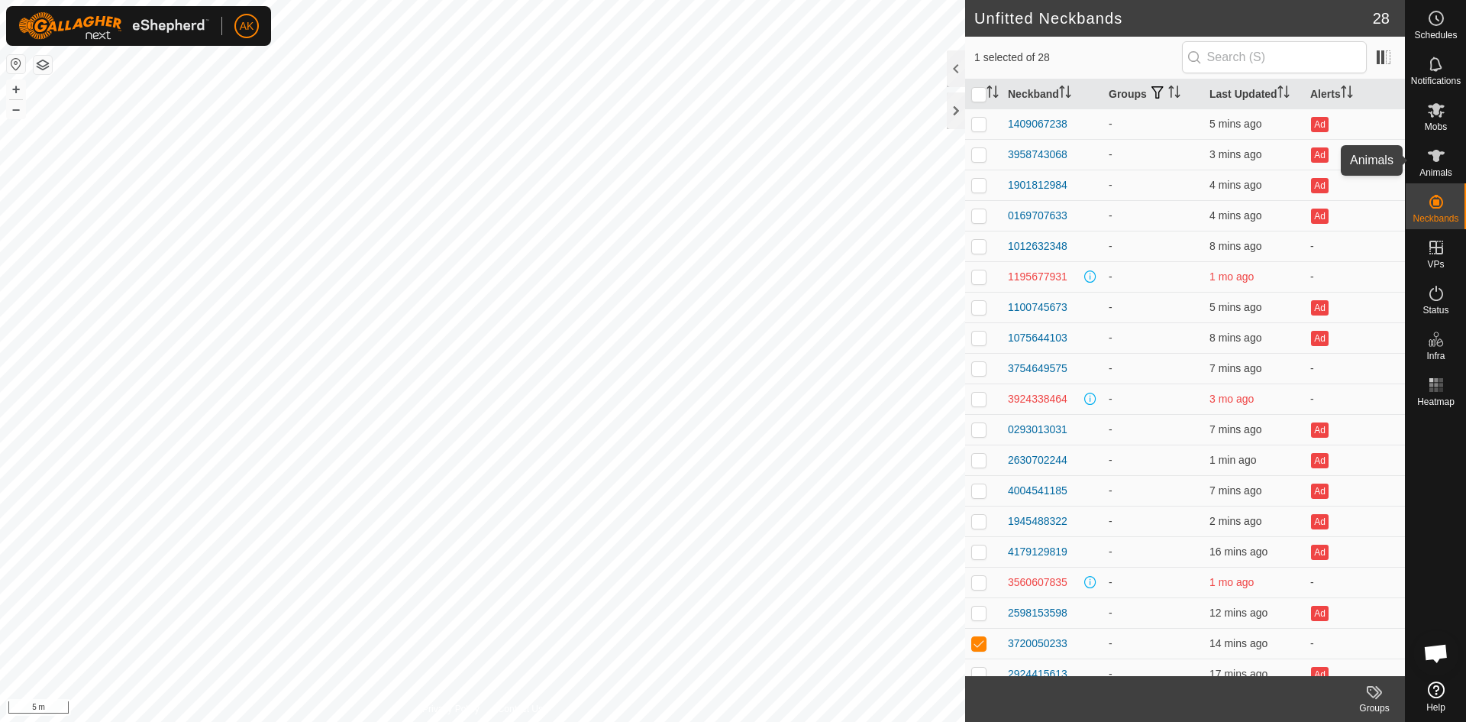
click at [1434, 157] on icon at bounding box center [1436, 156] width 17 height 12
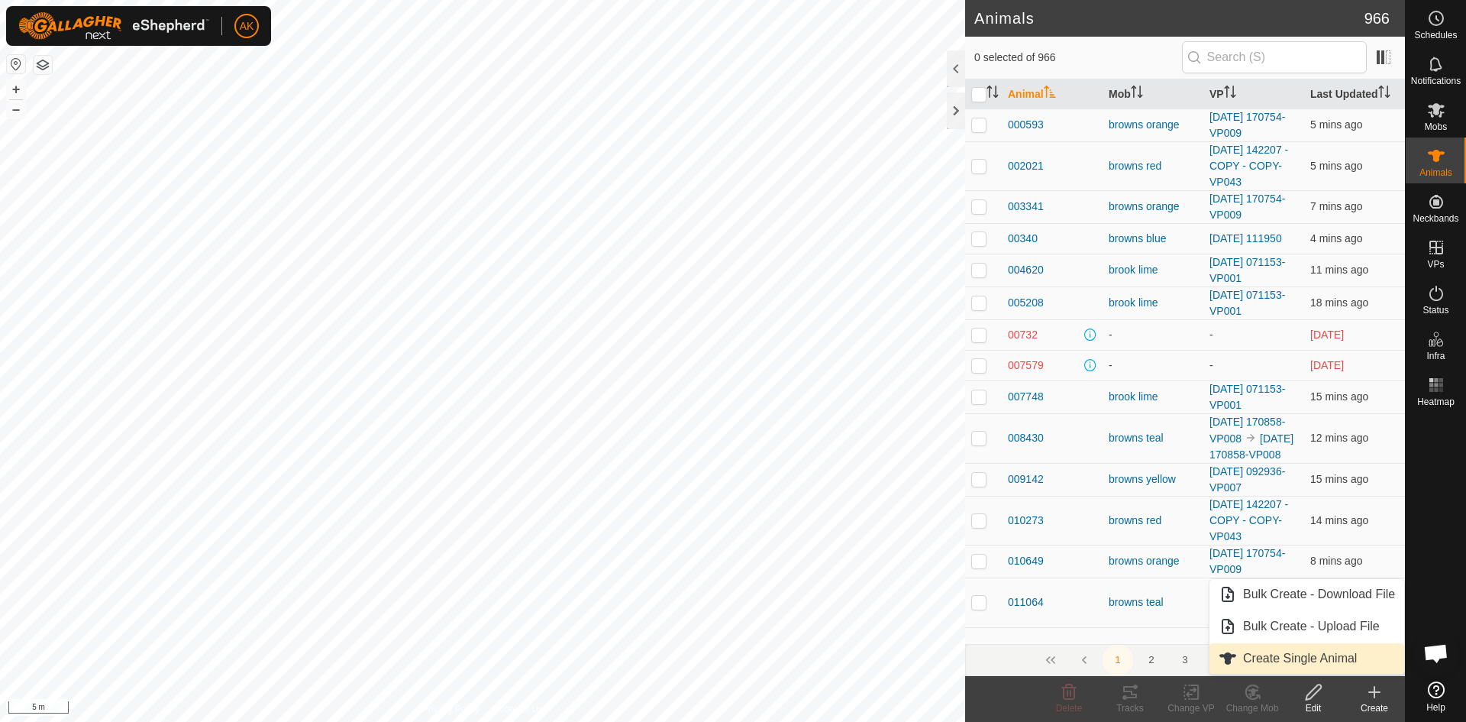
click at [1276, 655] on link "Create Single Animal" at bounding box center [1307, 658] width 195 height 31
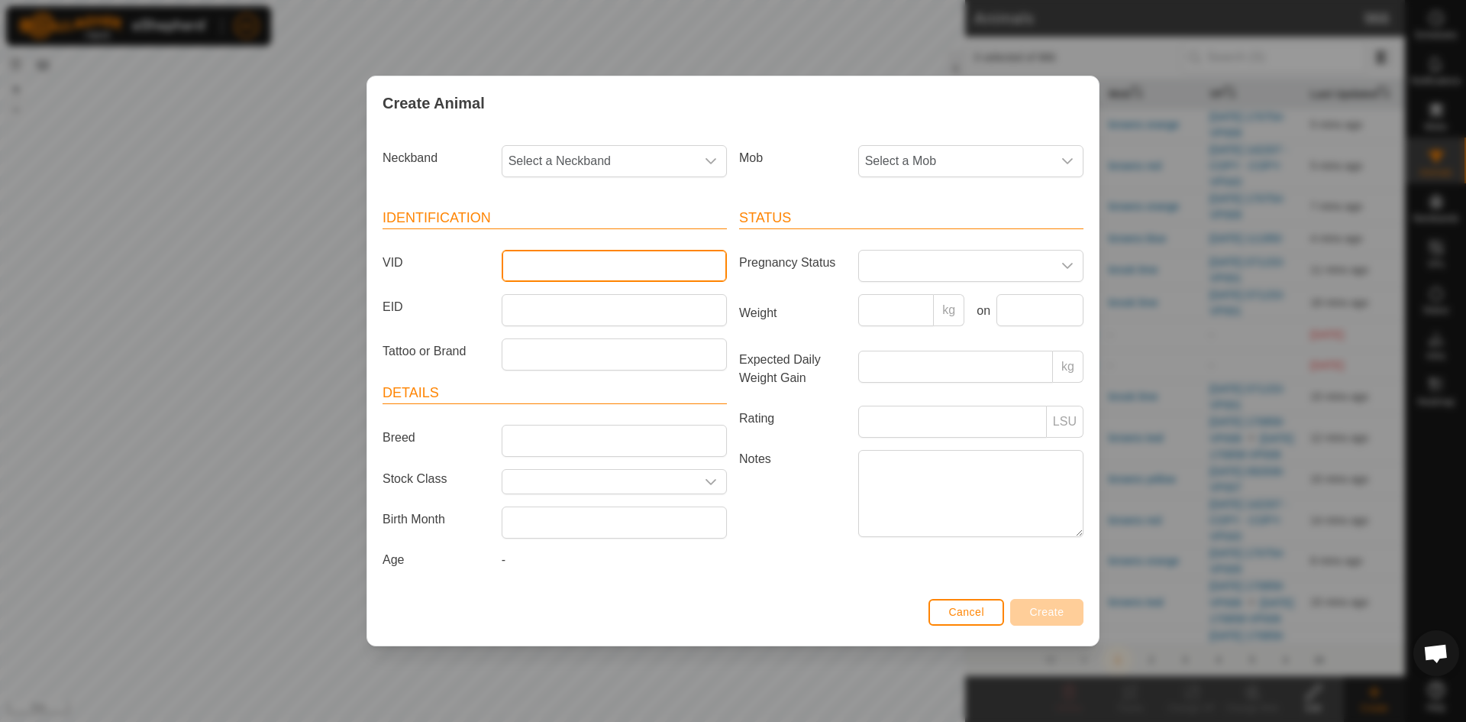
click at [539, 257] on input "VID" at bounding box center [614, 266] width 225 height 32
click at [619, 161] on span "Select a Neckband" at bounding box center [598, 161] width 193 height 31
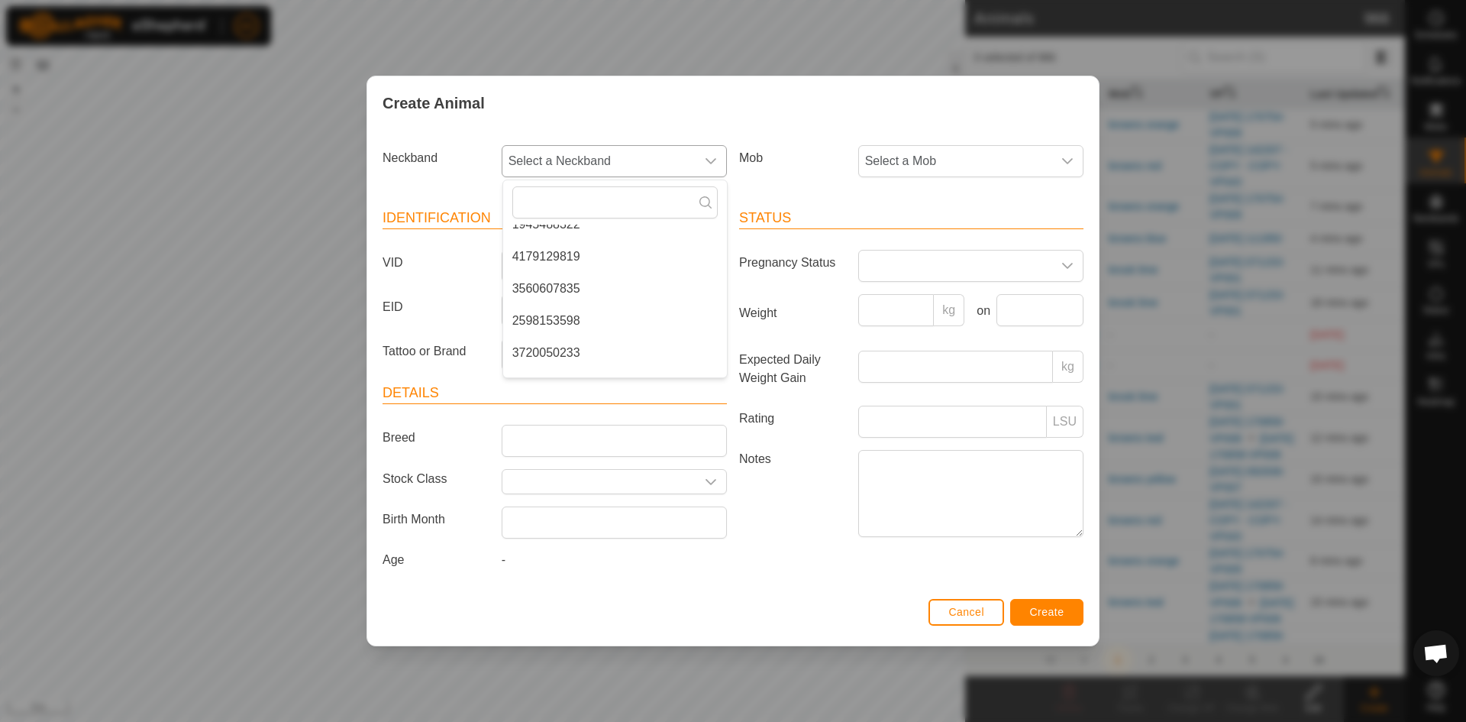
scroll to position [495, 0]
click at [573, 324] on li "3720050233" at bounding box center [615, 322] width 224 height 31
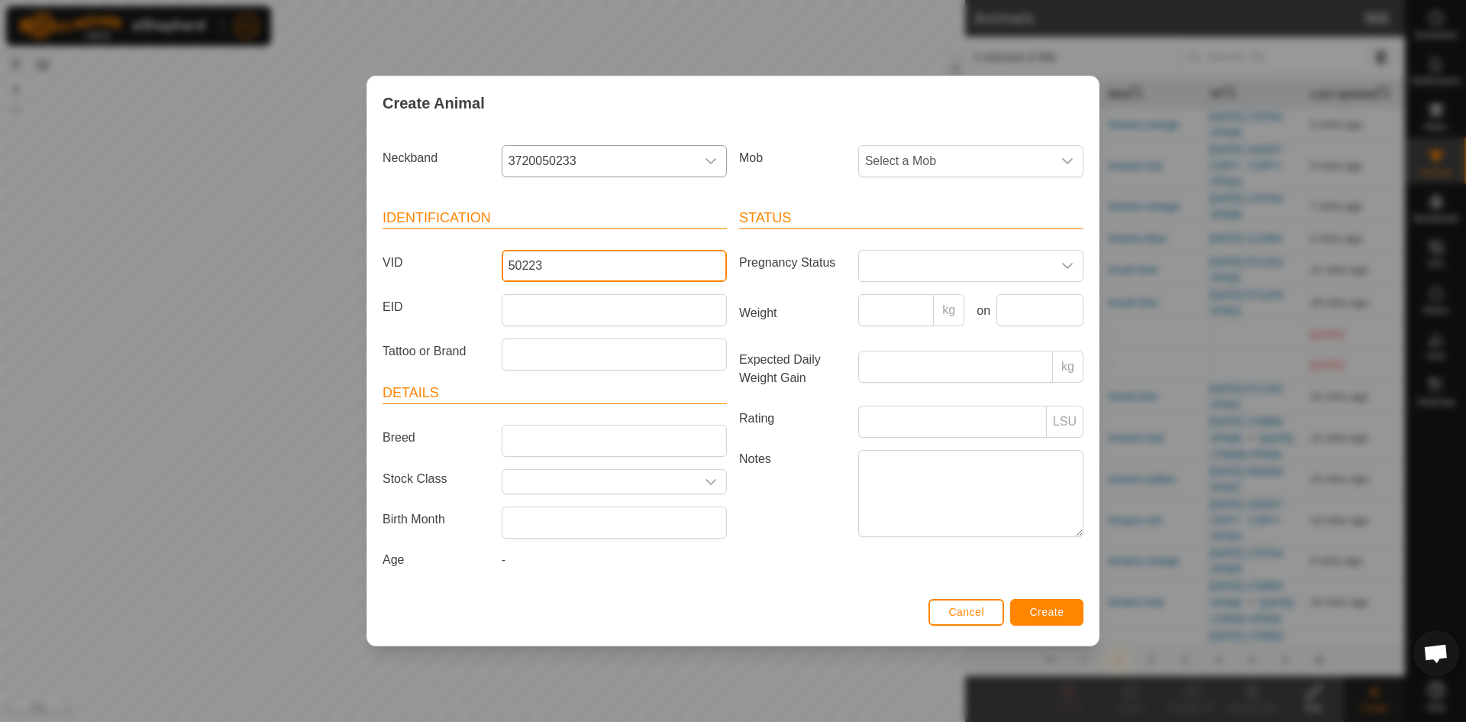
click at [535, 263] on input "50223" at bounding box center [614, 266] width 225 height 32
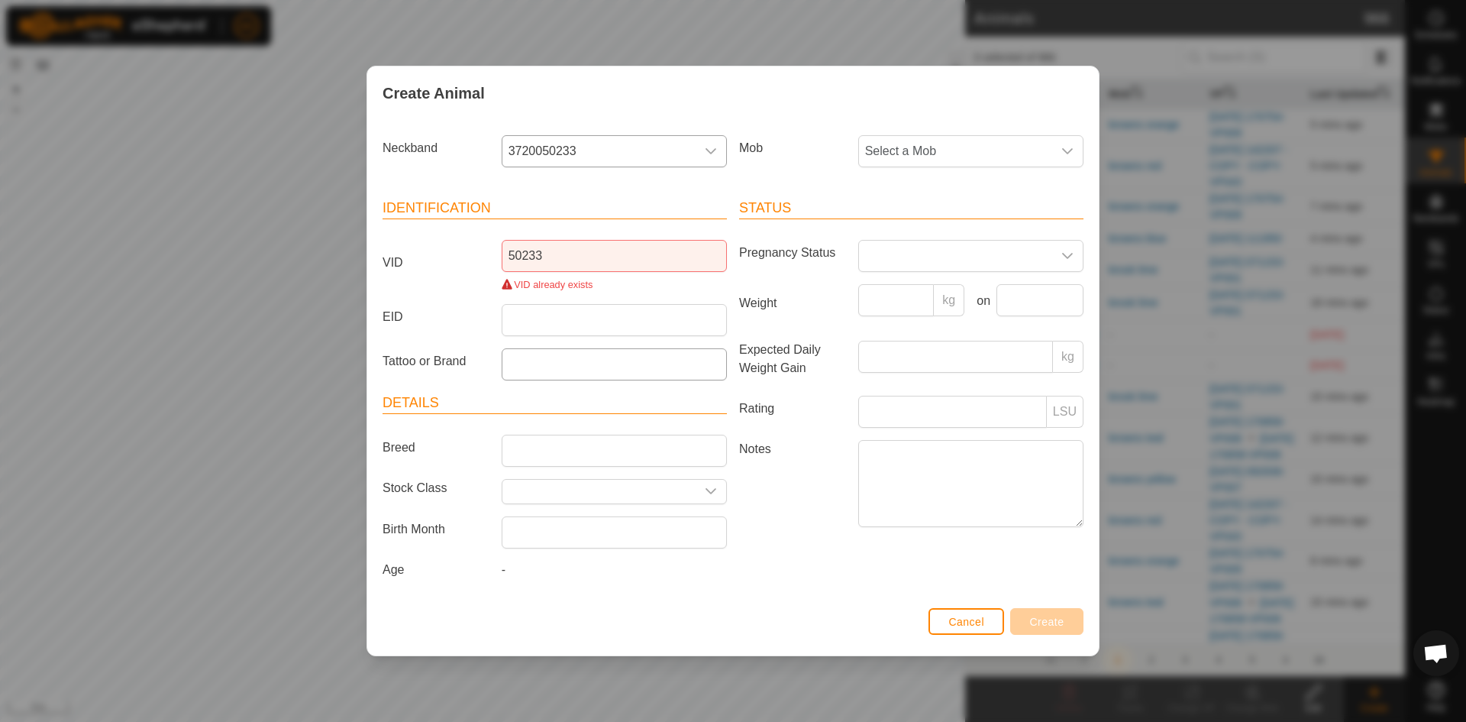
click at [196, 408] on div "Create Animal Neckband 3720050233 Mob Select a Mob Identification VID 50233 VID…" at bounding box center [733, 361] width 1466 height 722
click at [567, 254] on input "50233" at bounding box center [614, 256] width 225 height 32
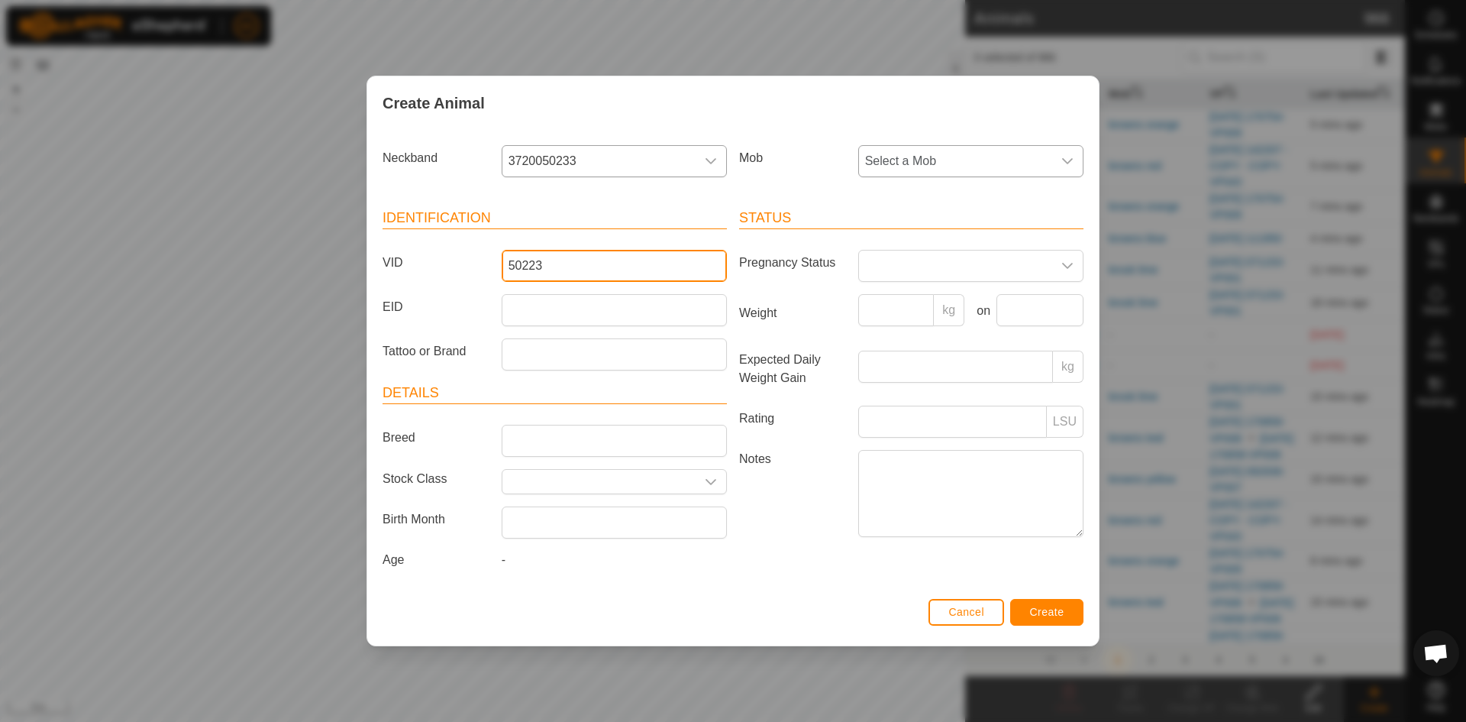
type input "50223"
click at [889, 157] on span "Select a Mob" at bounding box center [955, 161] width 193 height 31
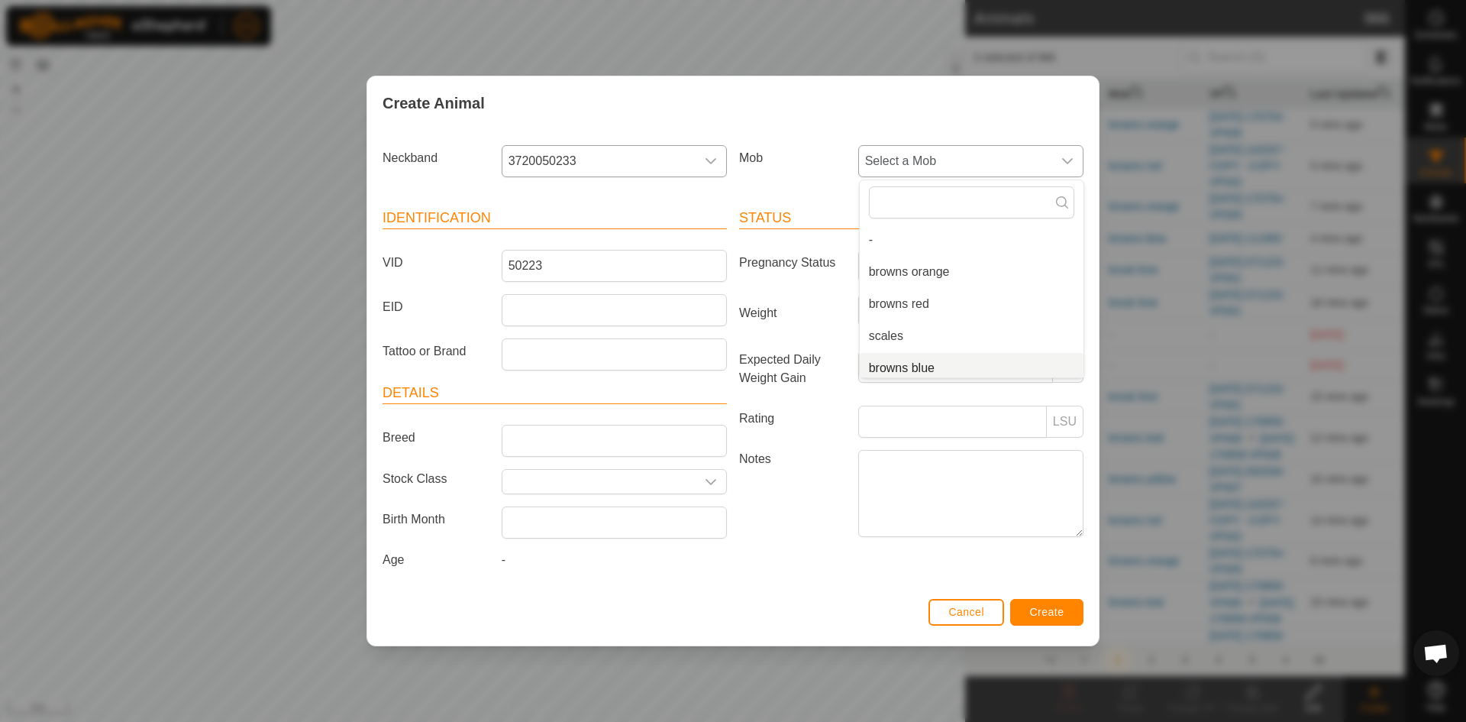
scroll to position [6, 0]
click at [888, 363] on li "browns blue" at bounding box center [972, 362] width 224 height 31
click at [1041, 618] on span "Create" at bounding box center [1047, 612] width 34 height 12
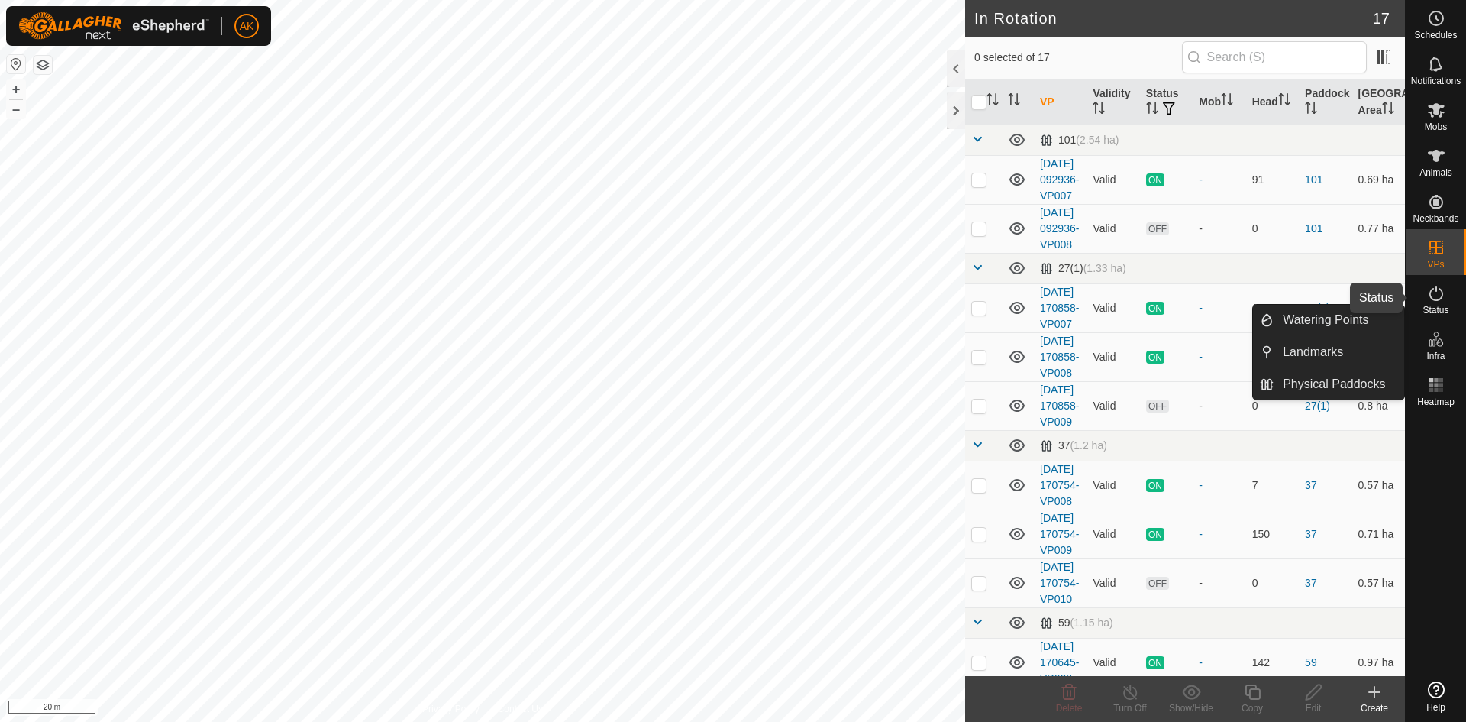
click at [1432, 292] on icon at bounding box center [1436, 293] width 18 height 18
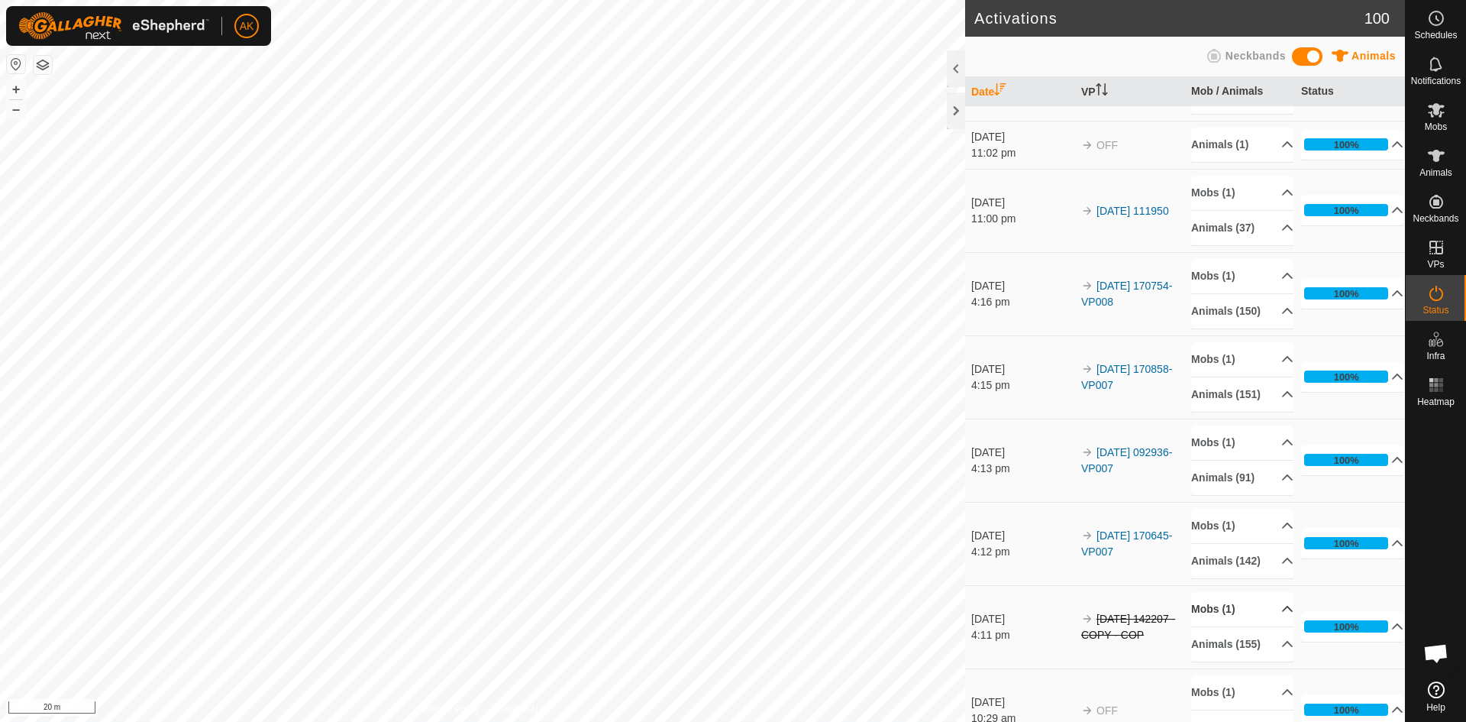
scroll to position [916, 0]
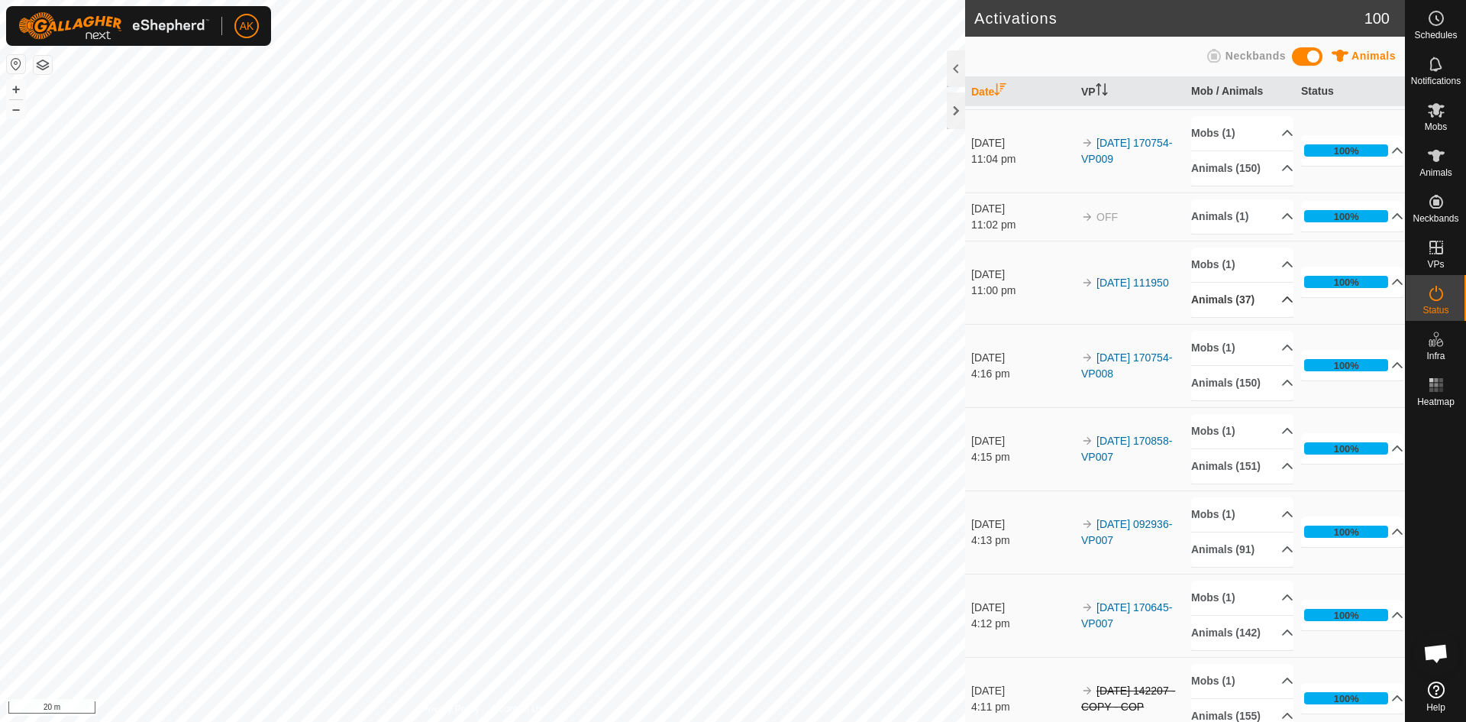
click at [1239, 317] on p-accordion-header "Animals (37)" at bounding box center [1242, 300] width 102 height 34
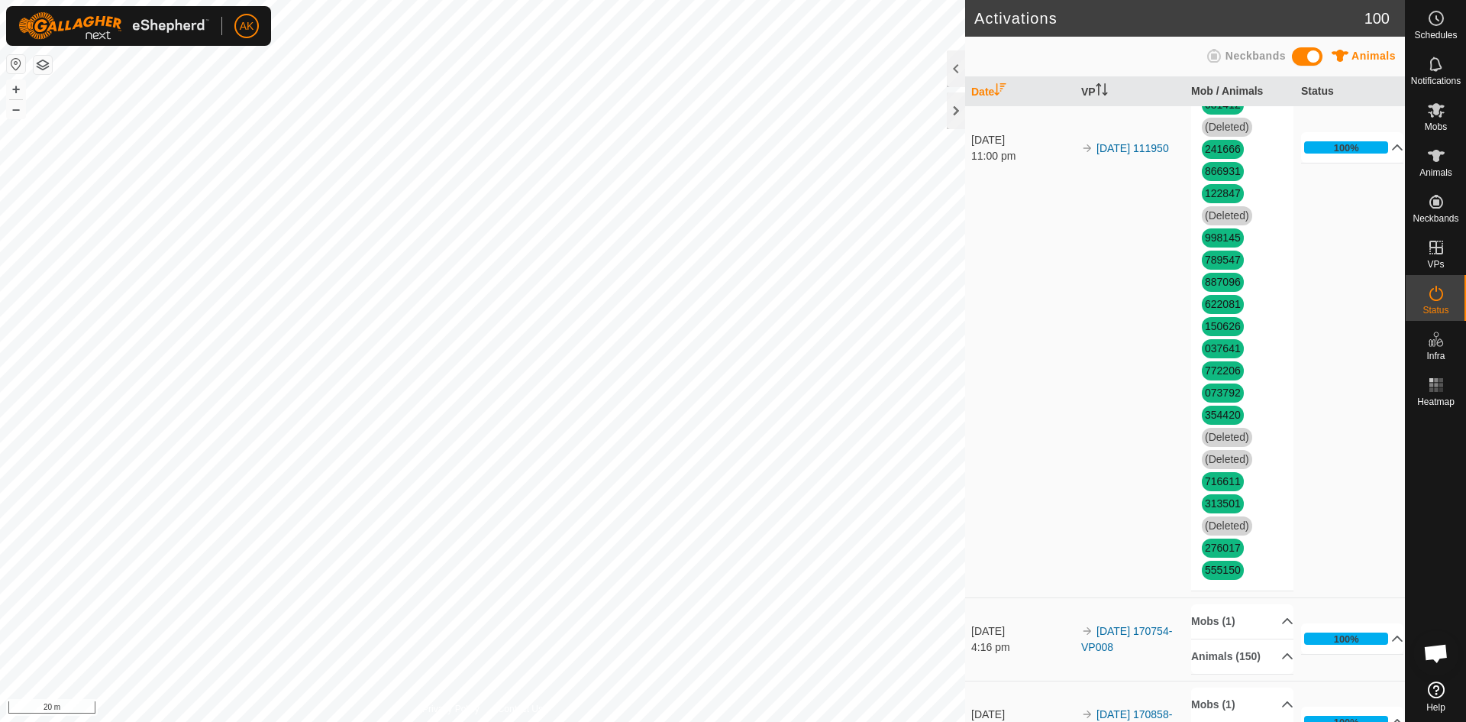
scroll to position [1451, 0]
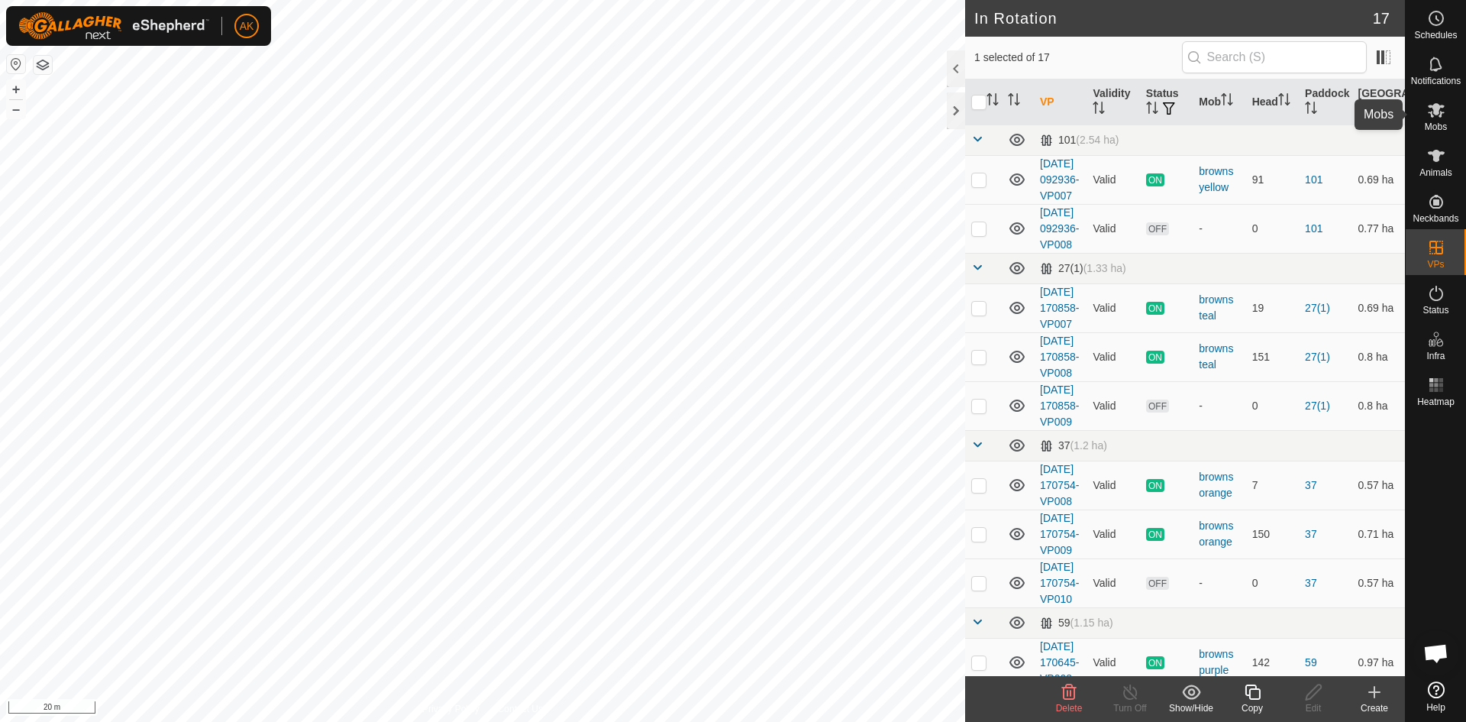
click at [1435, 117] on icon at bounding box center [1436, 110] width 18 height 18
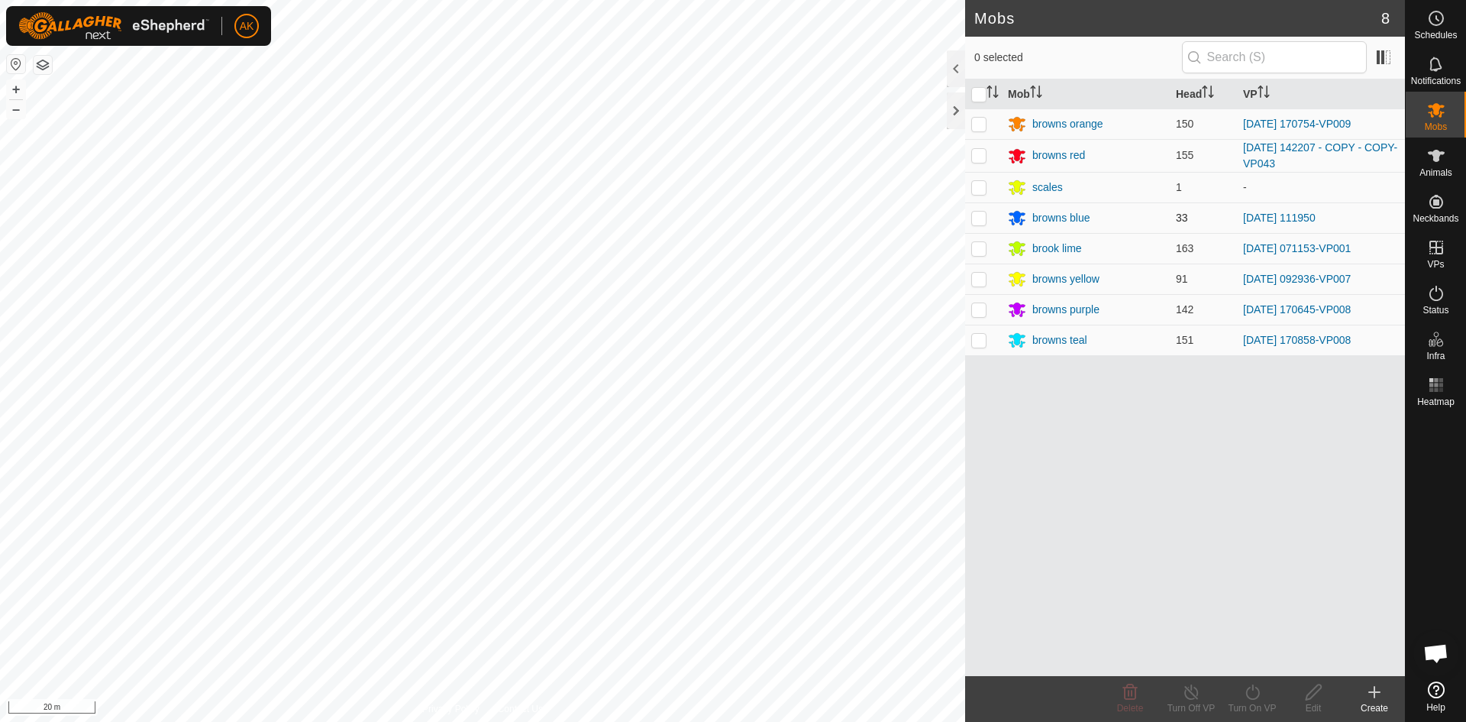
click at [985, 223] on p-checkbox at bounding box center [978, 218] width 15 height 12
checkbox input "true"
click at [1255, 690] on icon at bounding box center [1252, 692] width 19 height 18
click at [1250, 654] on link "Now" at bounding box center [1298, 658] width 151 height 31
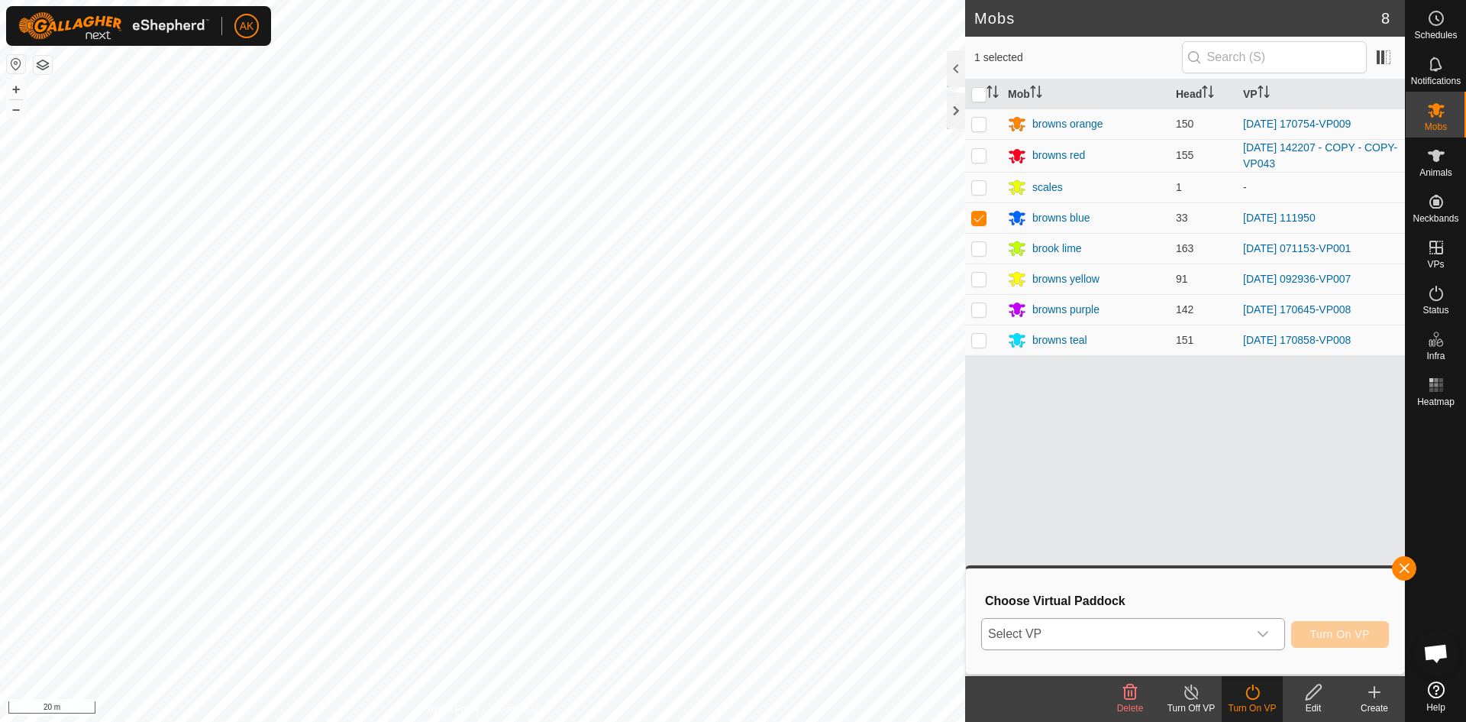
click at [1183, 635] on span "Select VP" at bounding box center [1115, 634] width 266 height 31
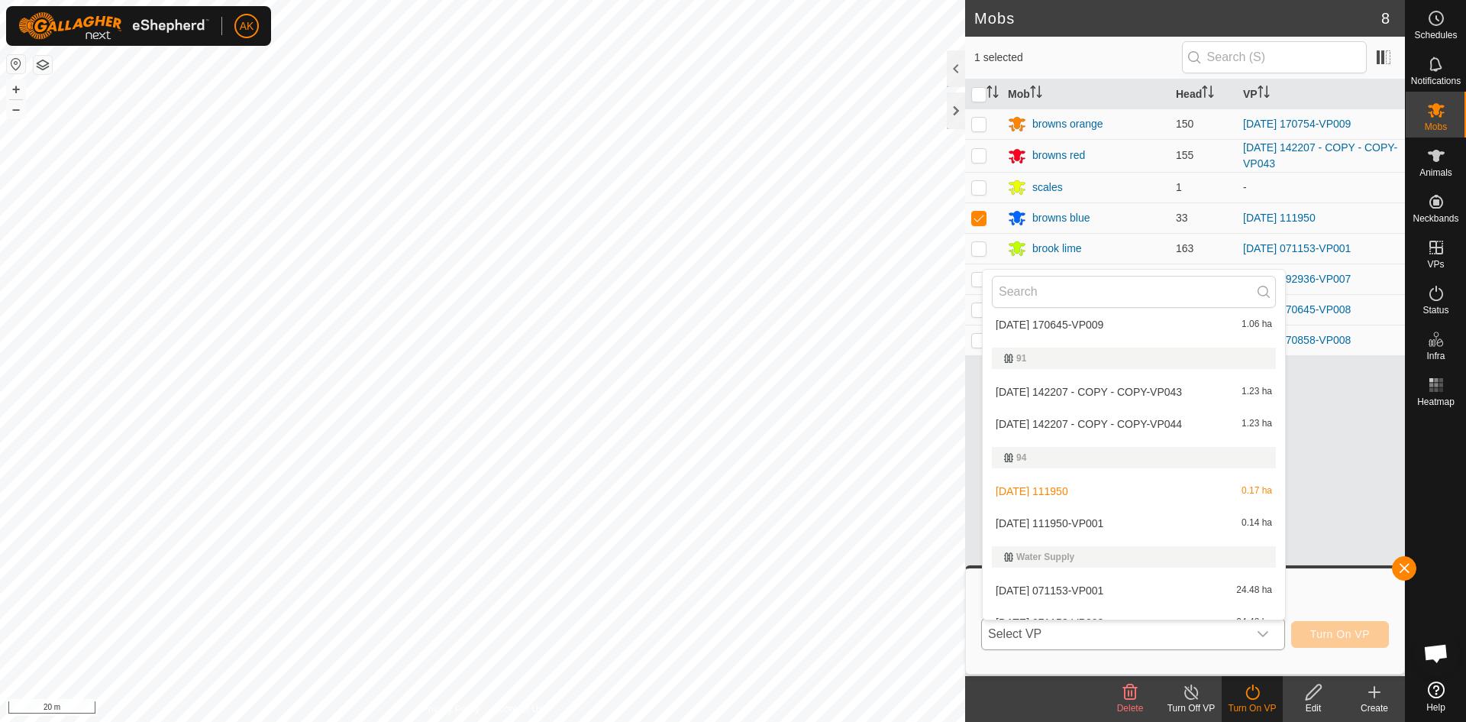
scroll to position [519, 0]
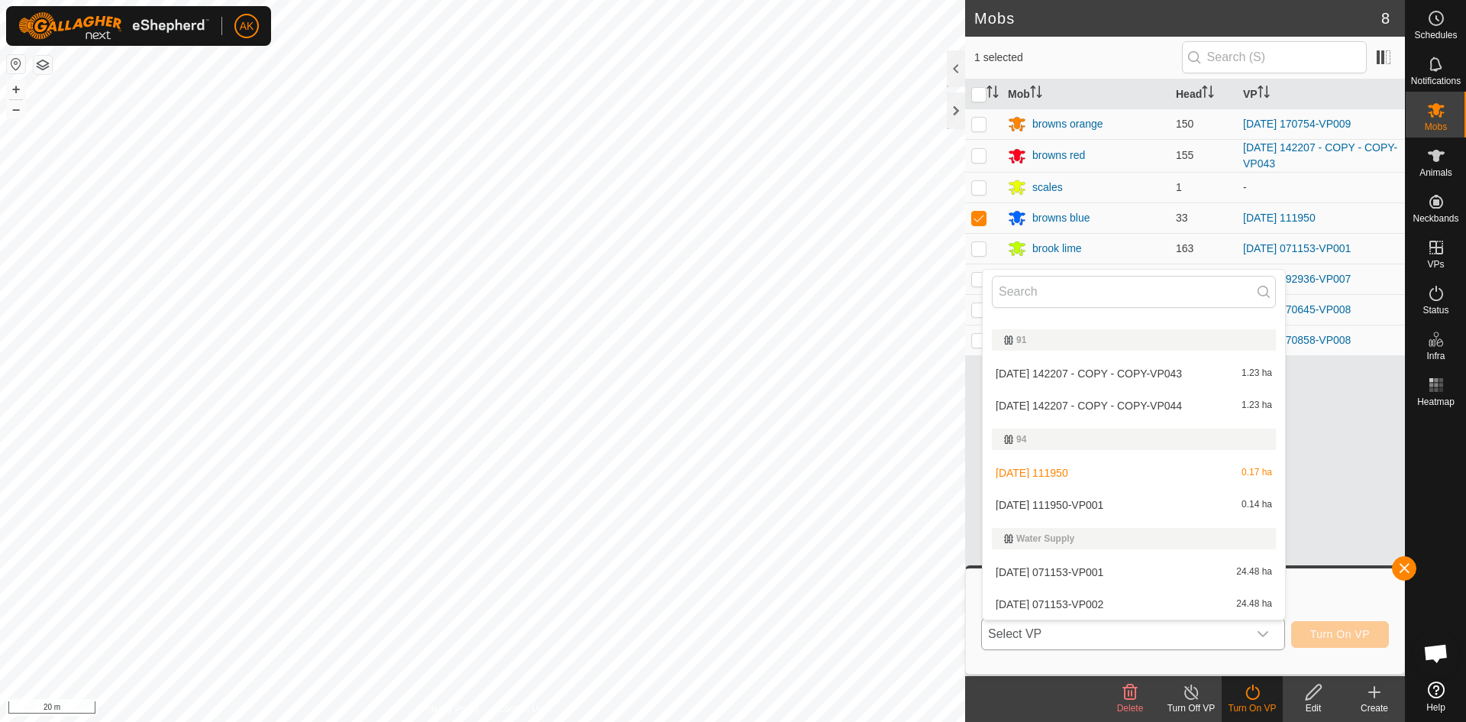
click at [1054, 503] on li "[DATE] 111950-VP001 0.14 ha" at bounding box center [1134, 504] width 302 height 31
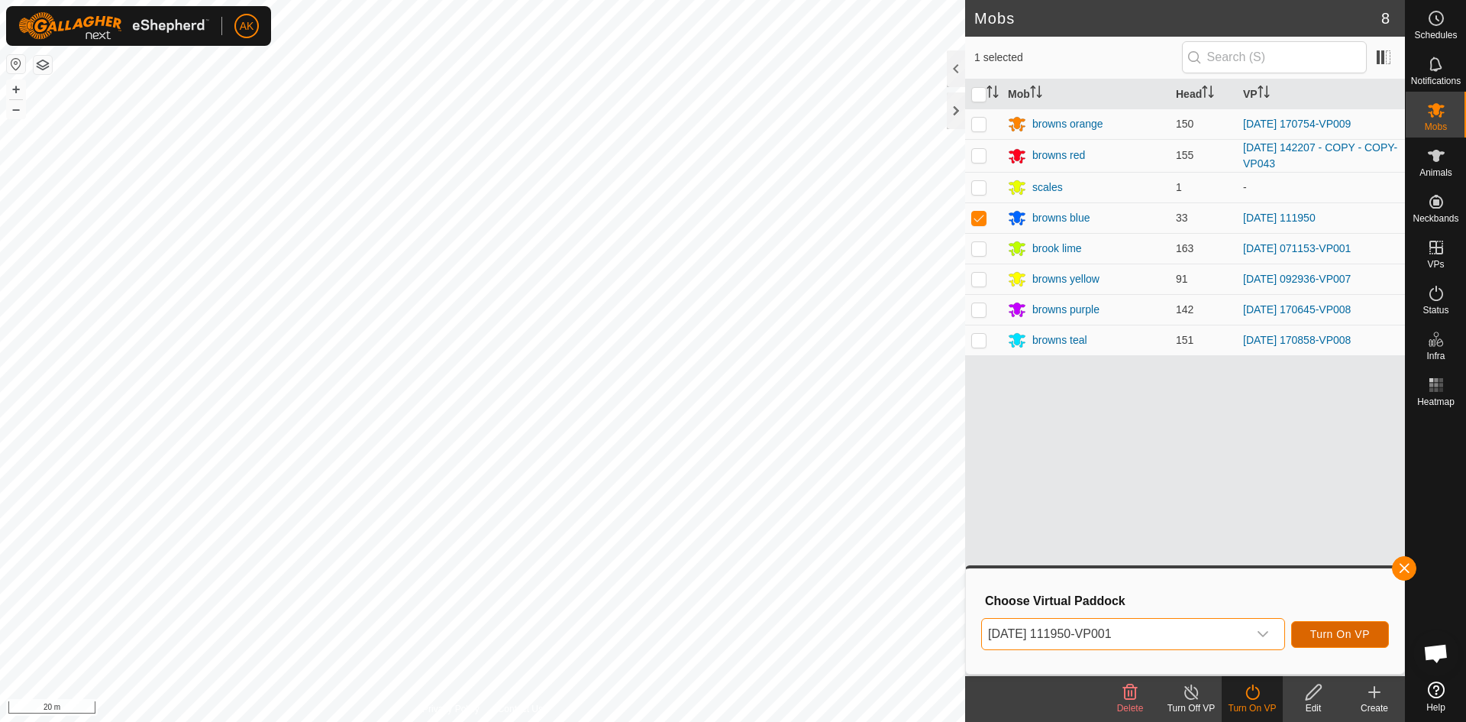
click at [1335, 635] on span "Turn On VP" at bounding box center [1340, 634] width 60 height 12
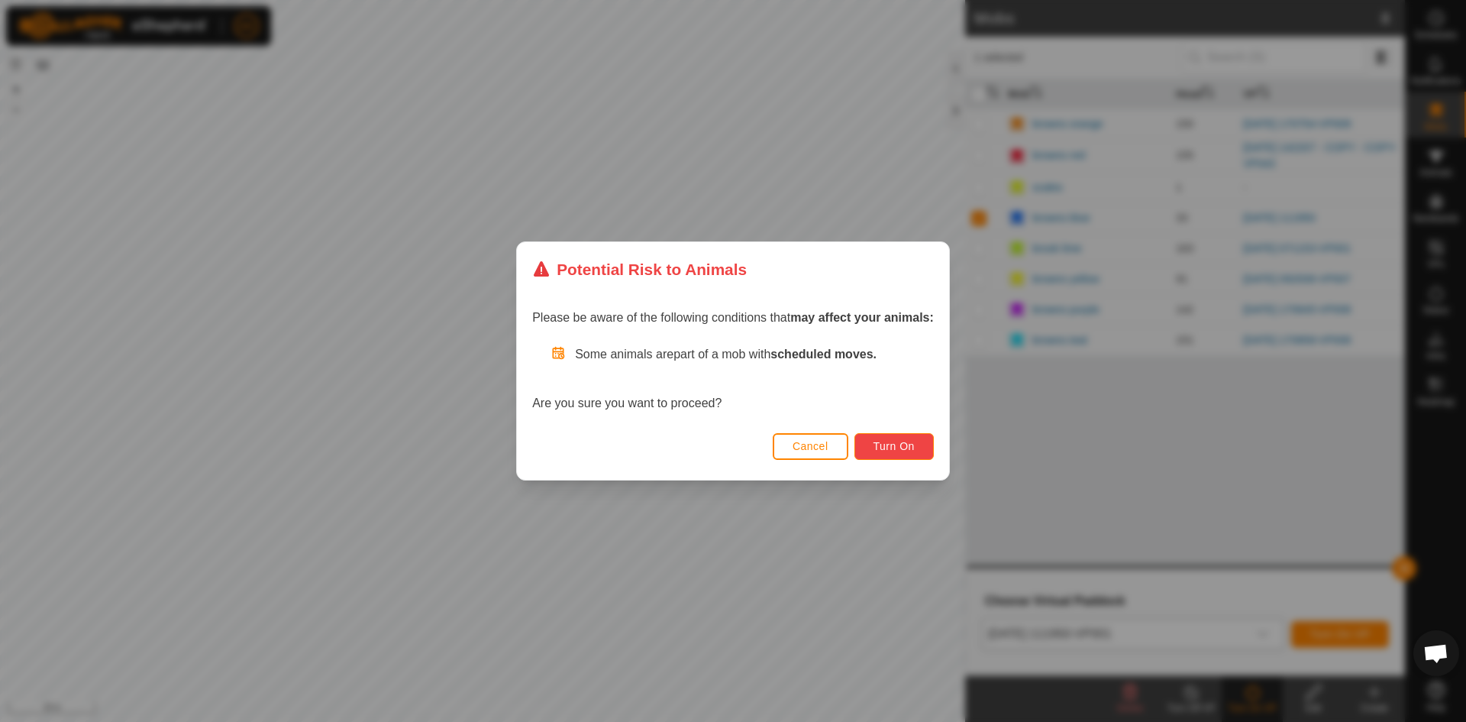
click at [900, 453] on button "Turn On" at bounding box center [893, 446] width 79 height 27
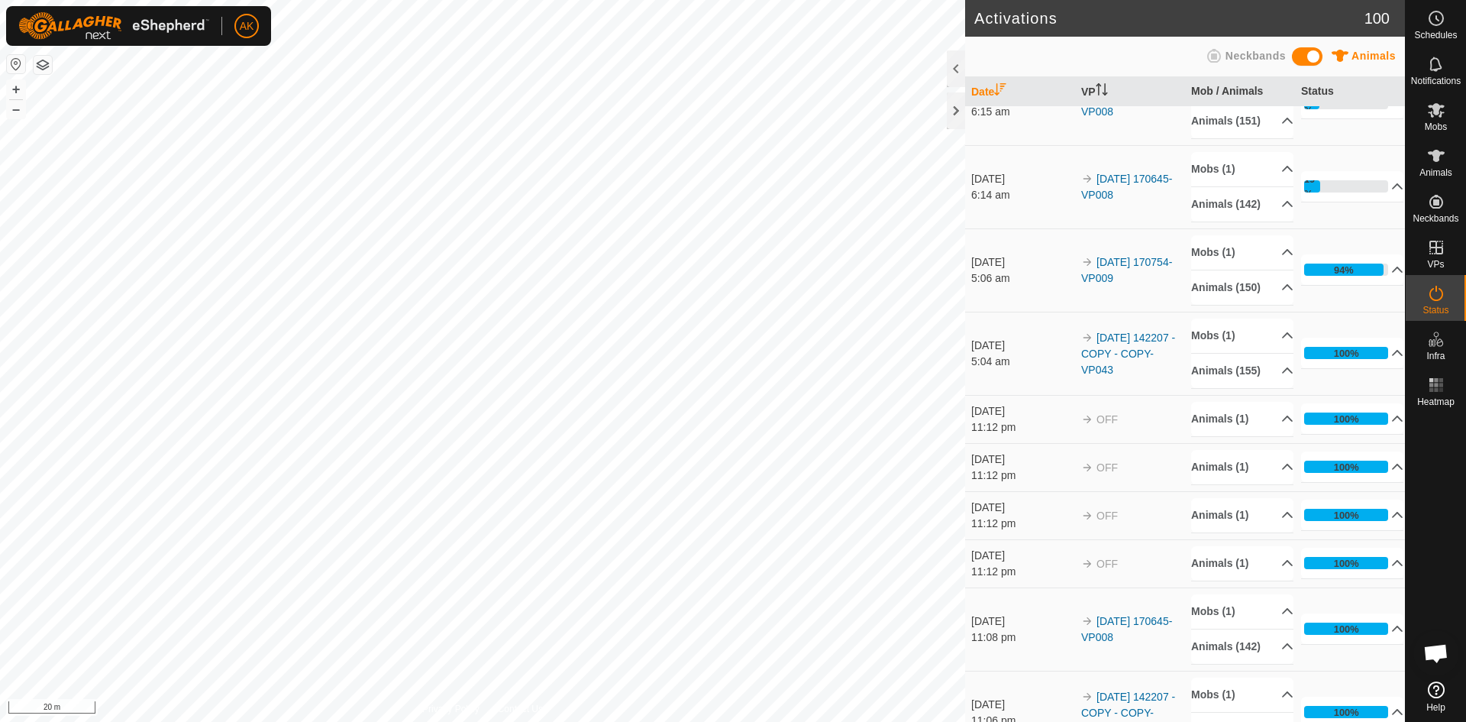
scroll to position [305, 0]
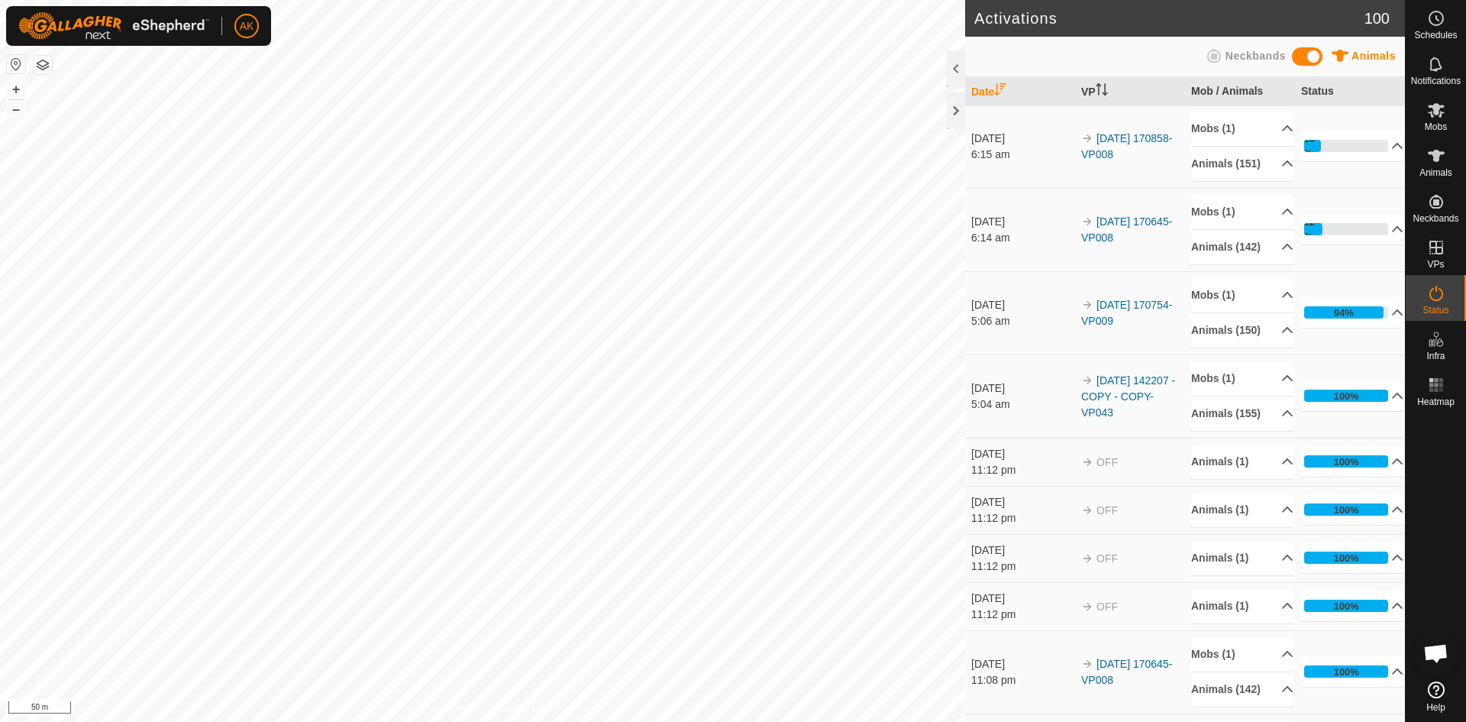
scroll to position [305, 0]
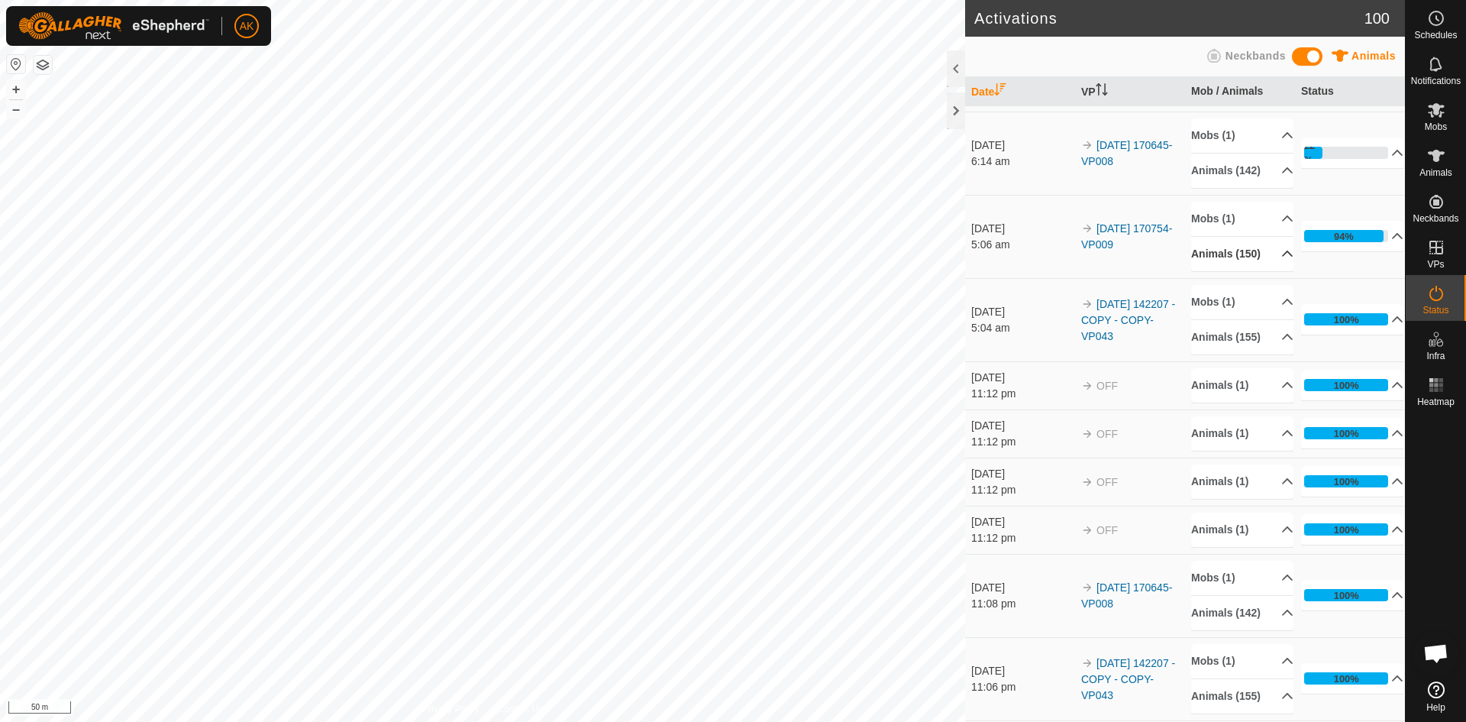
click at [1216, 271] on p-accordion-header "Animals (150)" at bounding box center [1242, 254] width 102 height 34
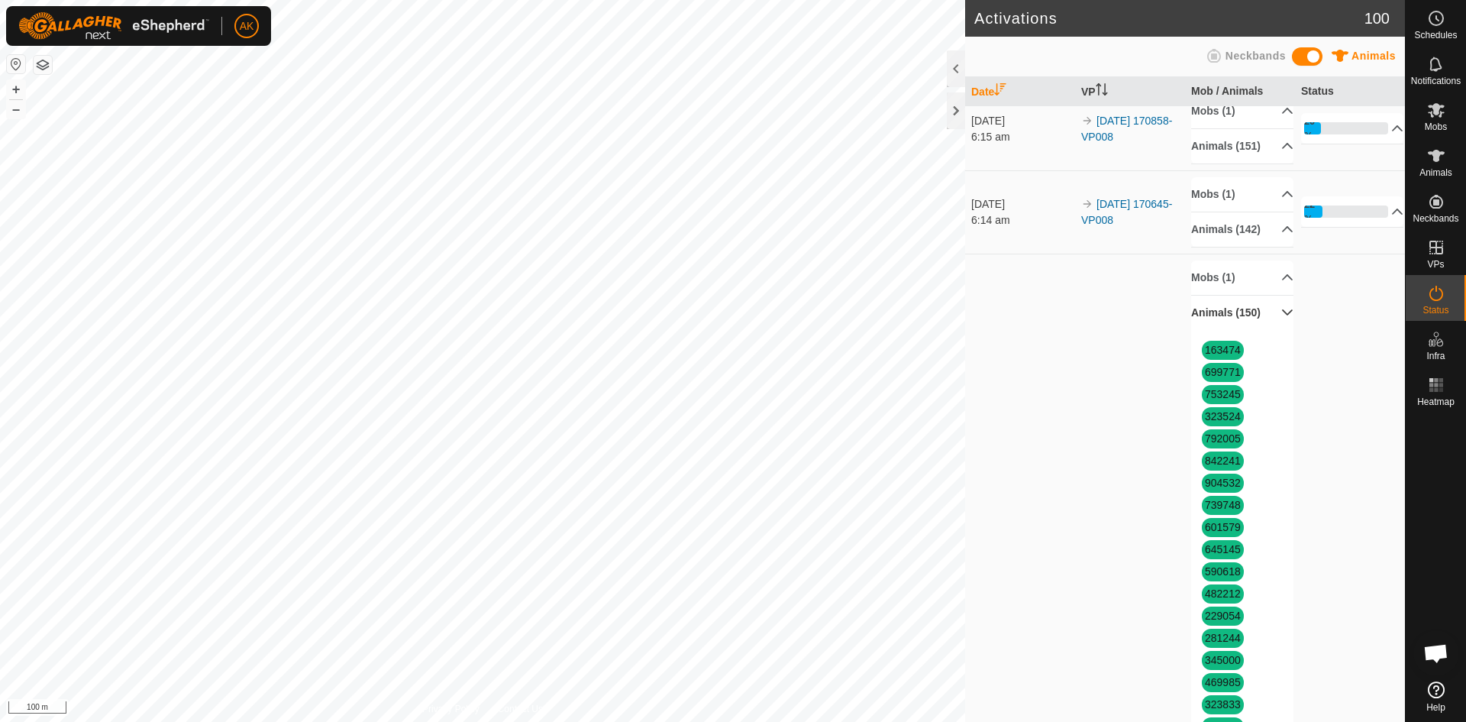
scroll to position [229, 0]
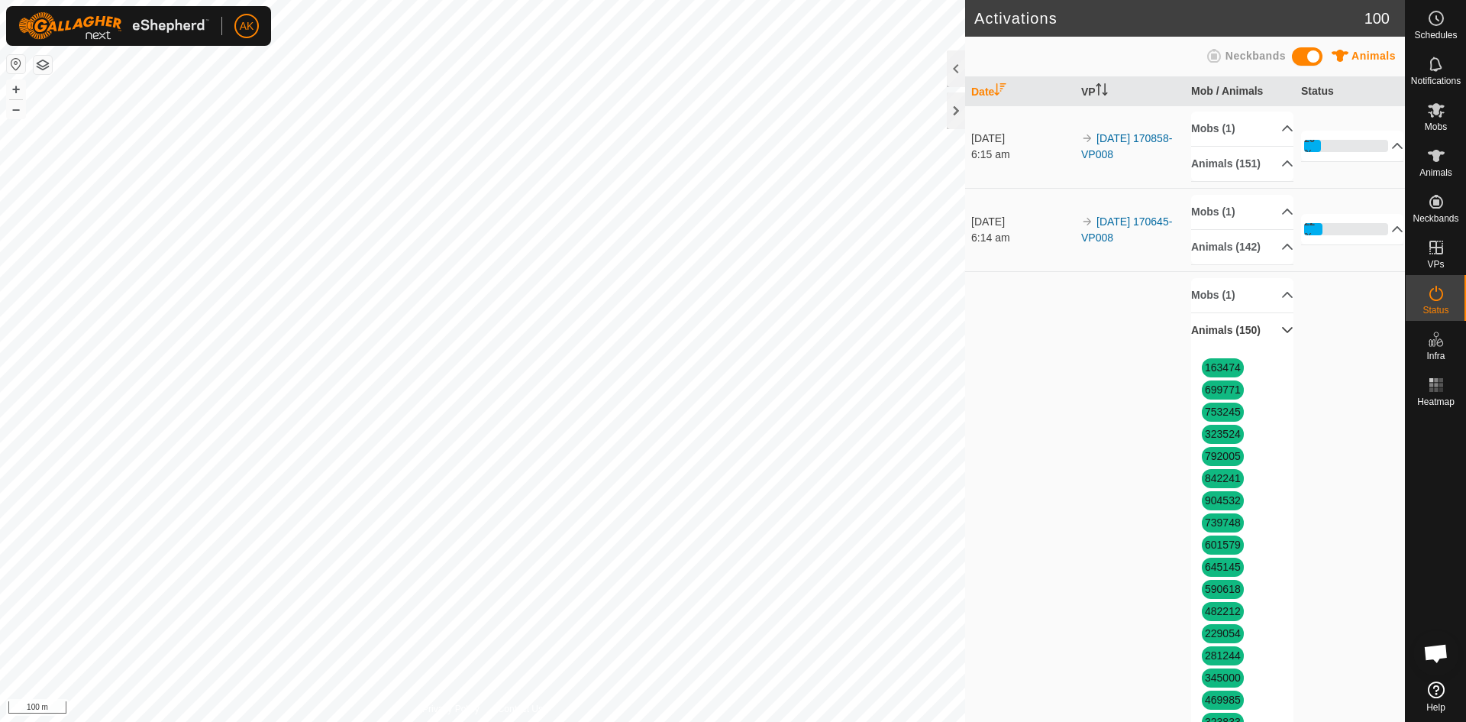
click at [1265, 347] on p-accordion-header "Animals (150)" at bounding box center [1242, 330] width 102 height 34
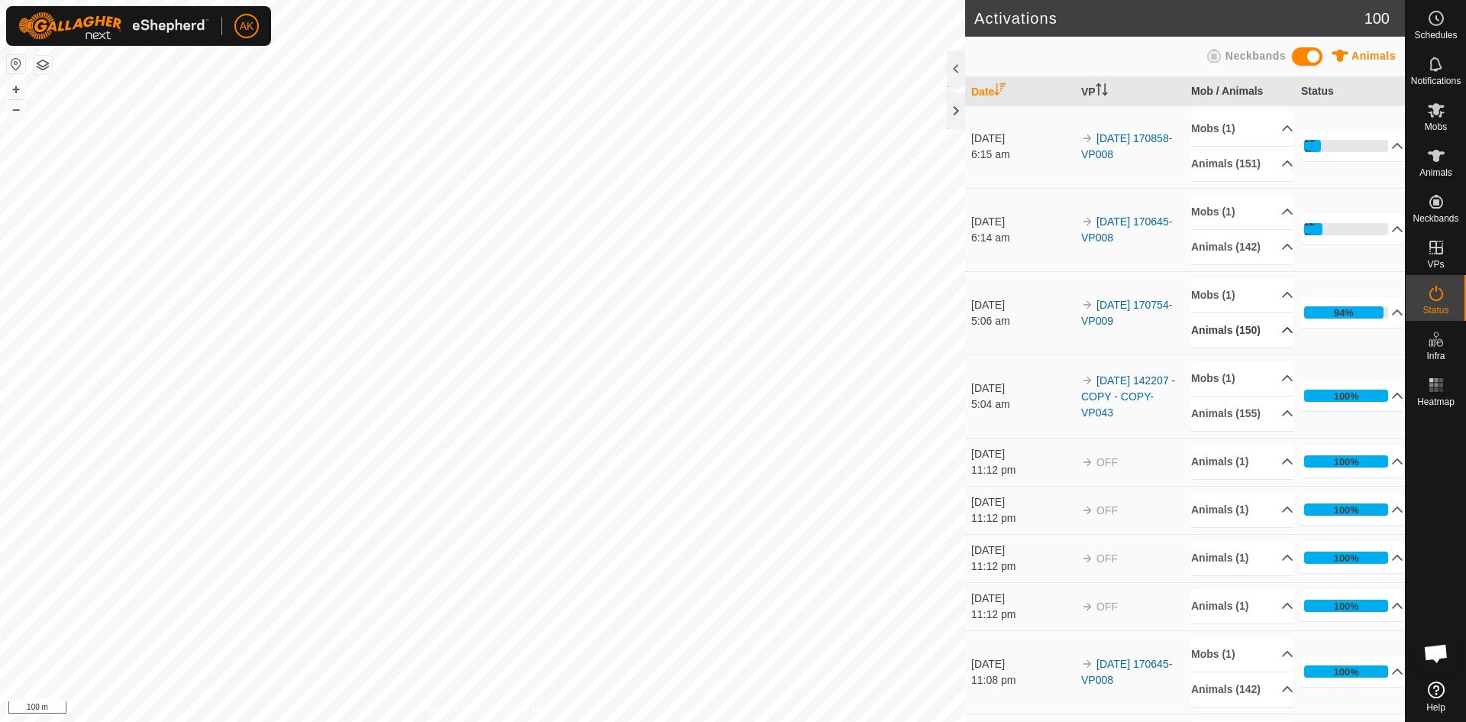
click at [1442, 657] on span "Open chat" at bounding box center [1435, 654] width 25 height 21
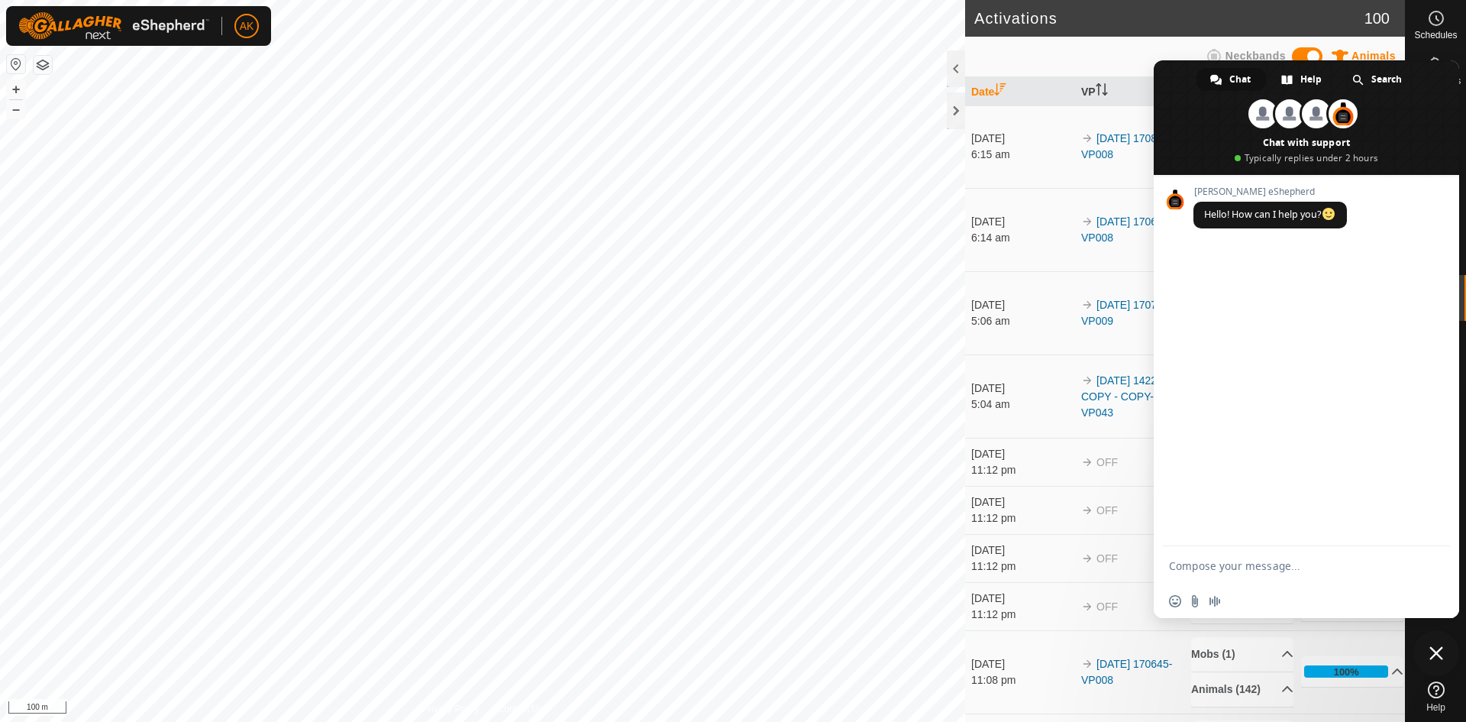
scroll to position [0, 0]
click at [1296, 80] on link "Help" at bounding box center [1302, 79] width 69 height 23
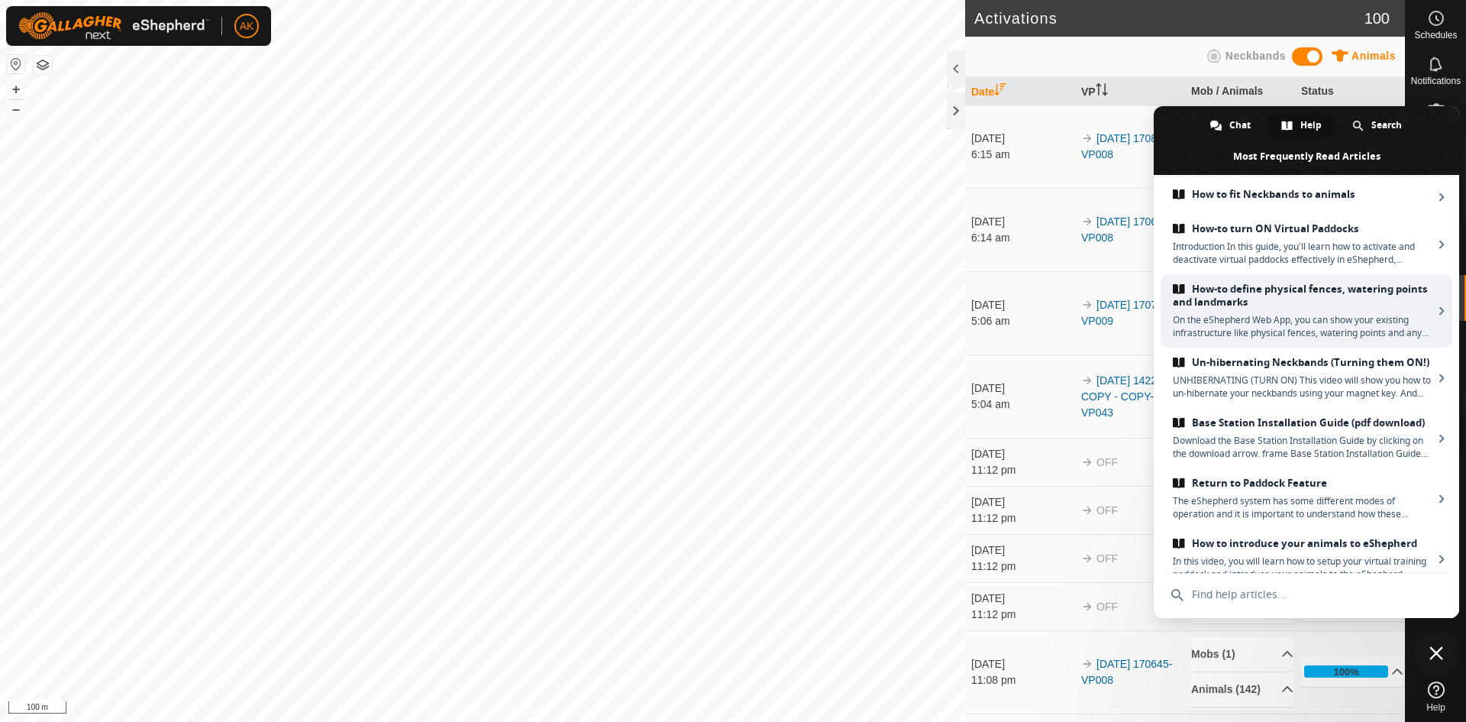
scroll to position [231, 0]
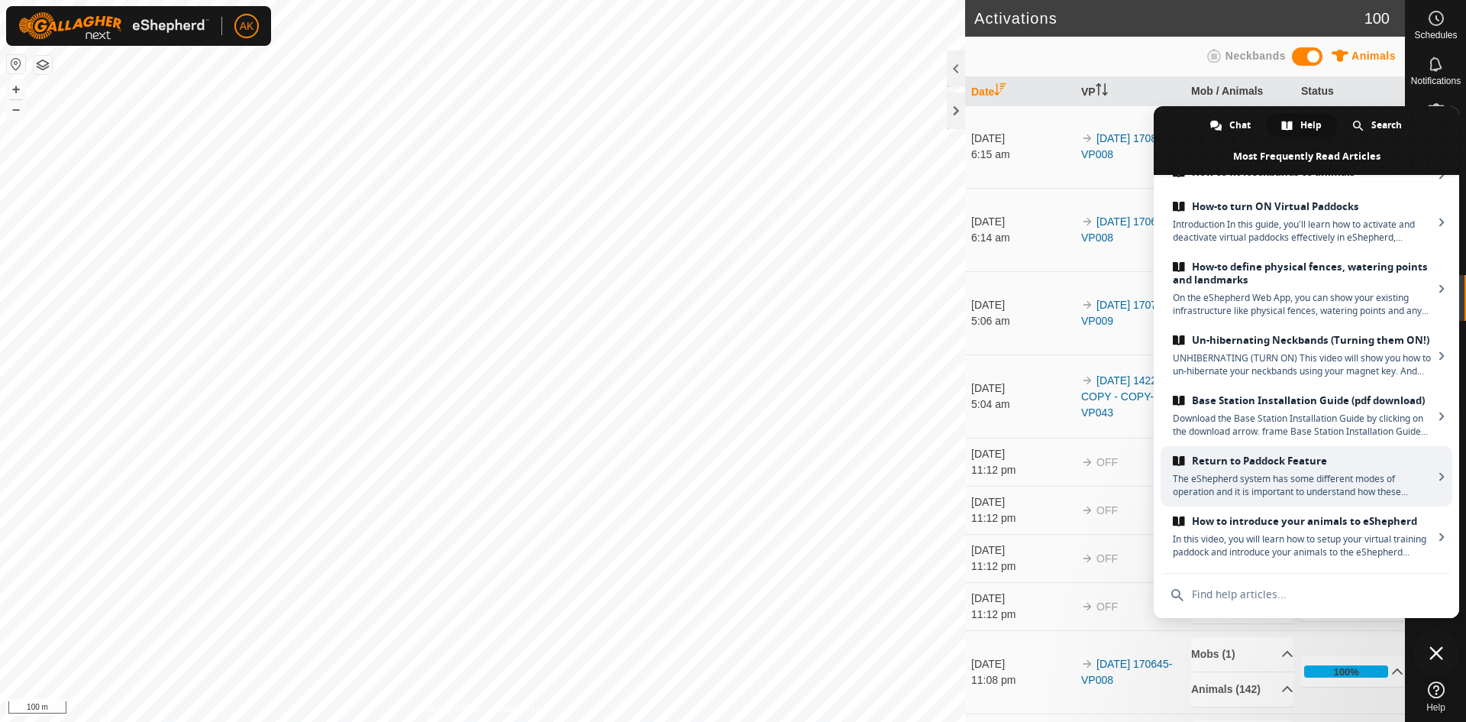
click at [1274, 457] on span "Return to Paddock Feature" at bounding box center [1303, 460] width 260 height 13
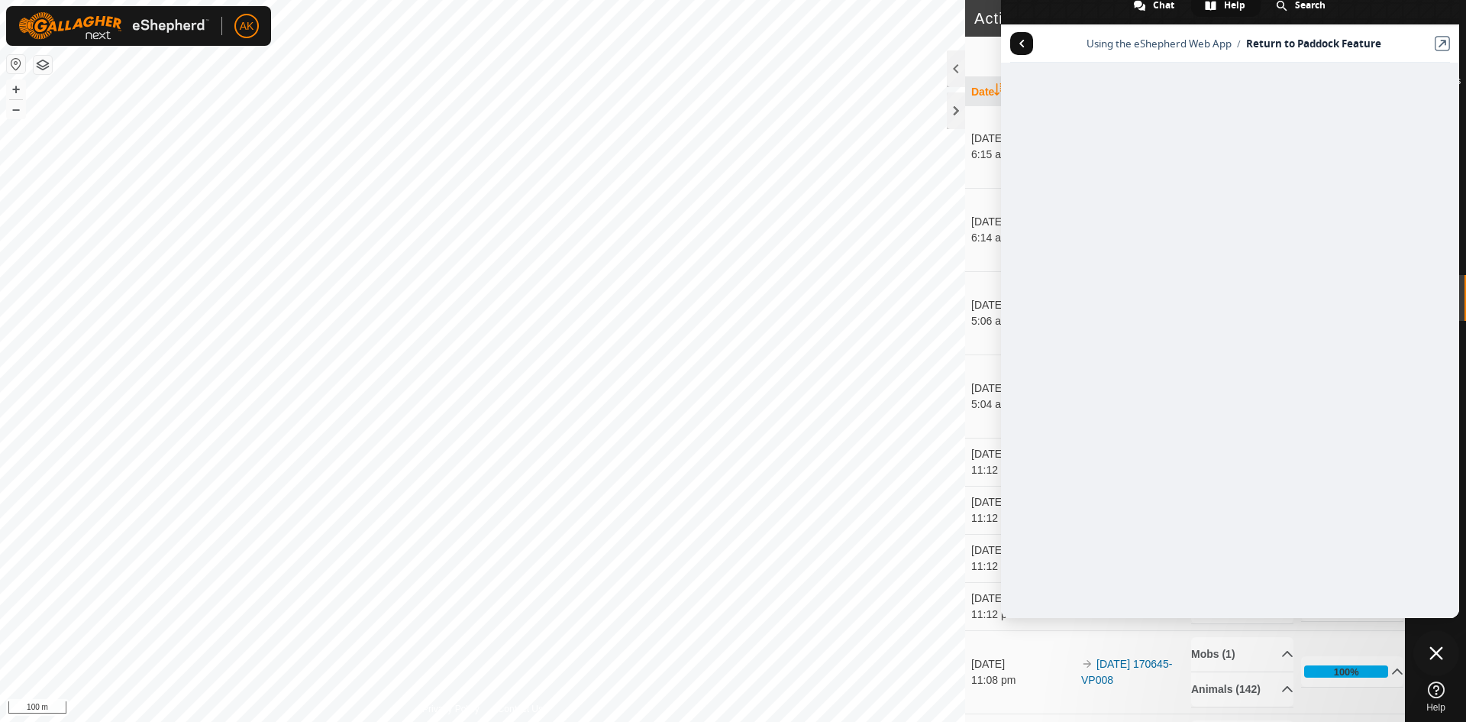
click at [1024, 40] on span at bounding box center [1021, 44] width 5 height 8
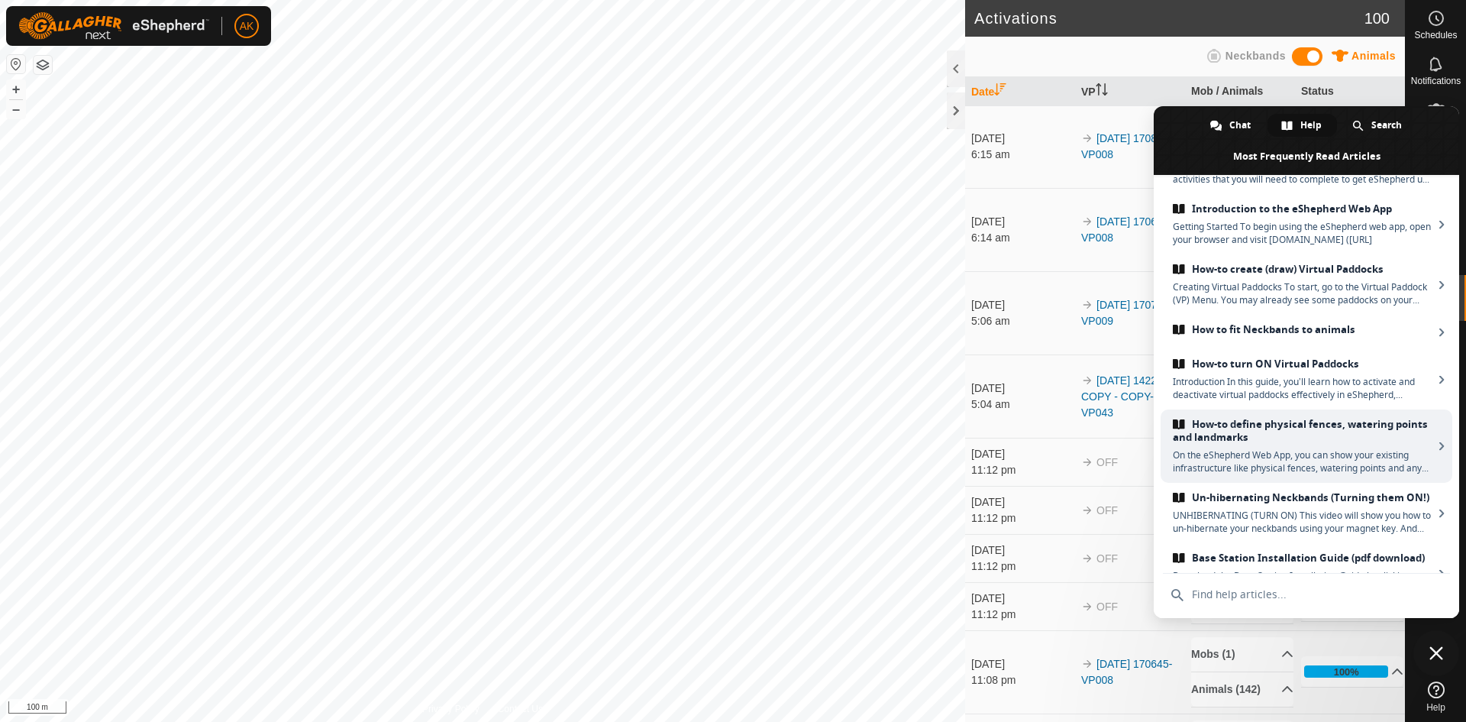
scroll to position [0, 0]
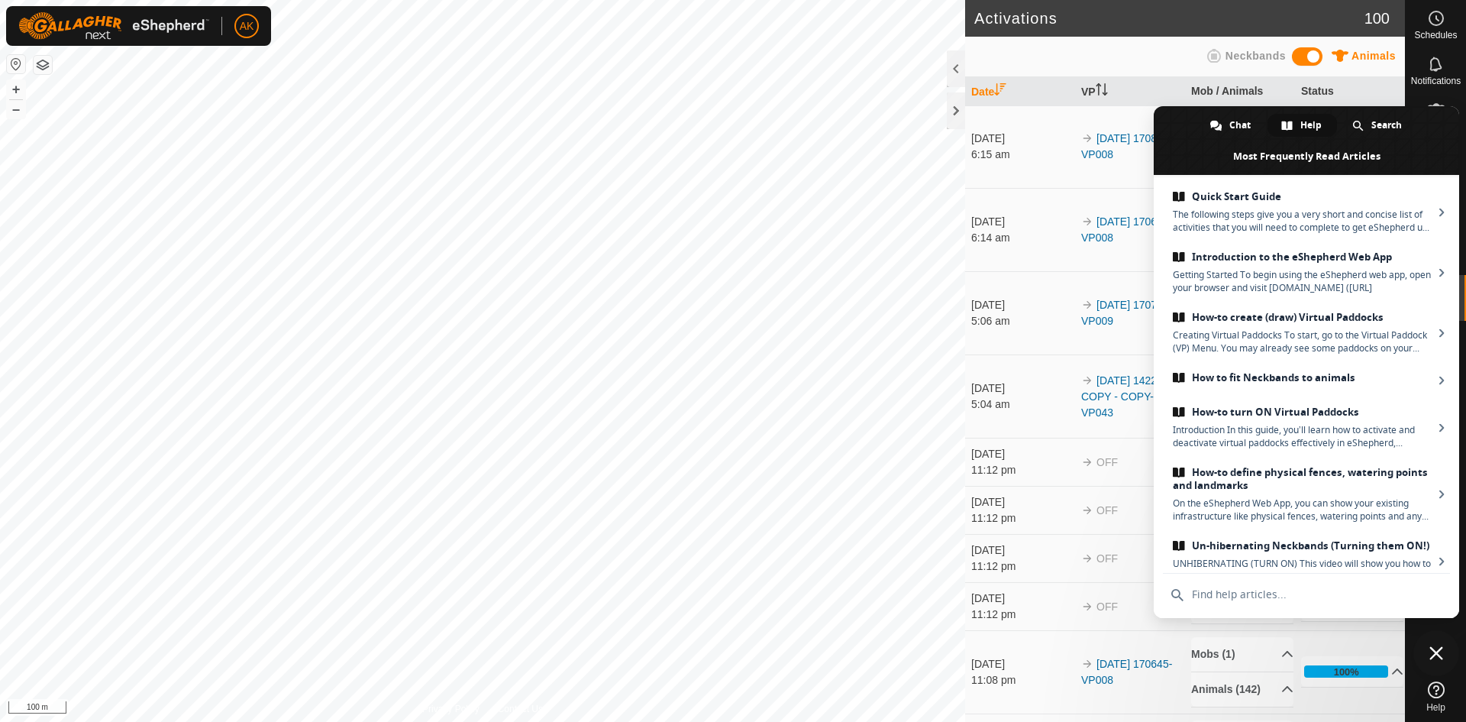
drag, startPoint x: 1354, startPoint y: 70, endPoint x: 1389, endPoint y: 164, distance: 100.3
click at [1354, 70] on div "Animals" at bounding box center [1362, 59] width 67 height 24
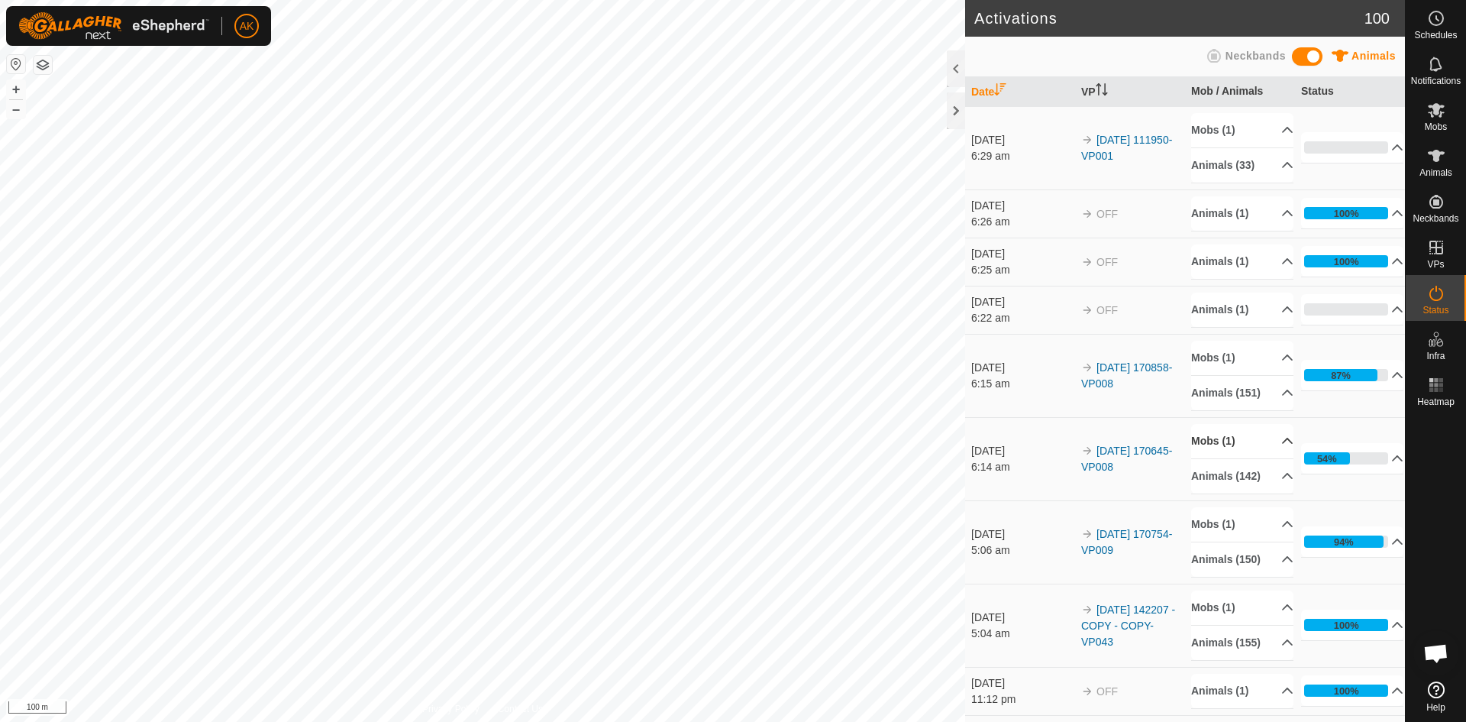
scroll to position [76, 0]
